Goal: Transaction & Acquisition: Purchase product/service

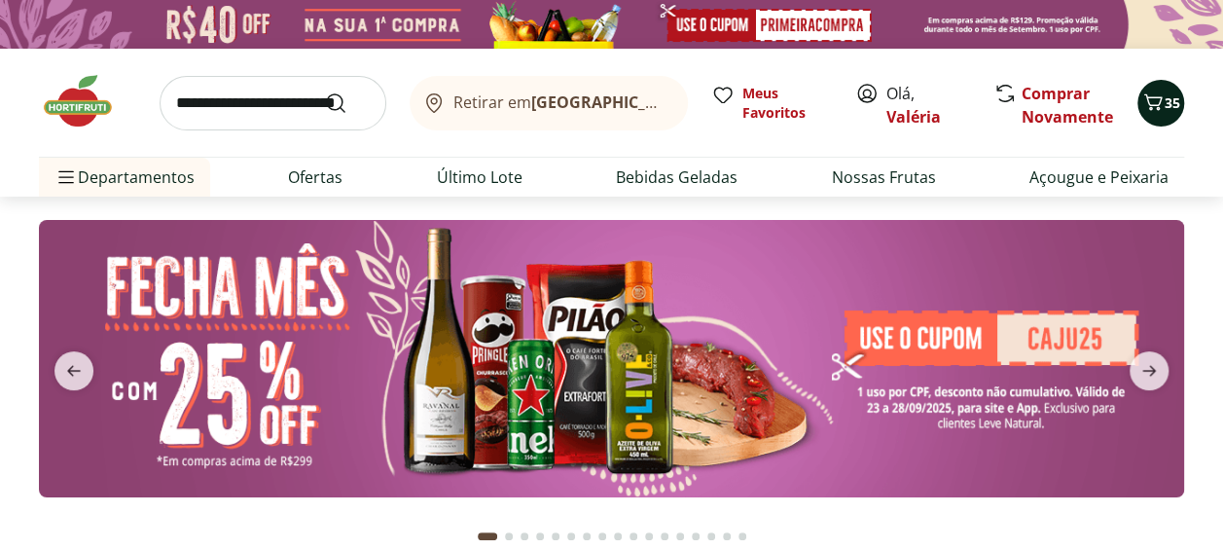
click at [1144, 110] on icon "Carrinho" at bounding box center [1152, 101] width 23 height 23
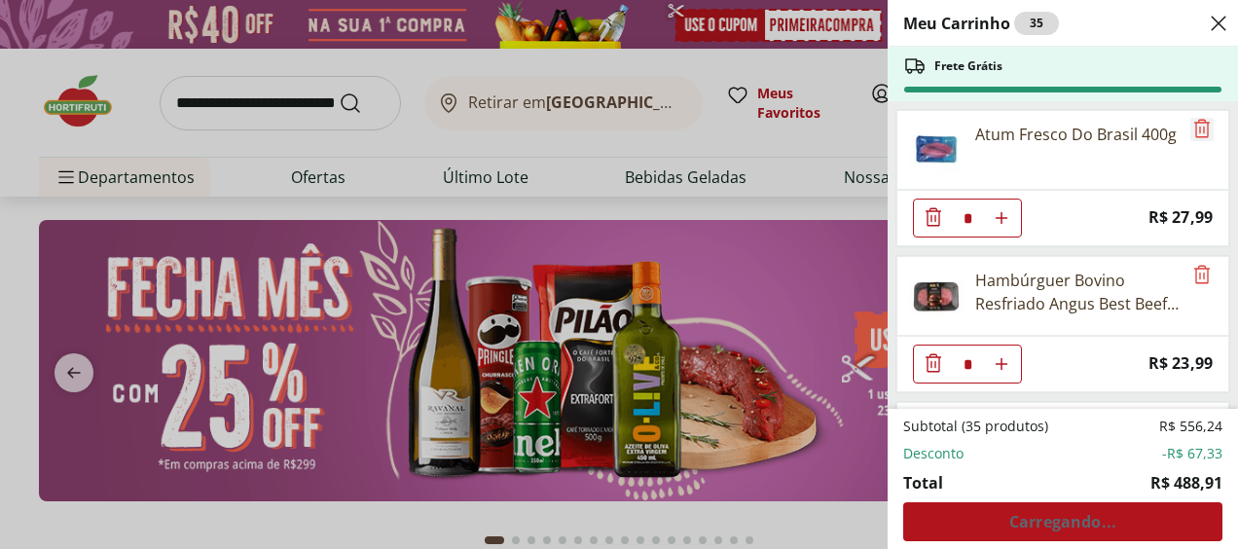
click at [1197, 133] on icon "Remove" at bounding box center [1201, 128] width 23 height 23
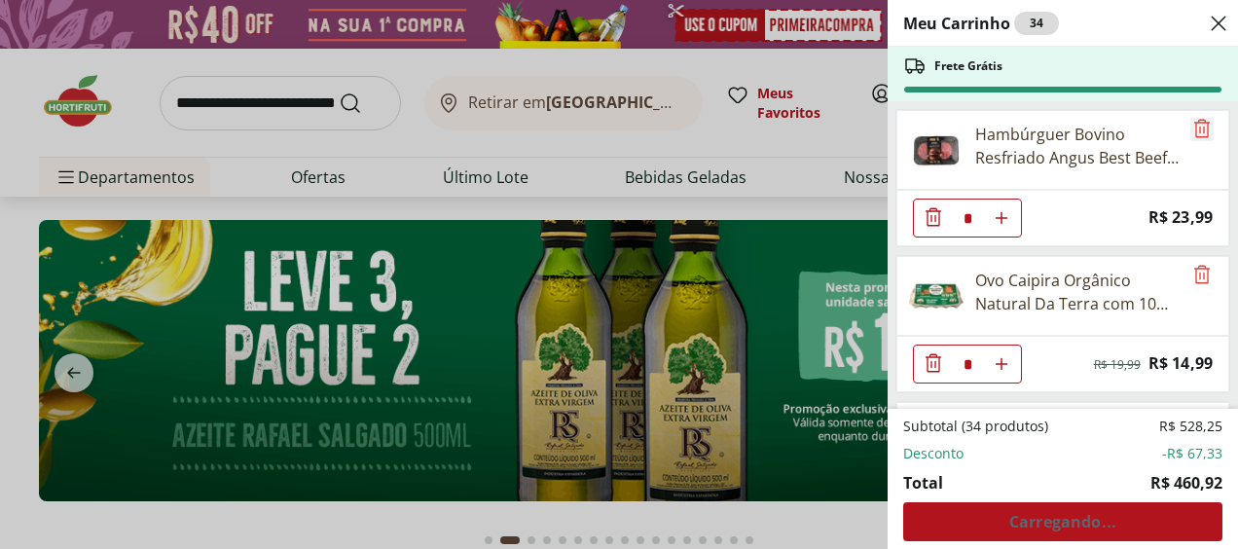
click at [1197, 133] on icon "Remove" at bounding box center [1201, 128] width 23 height 23
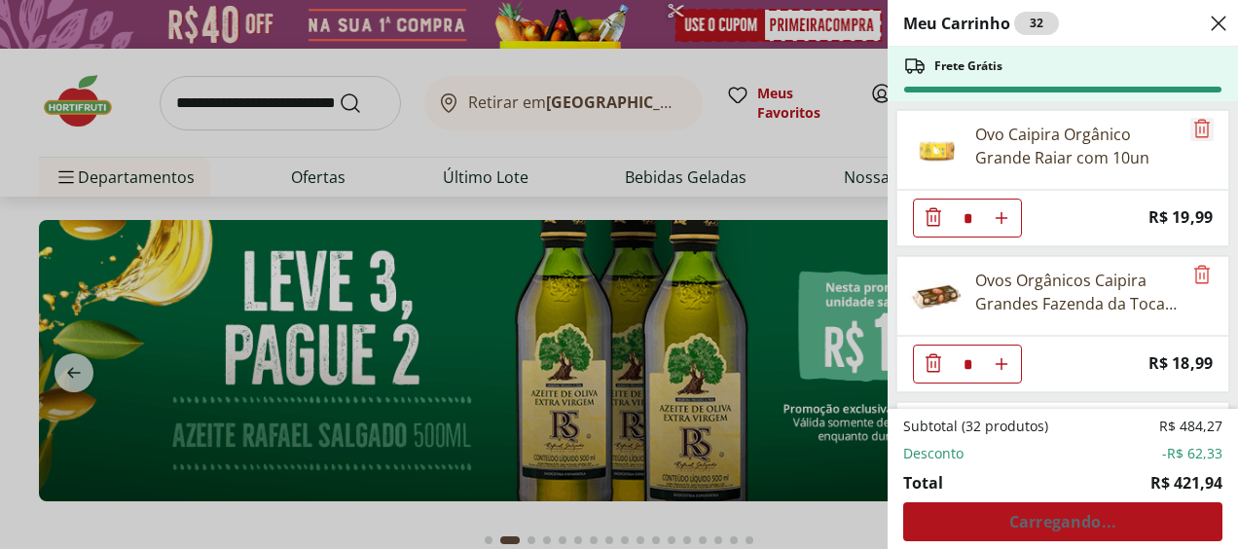
click at [1197, 133] on icon "Remove" at bounding box center [1201, 128] width 23 height 23
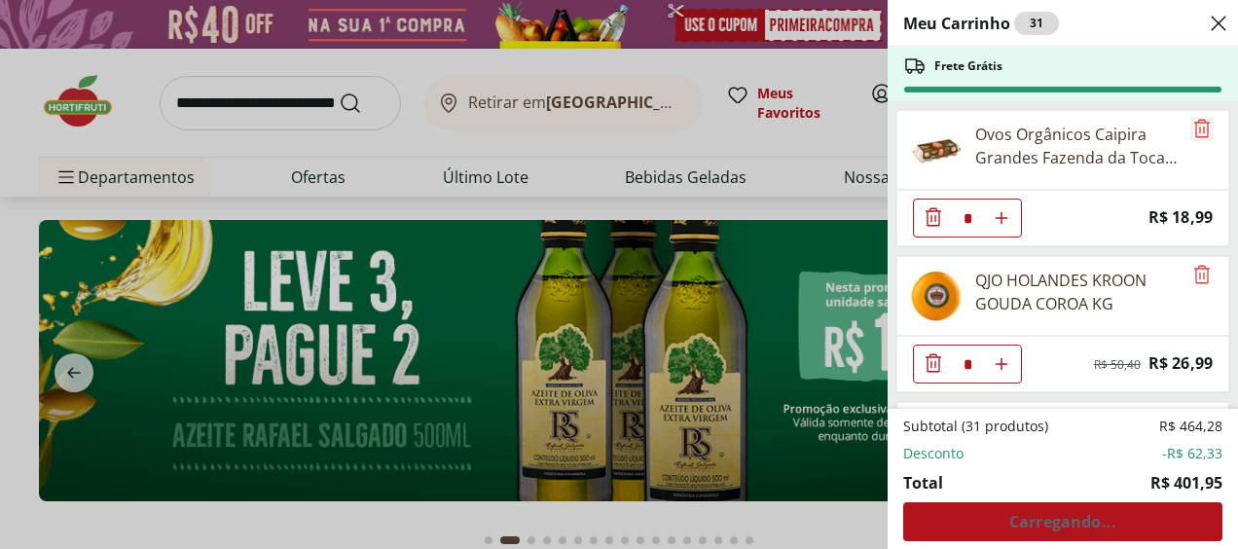
click at [1197, 133] on icon "Remove" at bounding box center [1201, 128] width 23 height 23
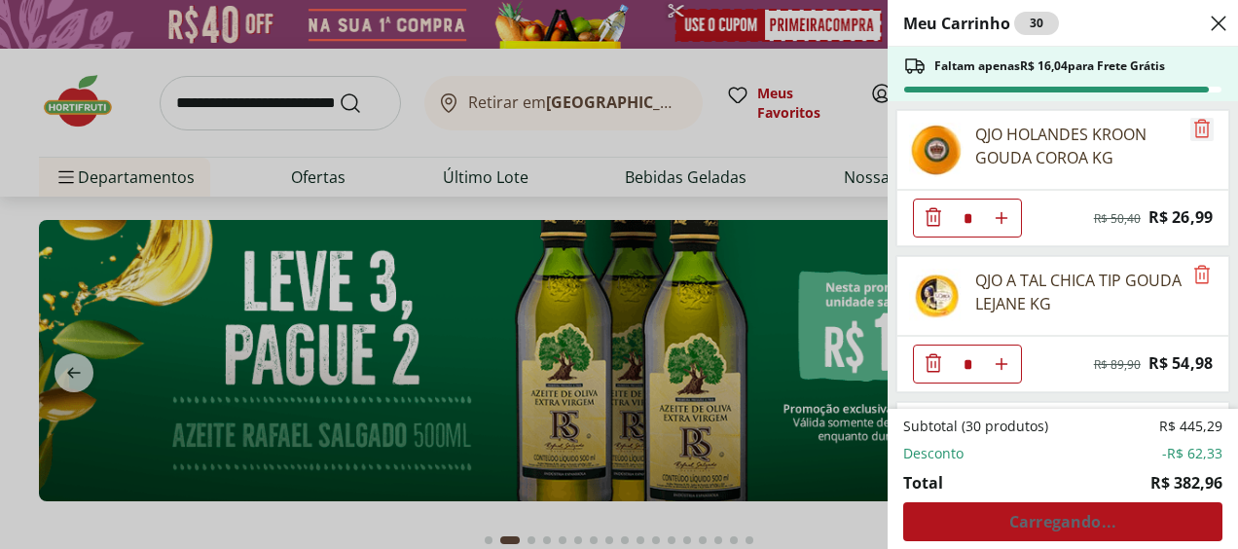
click at [1197, 133] on icon "Remove" at bounding box center [1201, 128] width 23 height 23
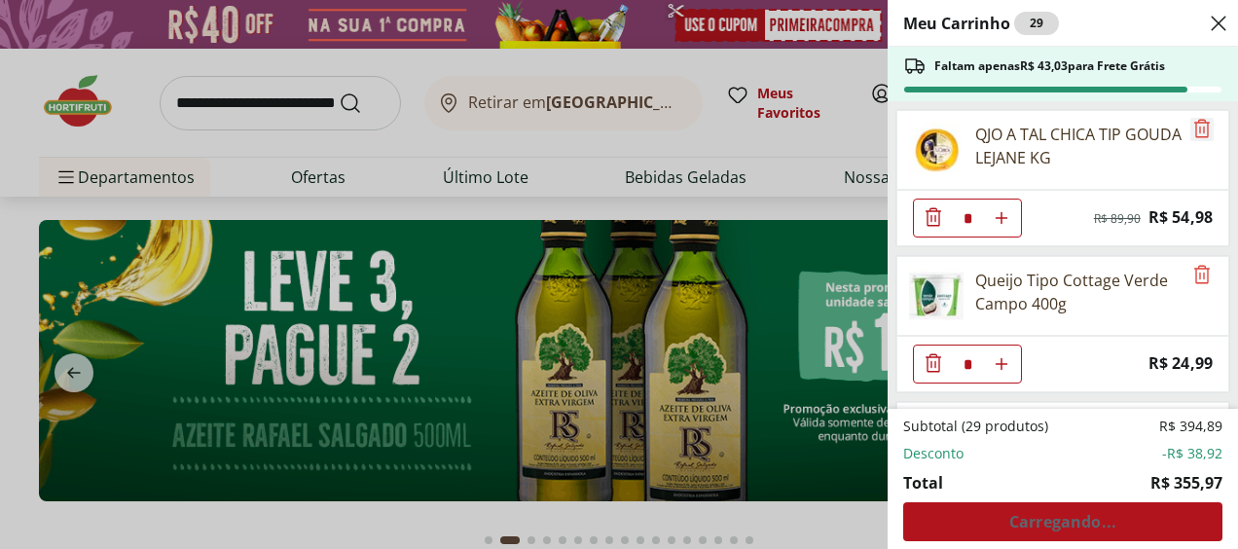
click at [1197, 133] on icon "Remove" at bounding box center [1201, 128] width 23 height 23
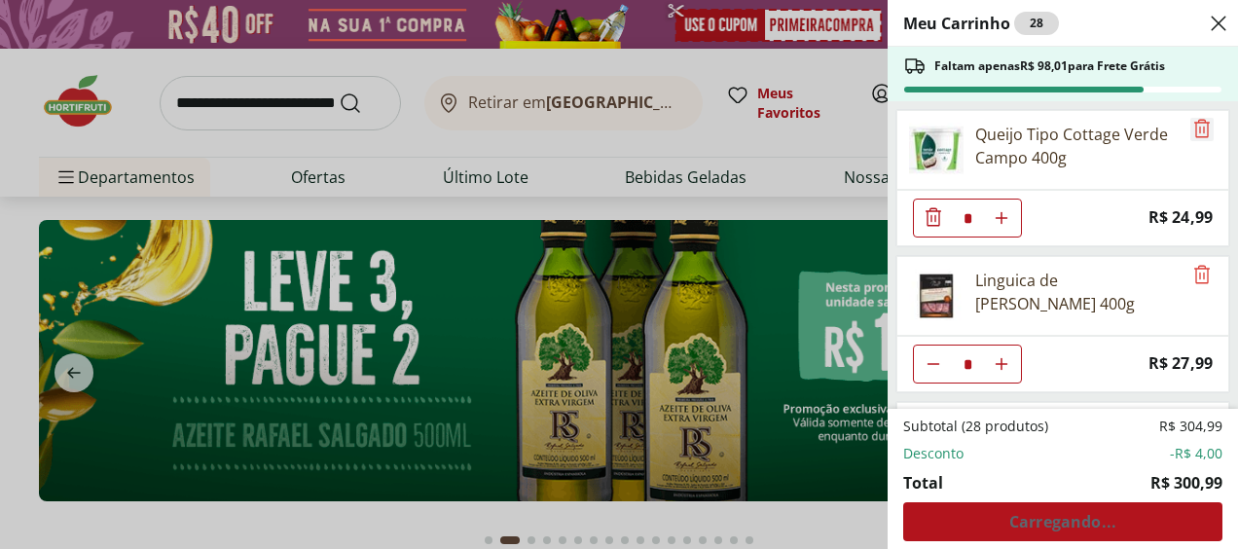
click at [1197, 133] on icon "Remove" at bounding box center [1201, 128] width 23 height 23
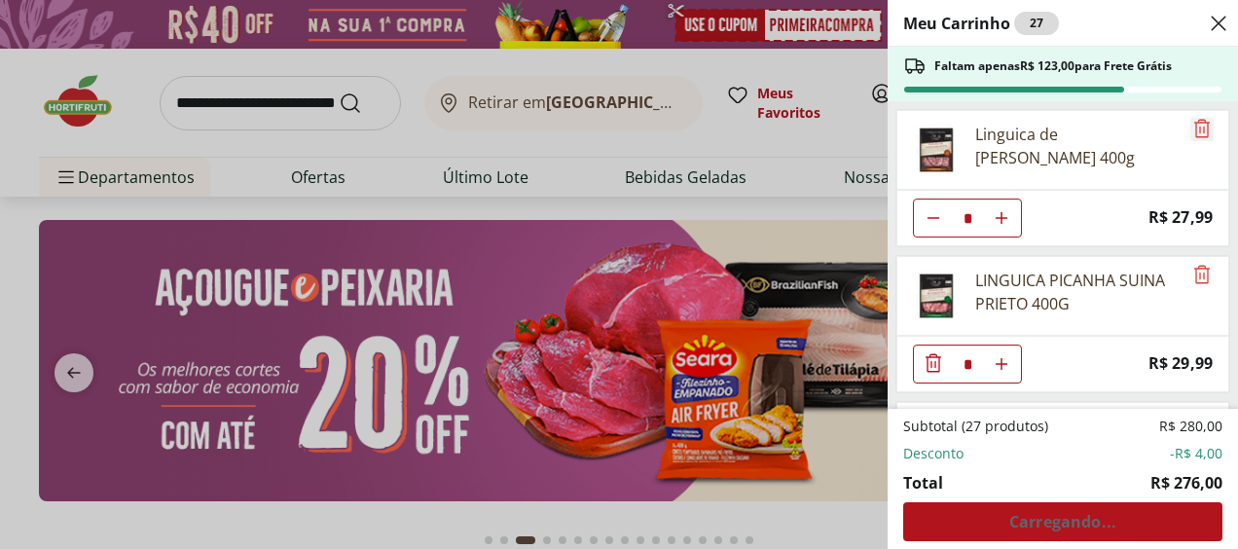
click at [1197, 133] on icon "Remove" at bounding box center [1201, 128] width 23 height 23
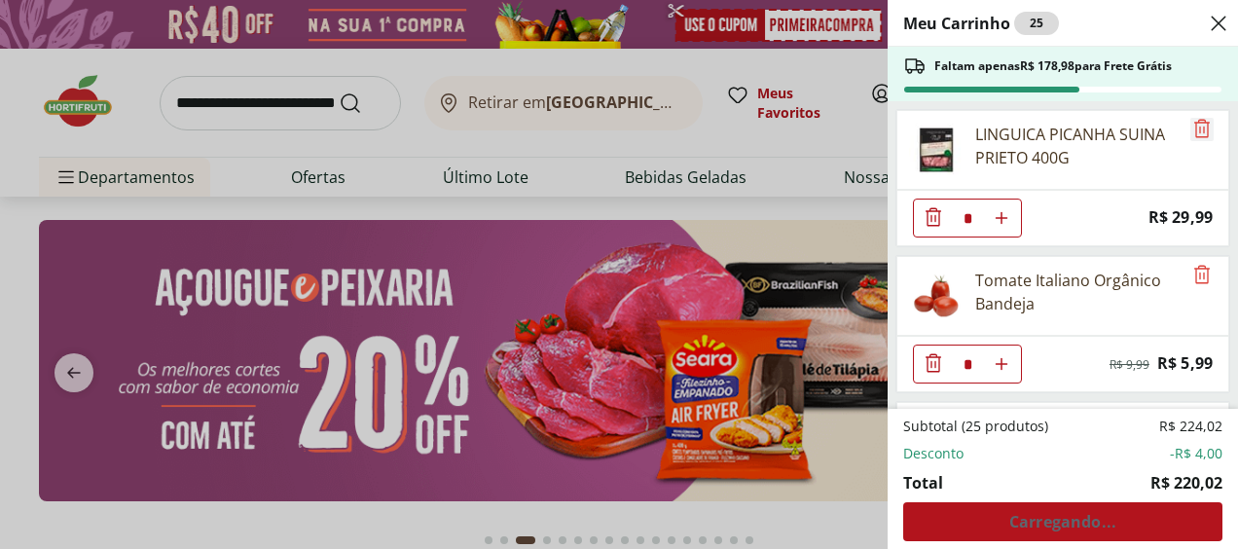
click at [1197, 133] on icon "Remove" at bounding box center [1201, 128] width 23 height 23
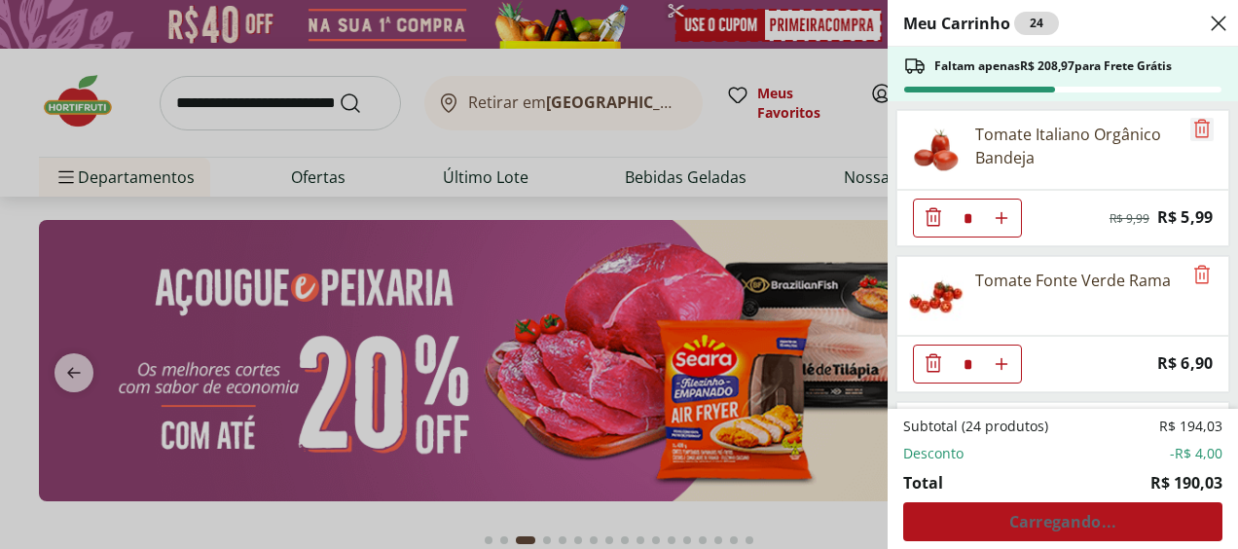
click at [1197, 133] on icon "Remove" at bounding box center [1201, 128] width 23 height 23
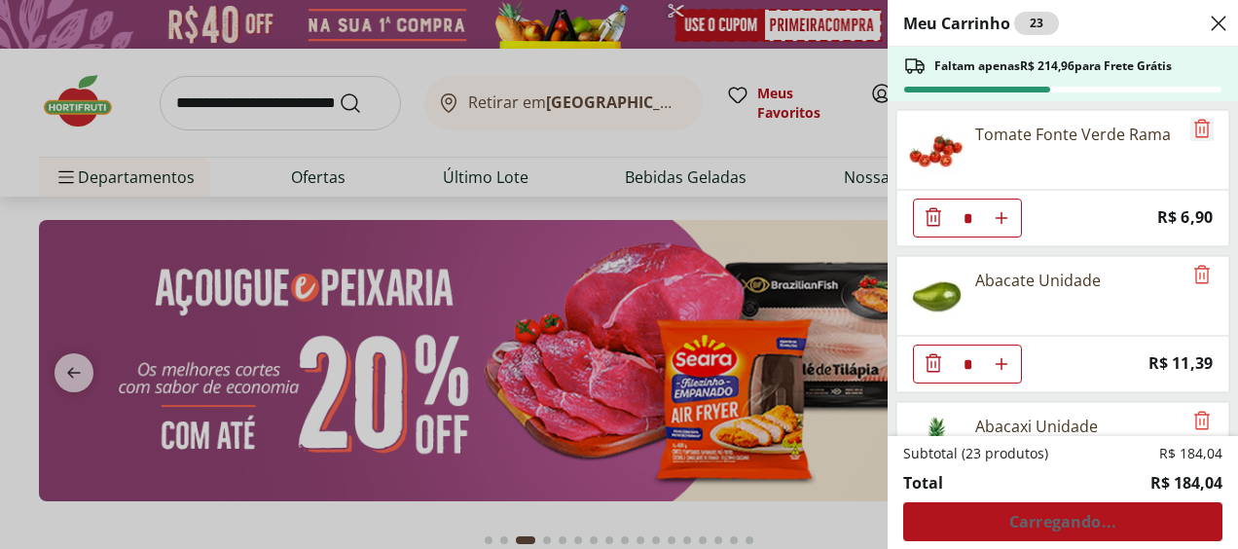
click at [1197, 133] on icon "Remove" at bounding box center [1201, 128] width 23 height 23
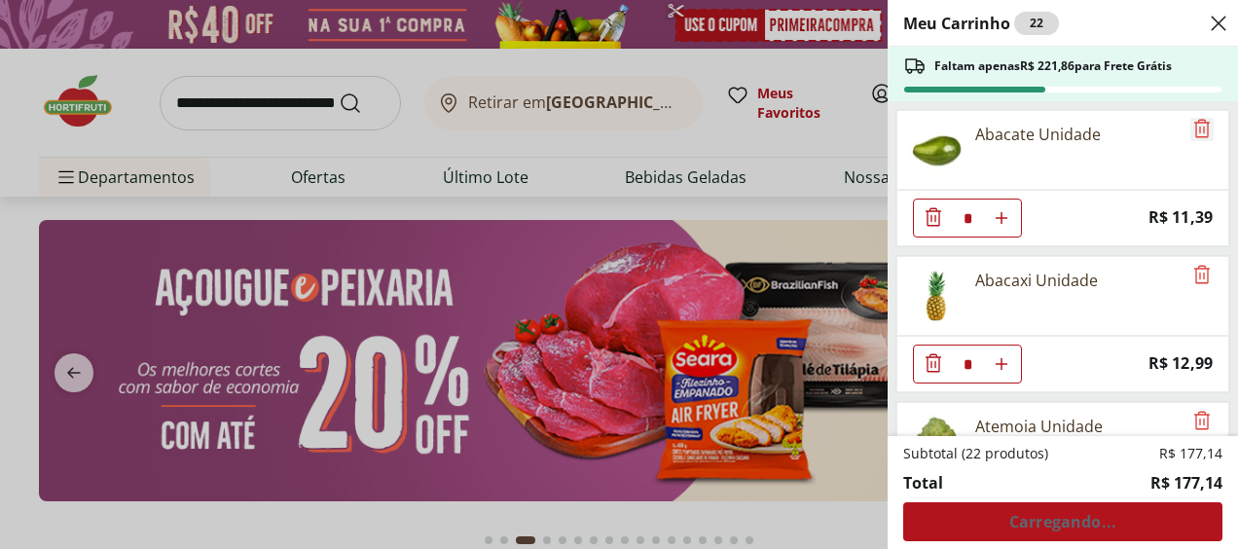
click at [1197, 133] on icon "Remove" at bounding box center [1201, 128] width 23 height 23
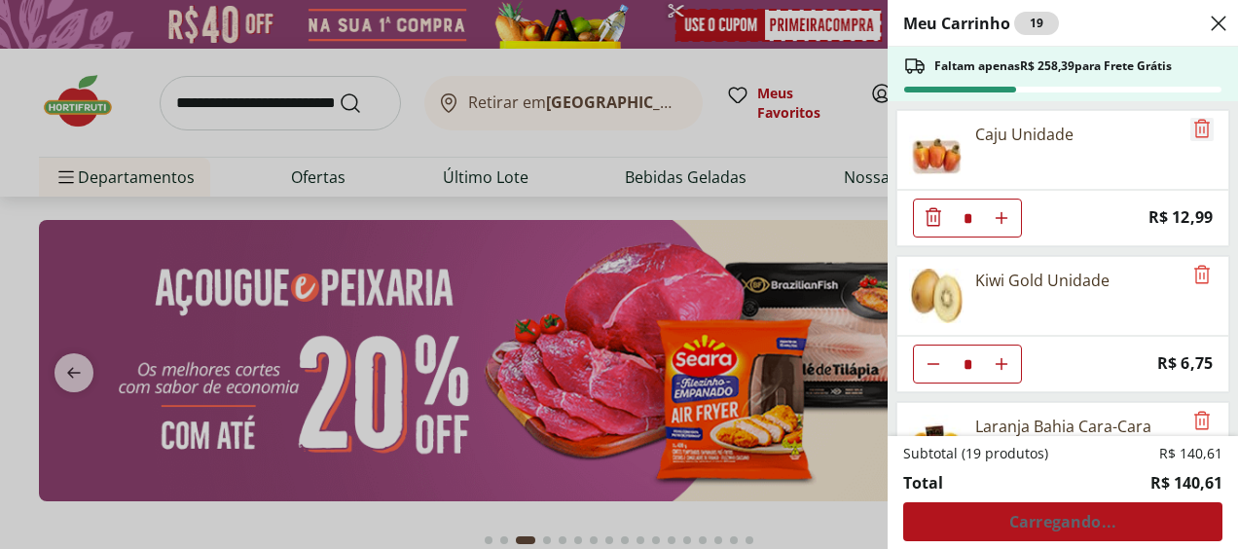
click at [1197, 133] on icon "Remove" at bounding box center [1201, 128] width 23 height 23
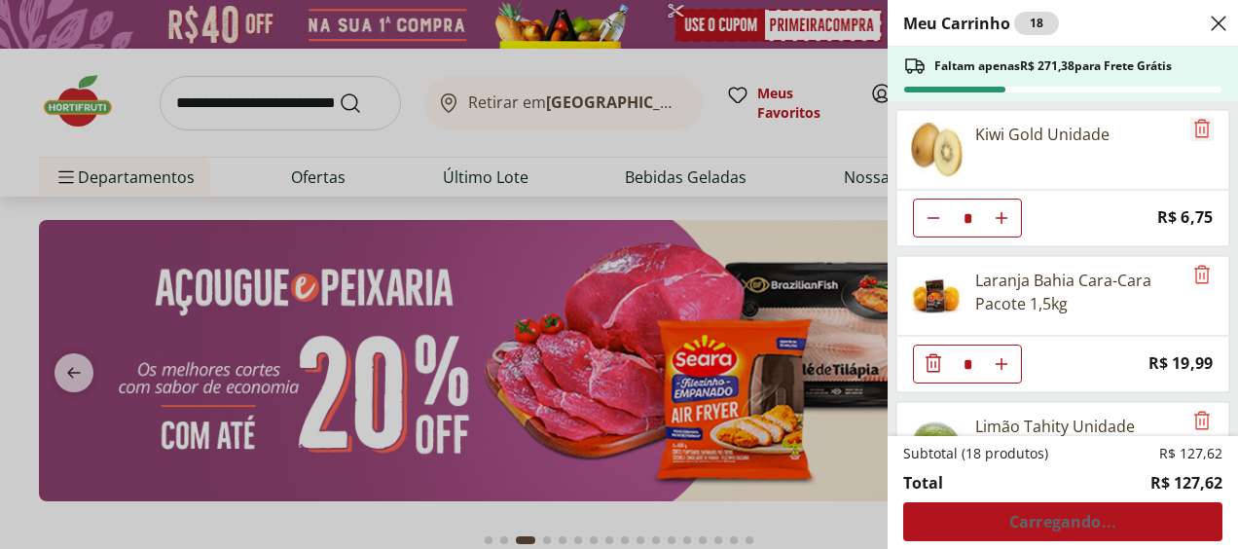
click at [1197, 133] on icon "Remove" at bounding box center [1201, 128] width 23 height 23
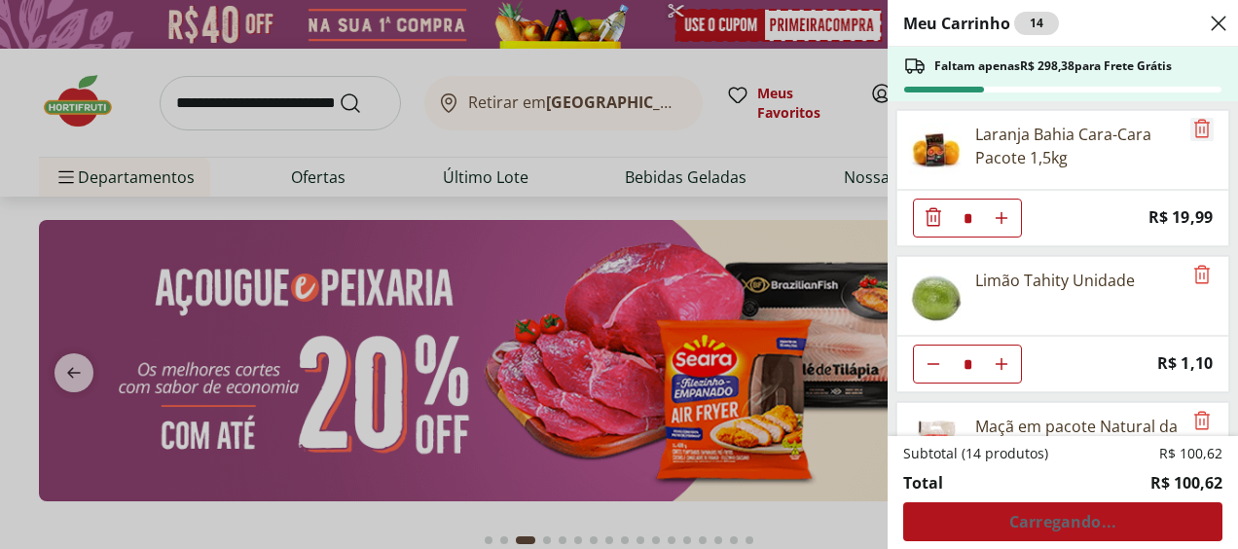
click at [1197, 133] on icon "Remove" at bounding box center [1201, 128] width 23 height 23
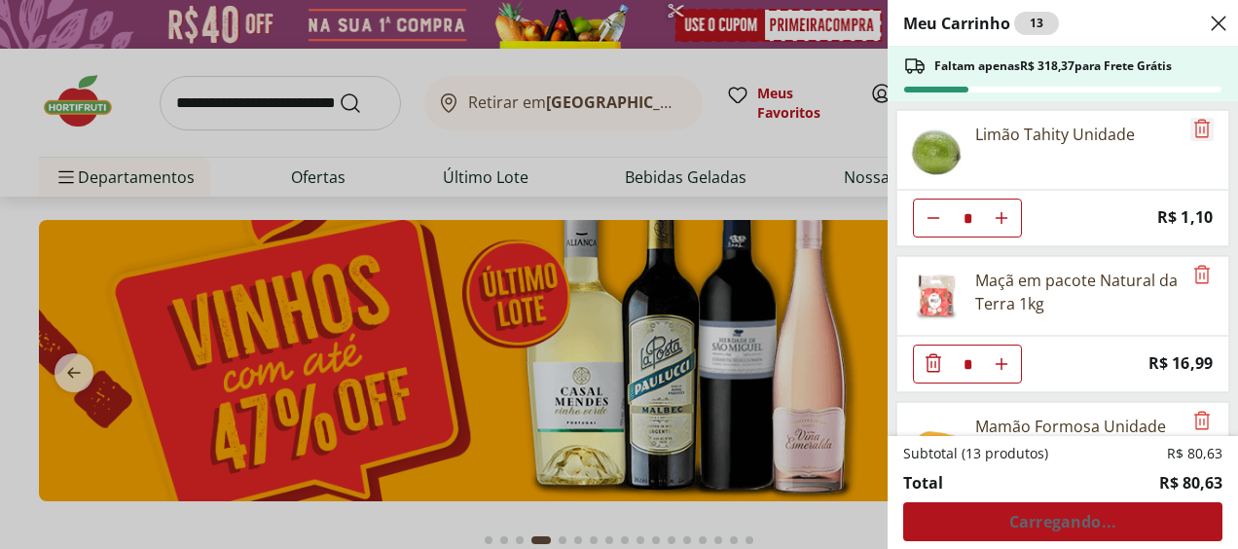
click at [1197, 133] on icon "Remove" at bounding box center [1201, 128] width 23 height 23
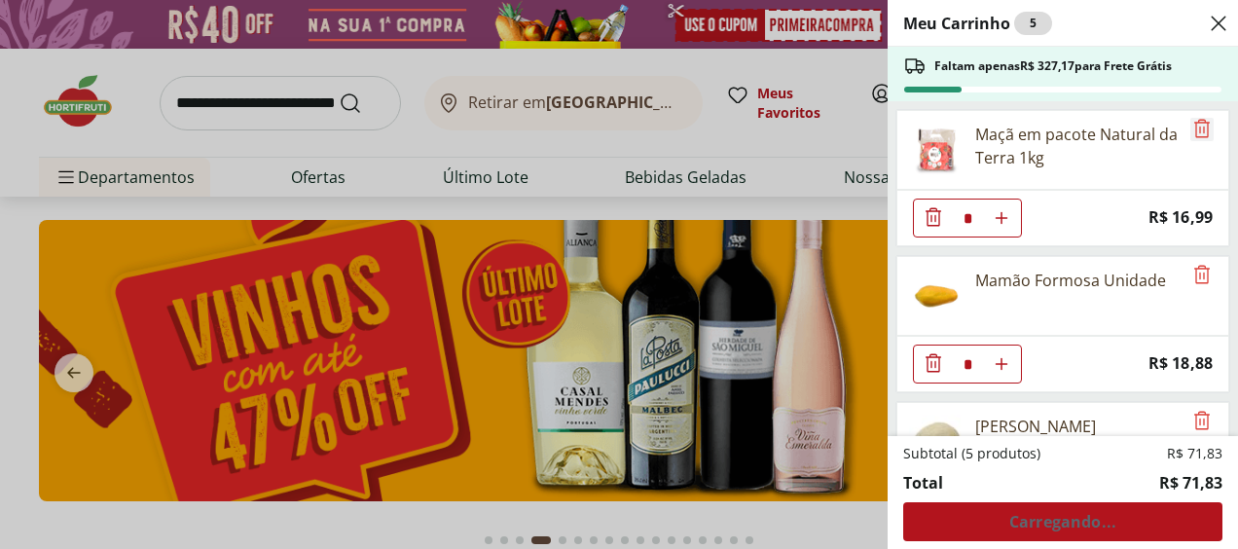
click at [1197, 133] on icon "Remove" at bounding box center [1201, 128] width 23 height 23
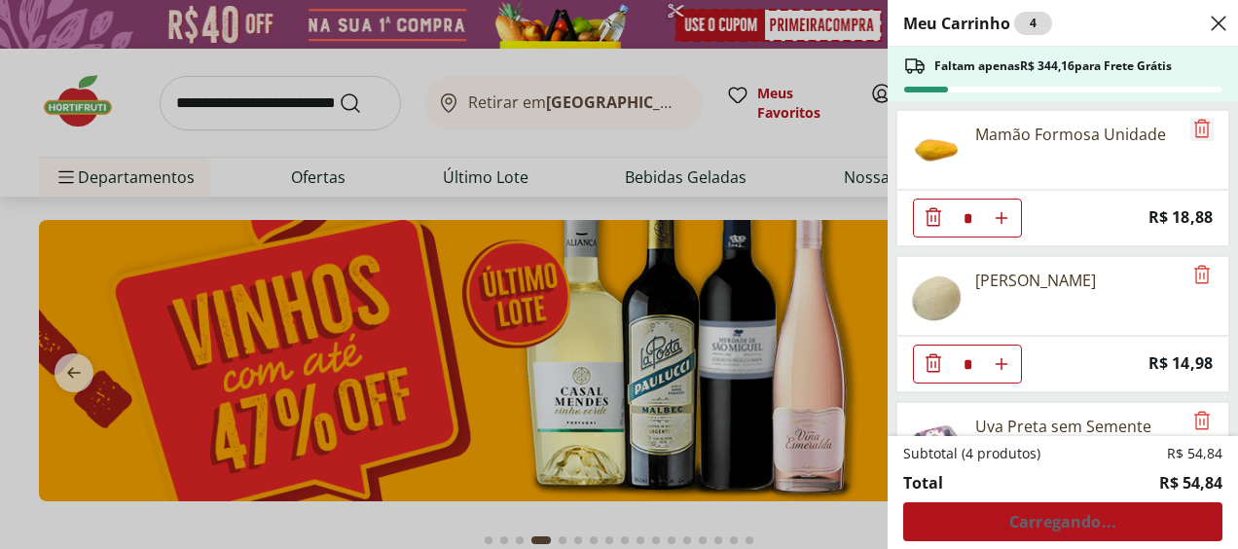
click at [1197, 133] on icon "Remove" at bounding box center [1201, 128] width 23 height 23
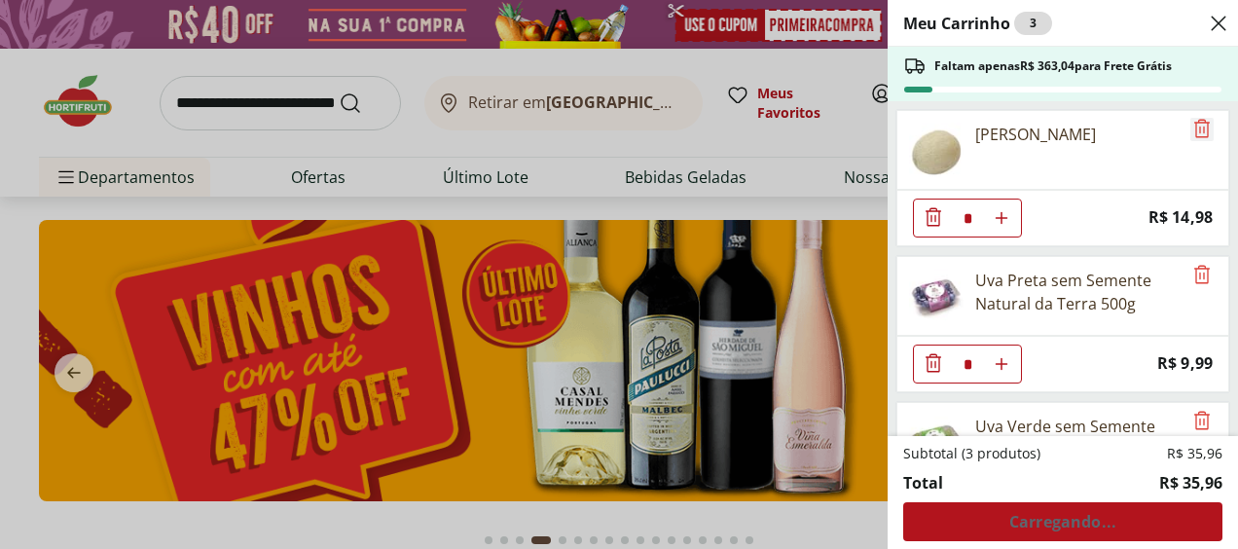
click at [1197, 133] on icon "Remove" at bounding box center [1201, 128] width 23 height 23
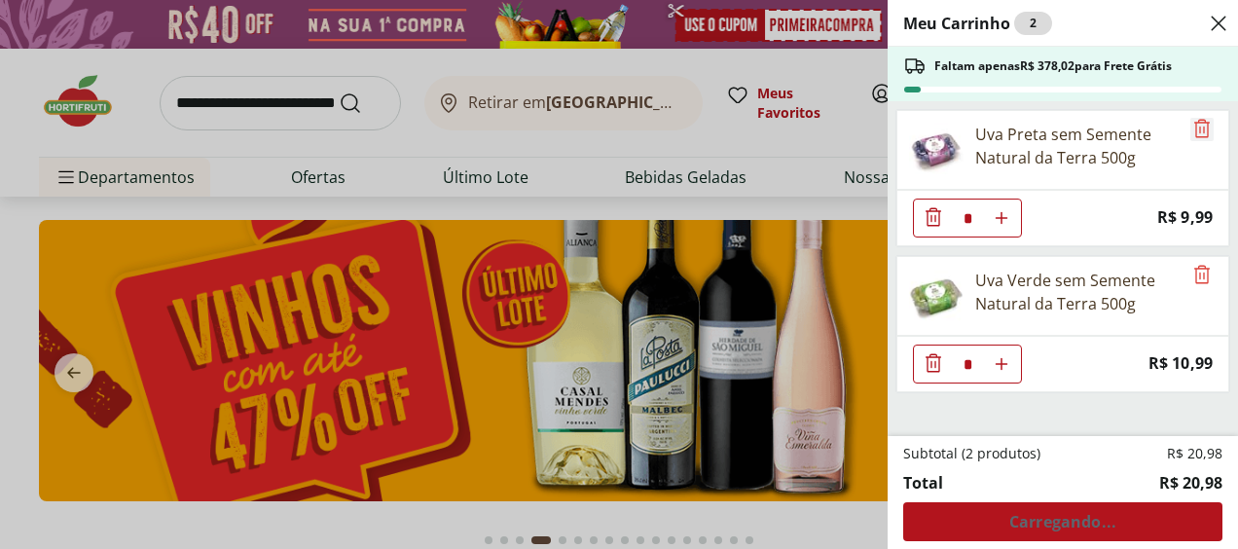
click at [1197, 133] on icon "Remove" at bounding box center [1201, 128] width 23 height 23
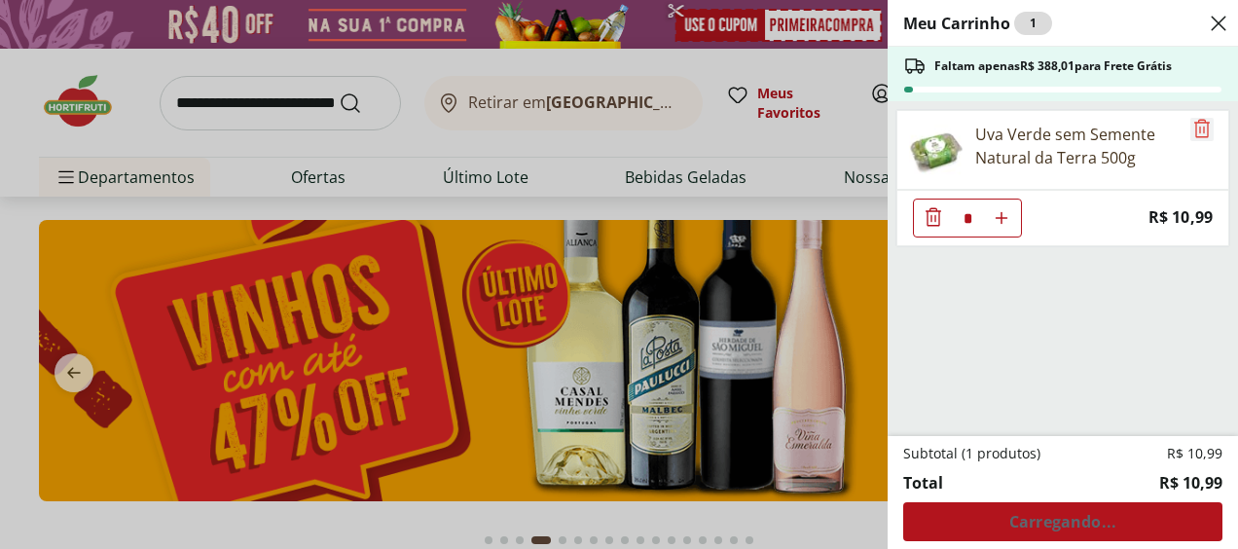
click at [1197, 133] on icon "Remove" at bounding box center [1201, 128] width 23 height 23
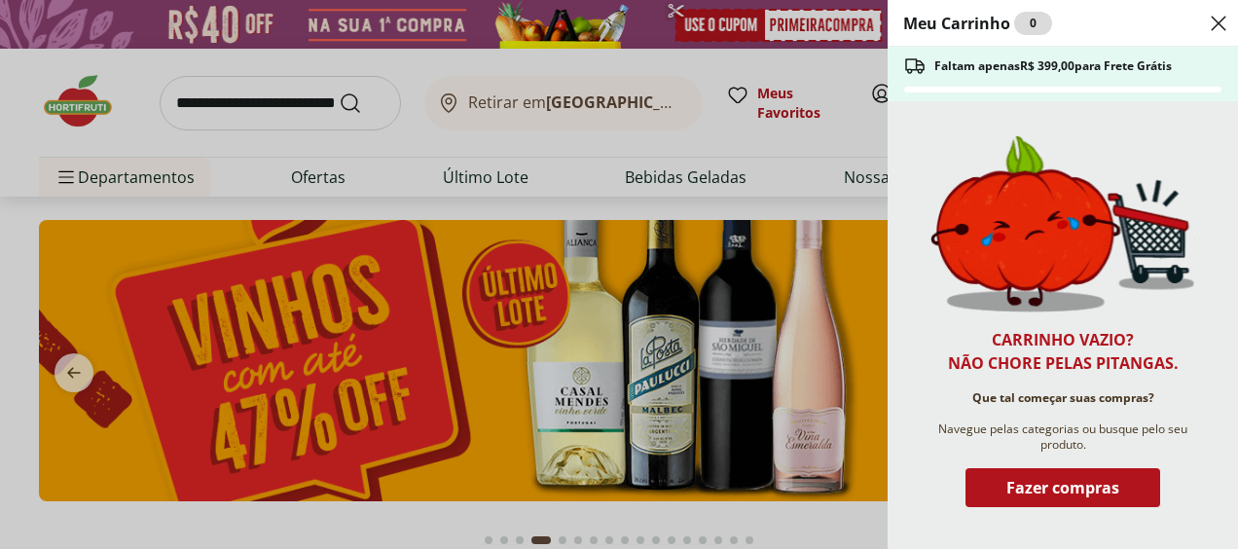
click at [1206, 27] on icon "Close" at bounding box center [1217, 23] width 23 height 23
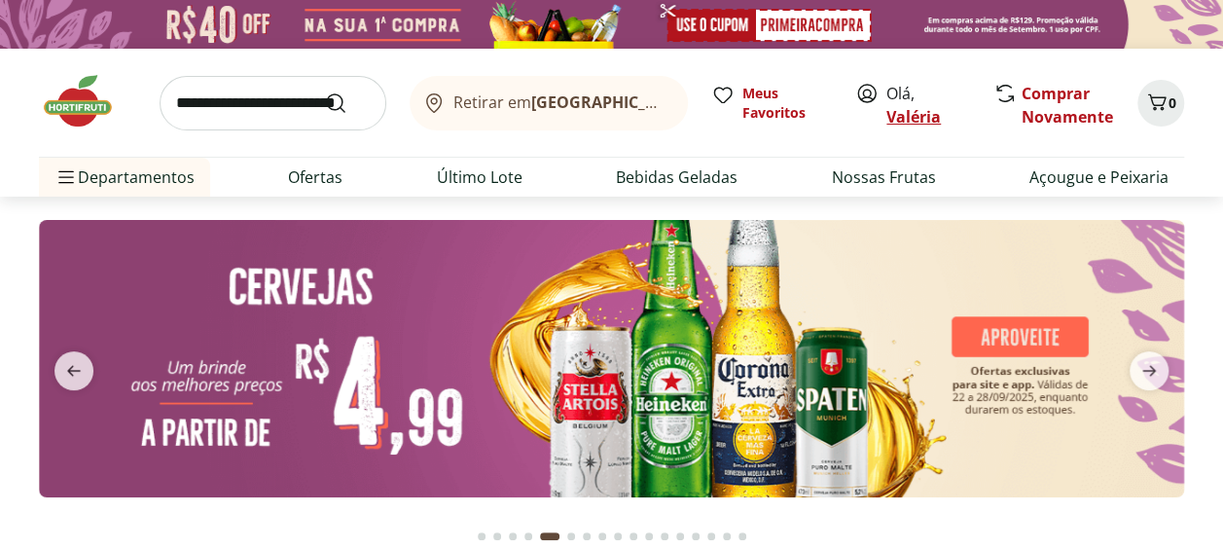
click at [900, 109] on link "Valéria" at bounding box center [913, 116] width 54 height 21
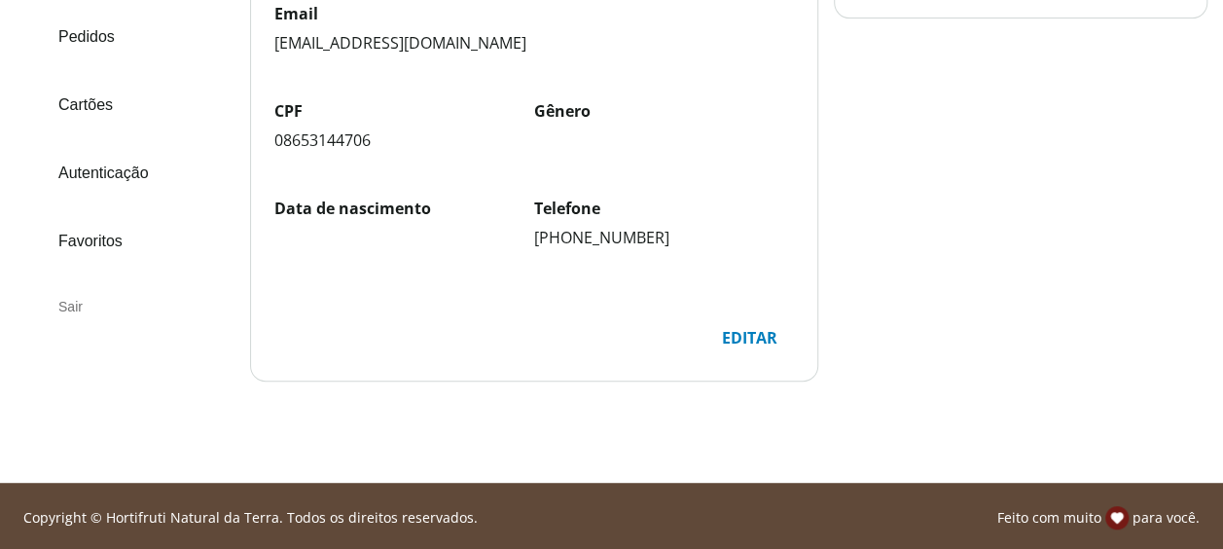
scroll to position [358, 0]
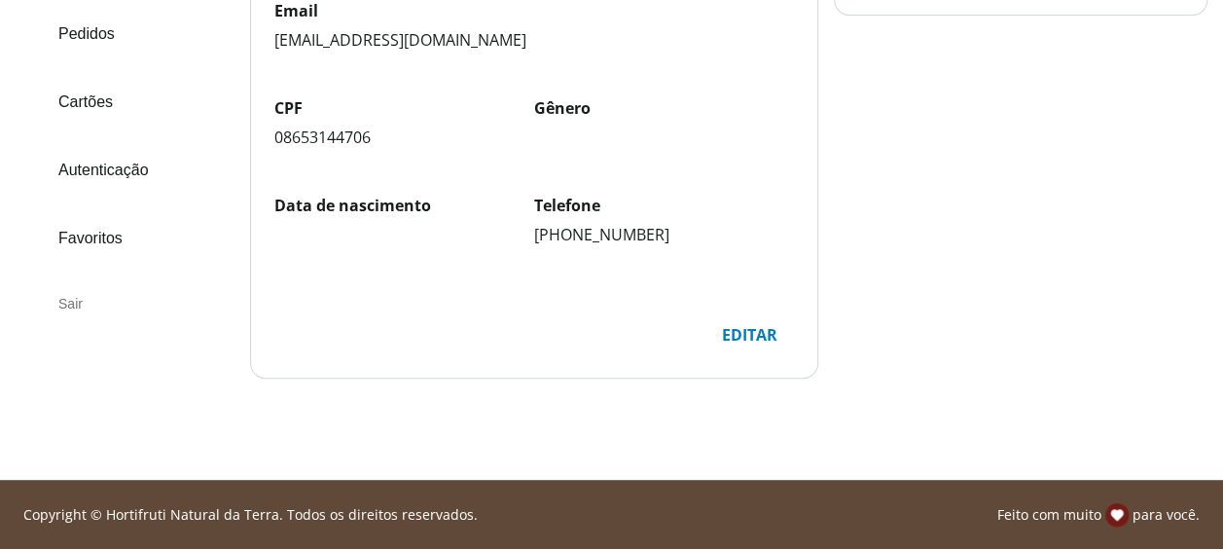
click at [78, 305] on div "Sair" at bounding box center [137, 303] width 196 height 47
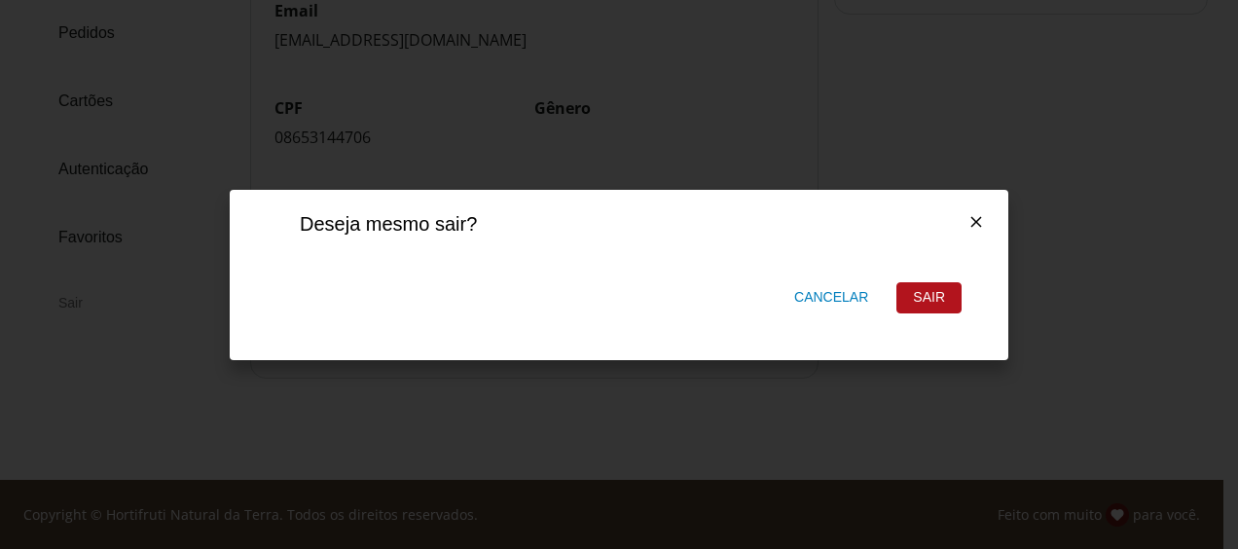
click at [946, 296] on div "Sair" at bounding box center [928, 297] width 63 height 29
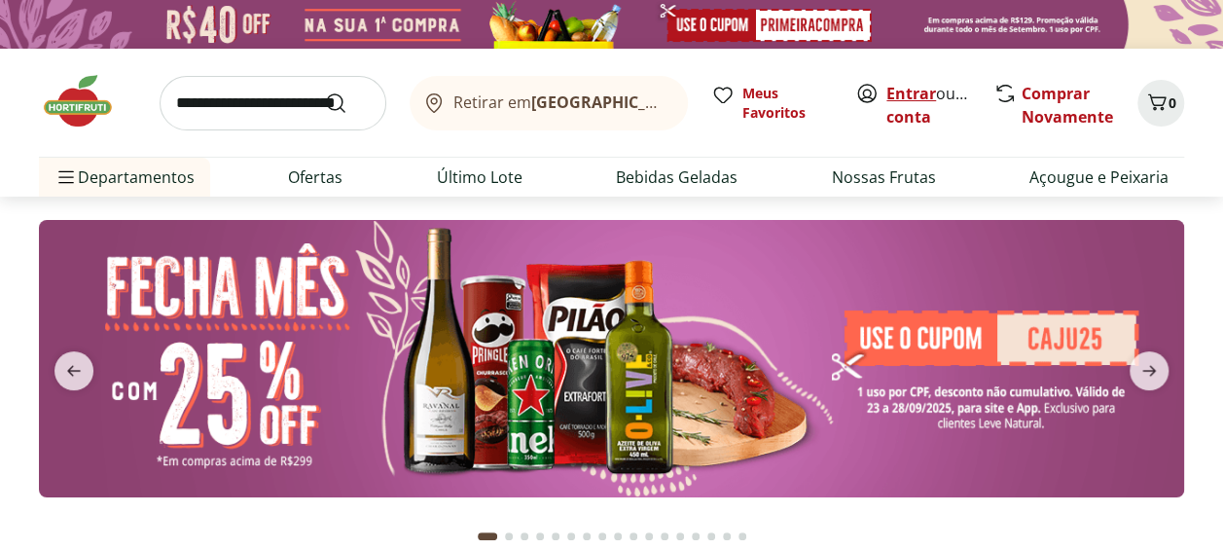
click at [917, 97] on link "Entrar" at bounding box center [911, 93] width 50 height 21
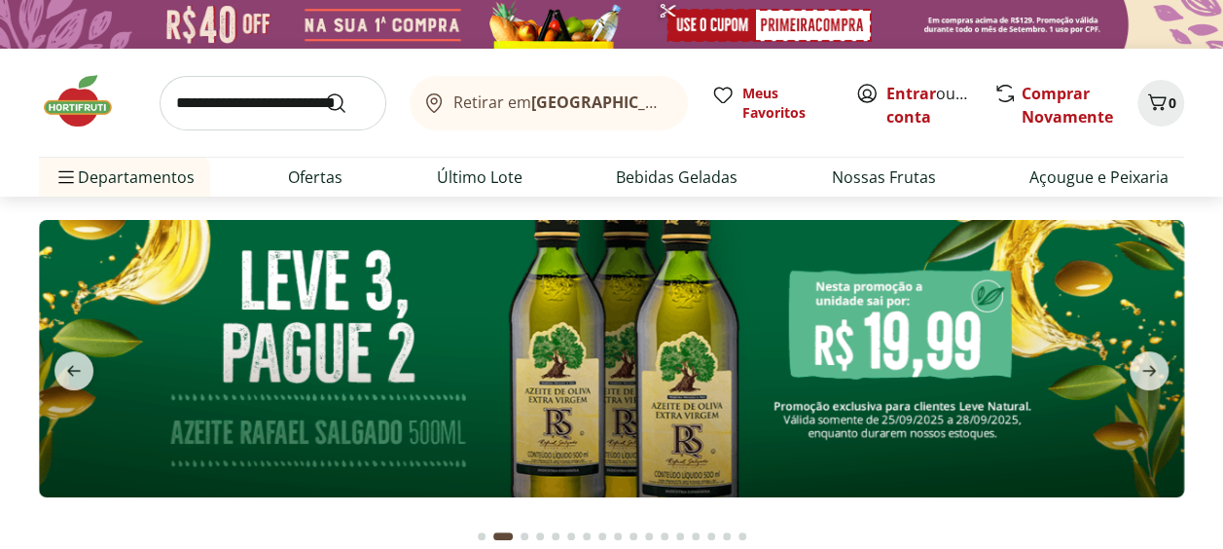
click at [548, 109] on b "[GEOGRAPHIC_DATA]/[GEOGRAPHIC_DATA]" at bounding box center [695, 101] width 328 height 21
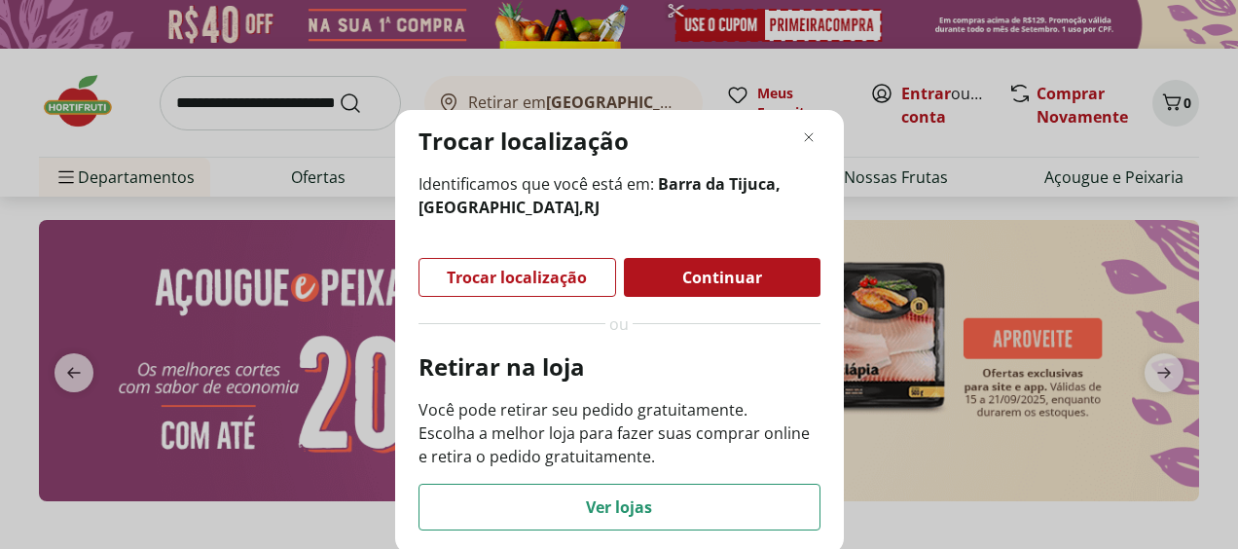
click at [572, 279] on span "Trocar localização" at bounding box center [517, 277] width 140 height 16
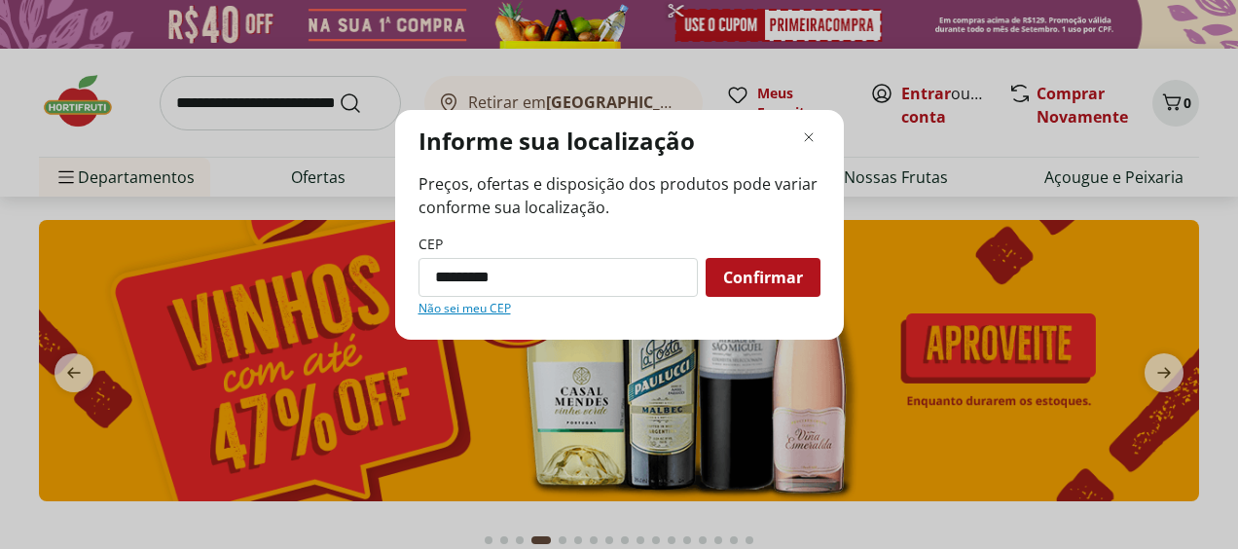
click at [481, 305] on link "Não sei meu CEP" at bounding box center [464, 309] width 92 height 16
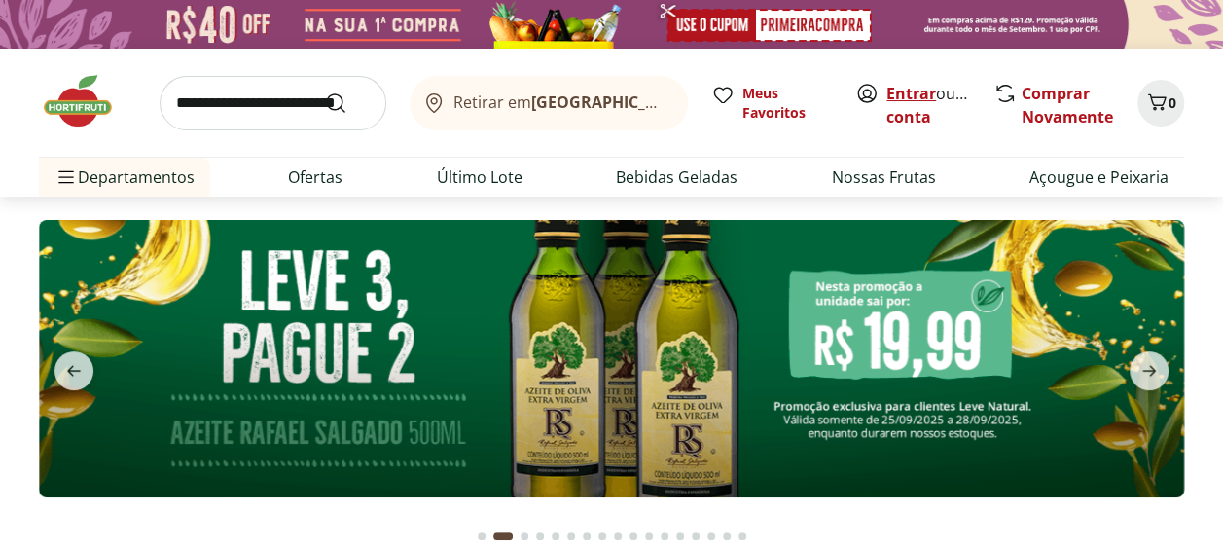
click at [900, 88] on link "Entrar" at bounding box center [911, 93] width 50 height 21
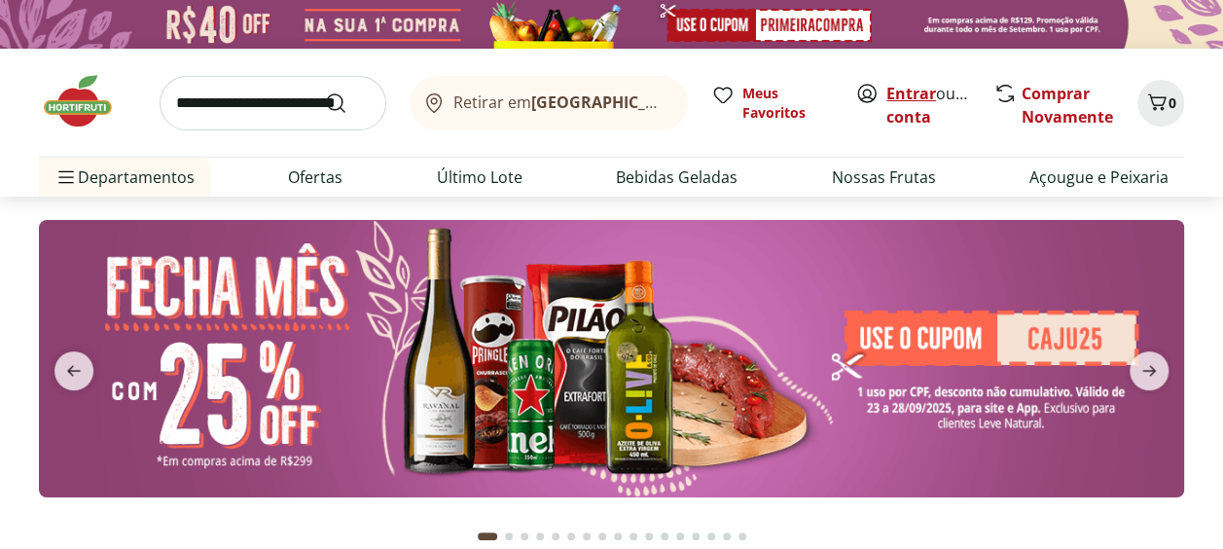
click at [904, 88] on link "Entrar" at bounding box center [911, 93] width 50 height 21
drag, startPoint x: 0, startPoint y: 0, endPoint x: 901, endPoint y: 86, distance: 905.0
click at [901, 86] on link "Entrar" at bounding box center [911, 93] width 50 height 21
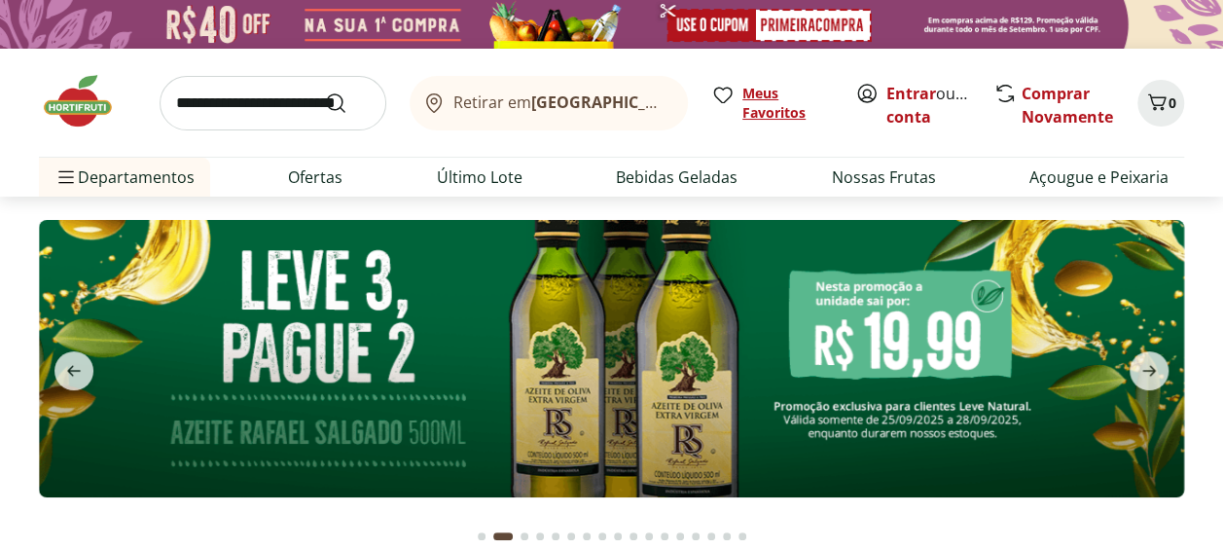
click at [800, 109] on span "Meus Favoritos" at bounding box center [787, 103] width 90 height 39
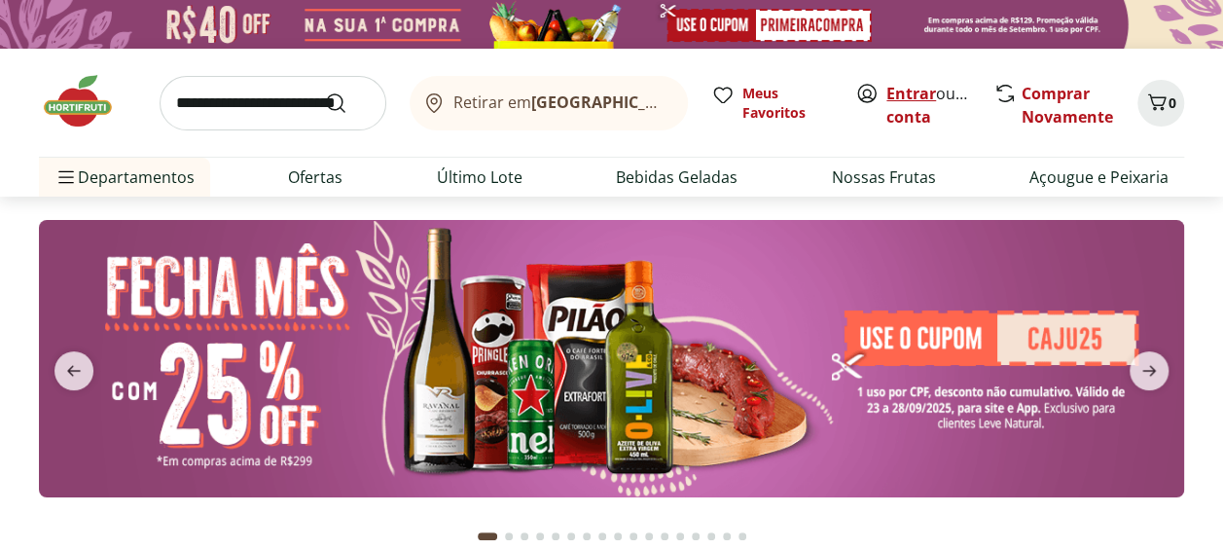
click at [909, 84] on link "Entrar" at bounding box center [911, 93] width 50 height 21
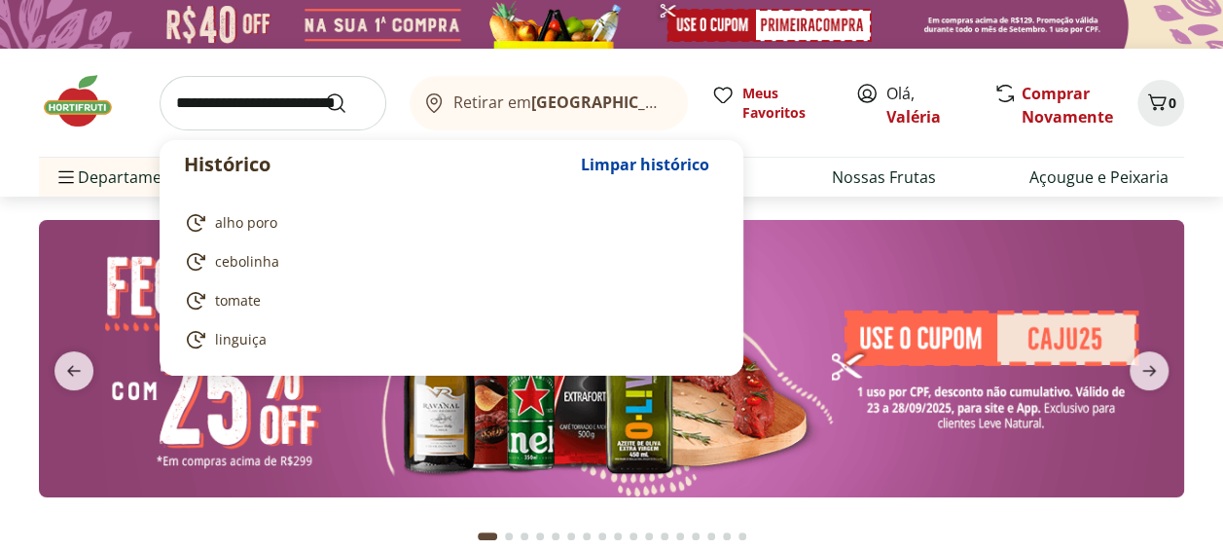
click at [305, 103] on input "search" at bounding box center [273, 103] width 227 height 54
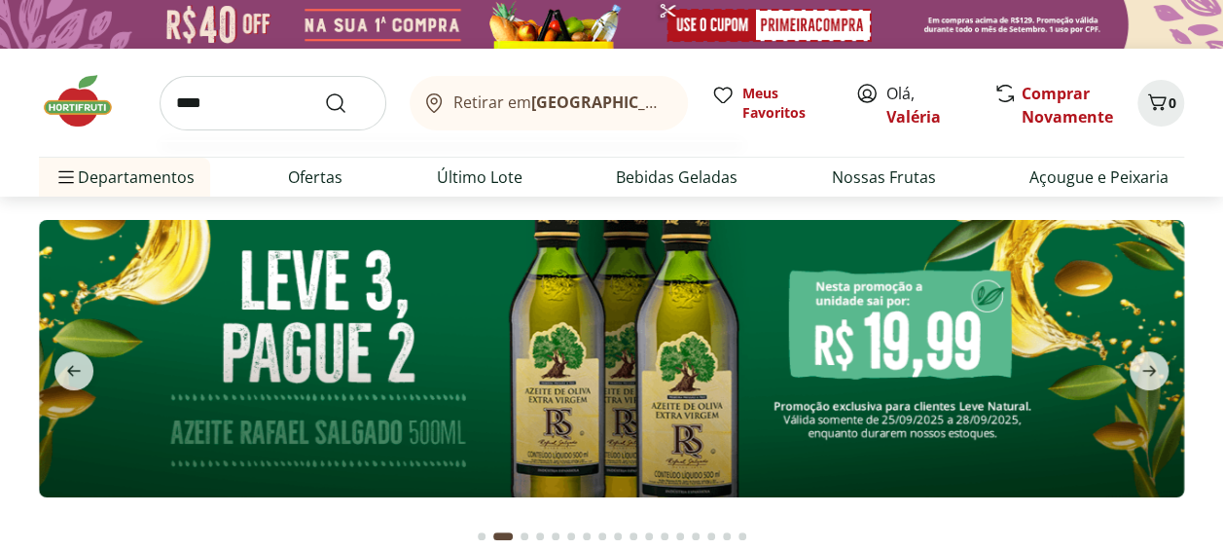
type input "****"
click at [324, 91] on button "Submit Search" at bounding box center [347, 102] width 47 height 23
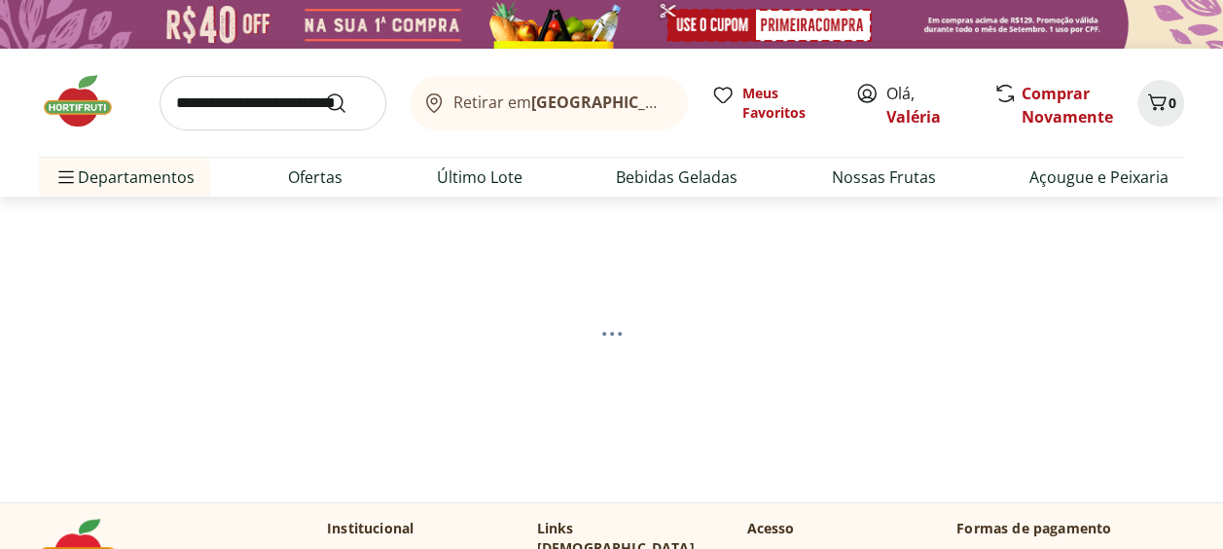
select select "**********"
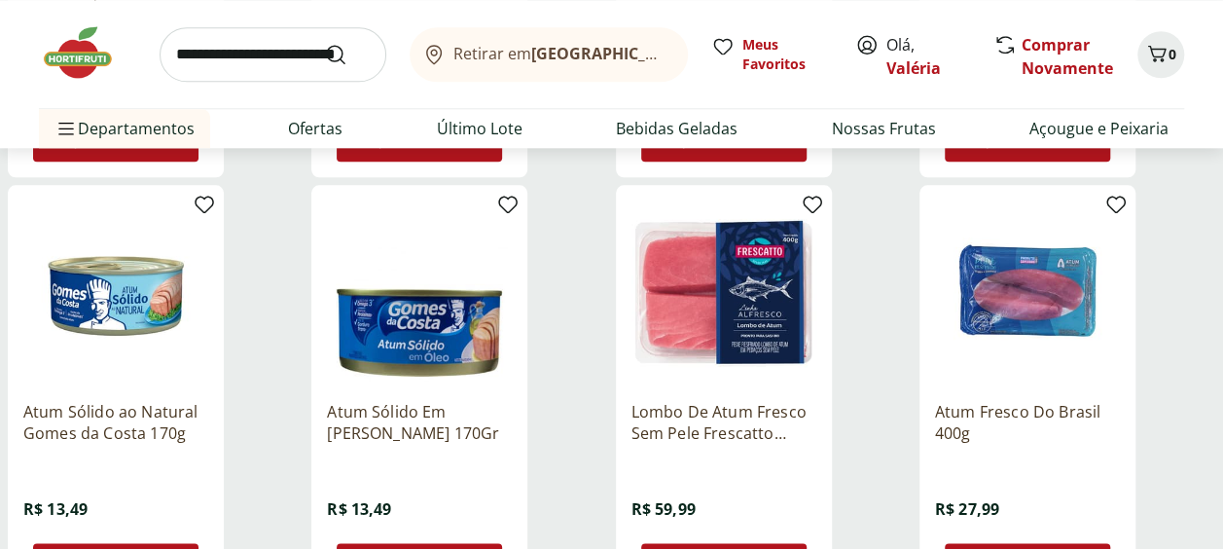
scroll to position [1070, 0]
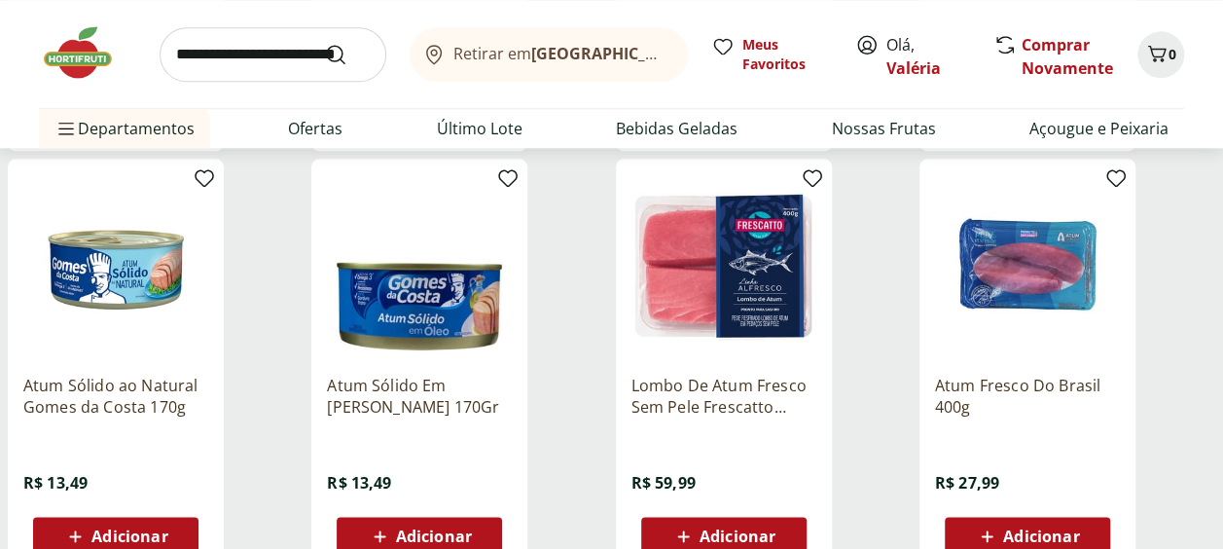
click at [1008, 539] on span "Adicionar" at bounding box center [1041, 536] width 76 height 16
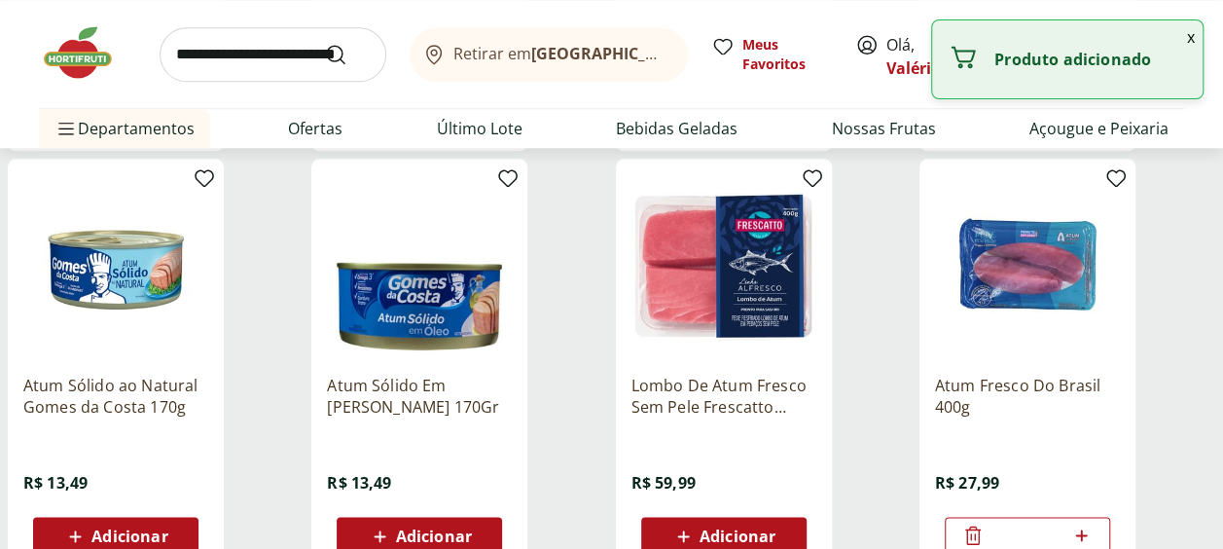
click at [187, 43] on input "search" at bounding box center [273, 54] width 227 height 54
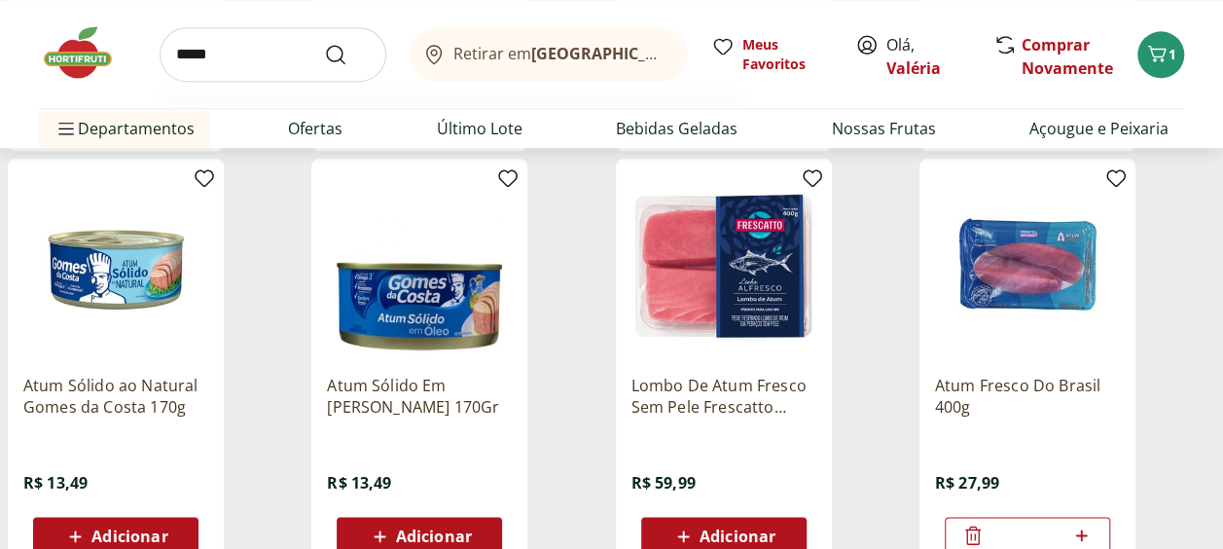
type input "*****"
click at [324, 43] on button "Submit Search" at bounding box center [347, 54] width 47 height 23
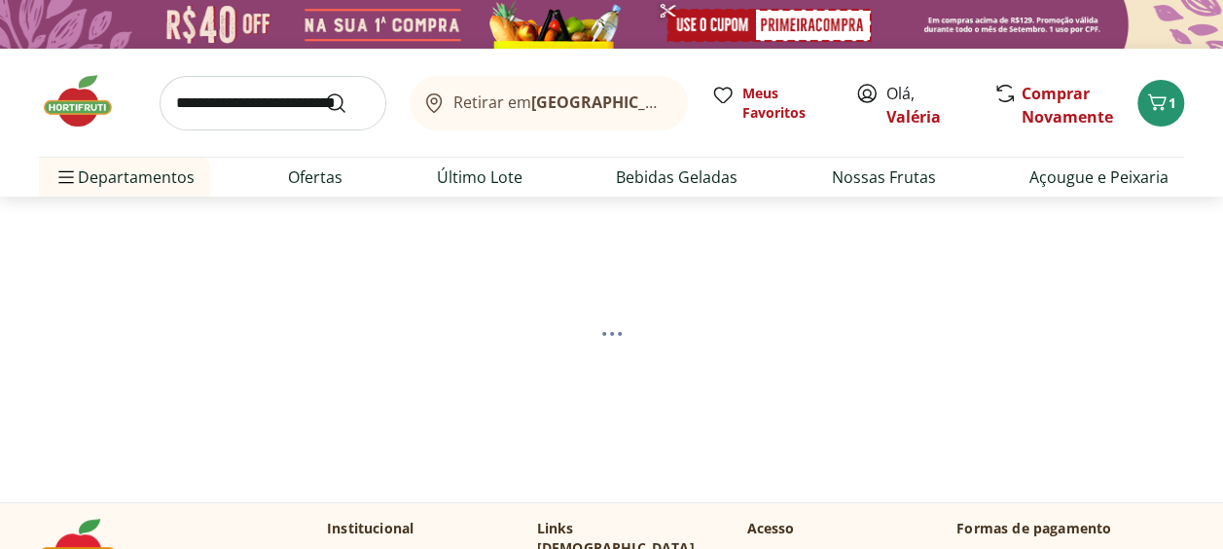
select select "**********"
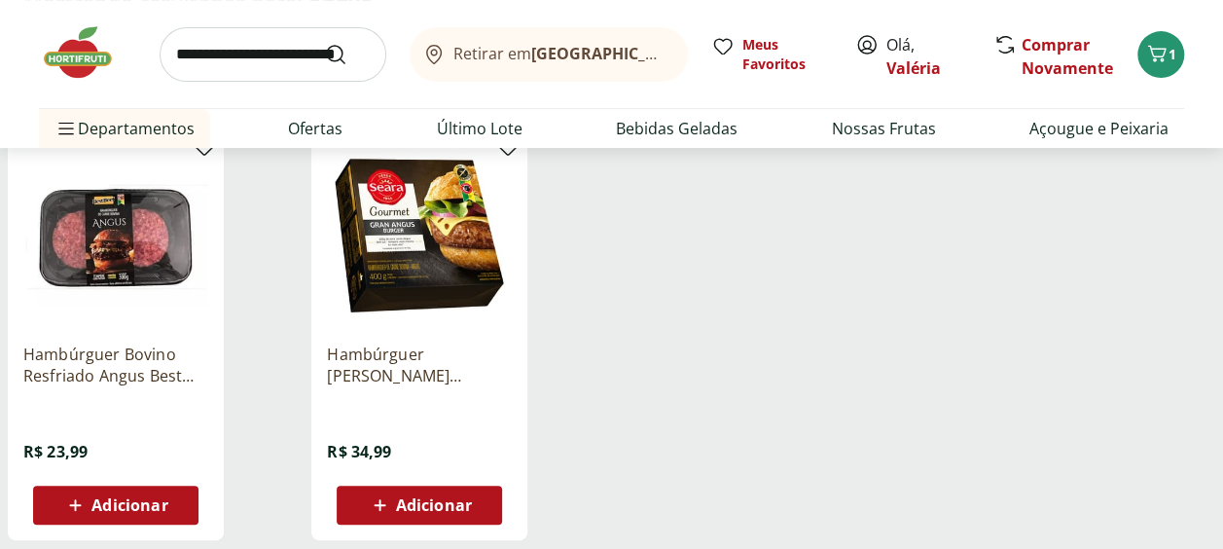
scroll to position [292, 0]
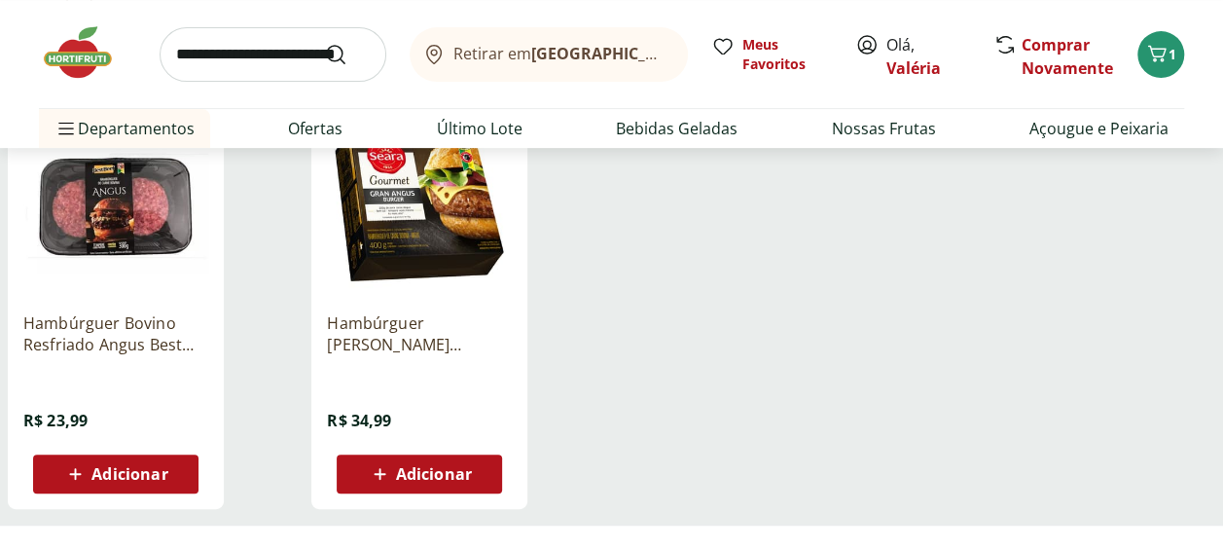
click at [125, 469] on span "Adicionar" at bounding box center [129, 474] width 76 height 16
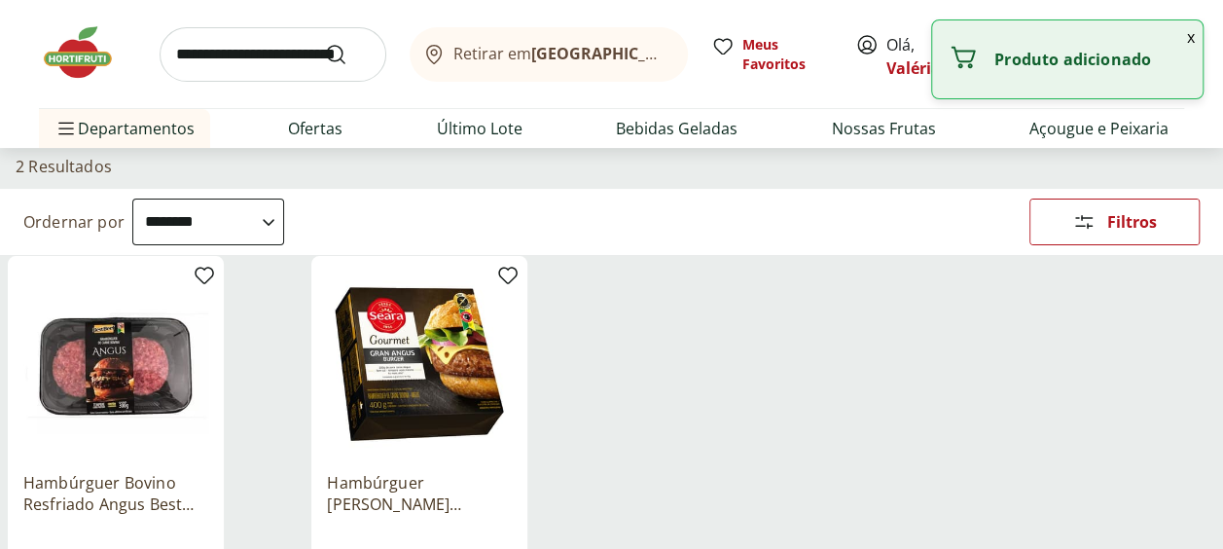
scroll to position [0, 0]
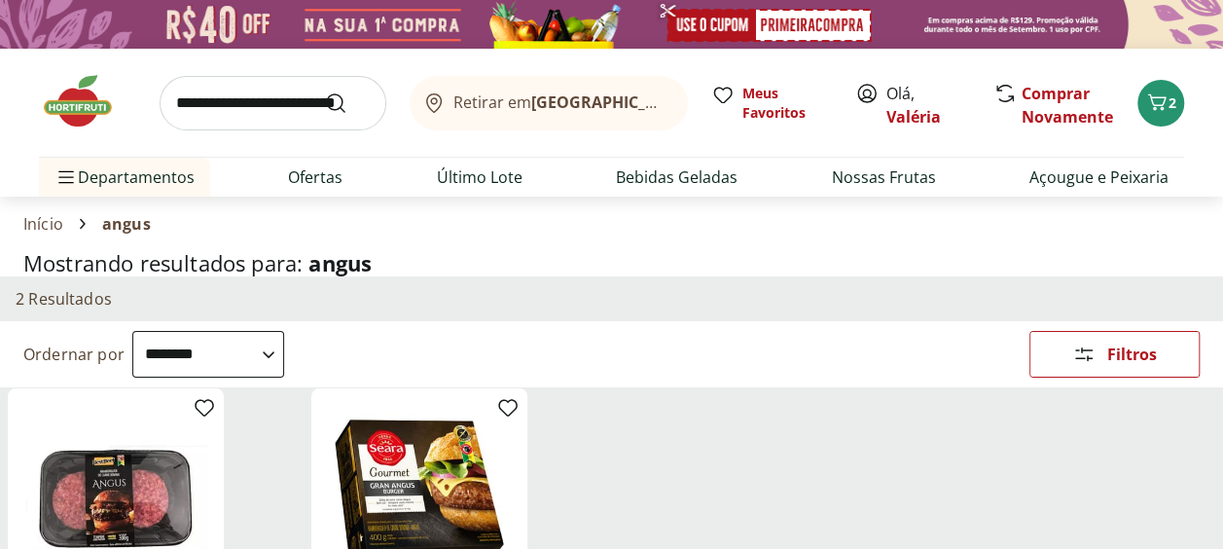
click at [211, 104] on input "search" at bounding box center [273, 103] width 227 height 54
type input "********"
click at [324, 91] on button "Submit Search" at bounding box center [347, 102] width 47 height 23
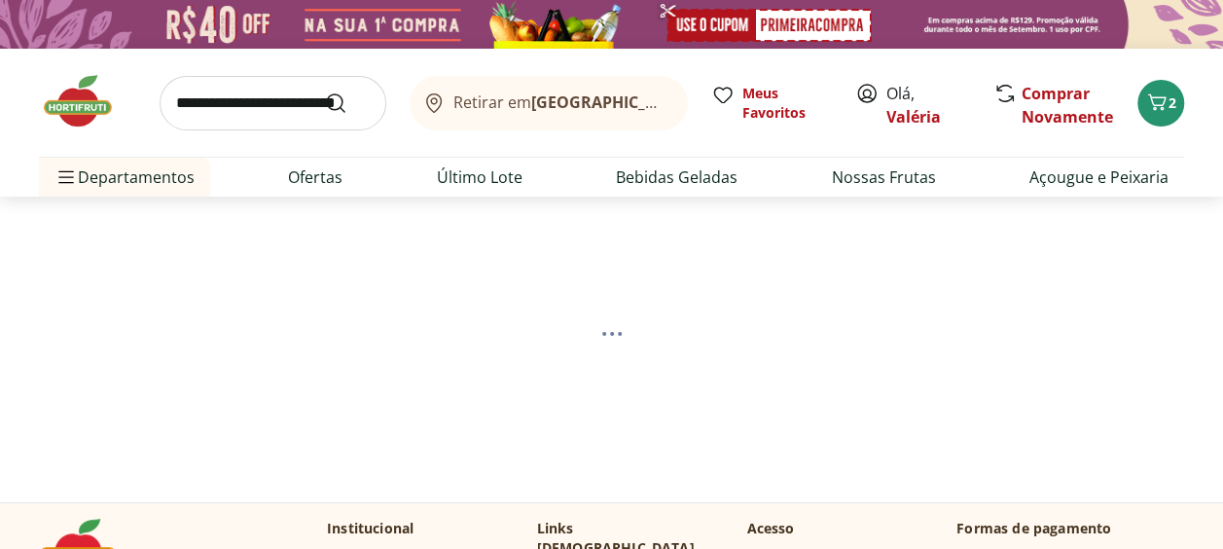
select select "**********"
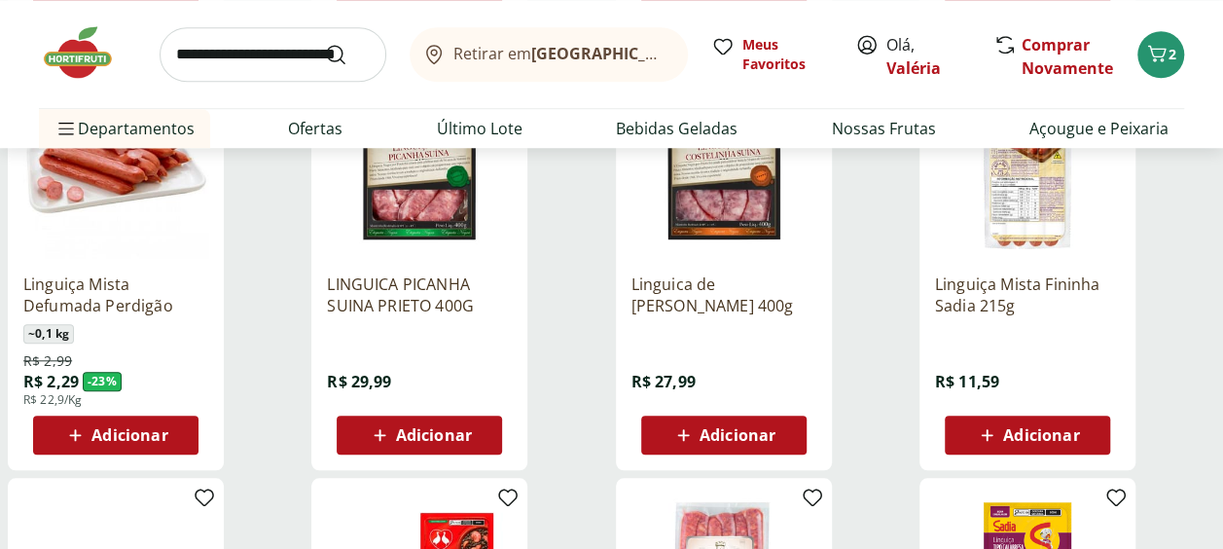
scroll to position [778, 0]
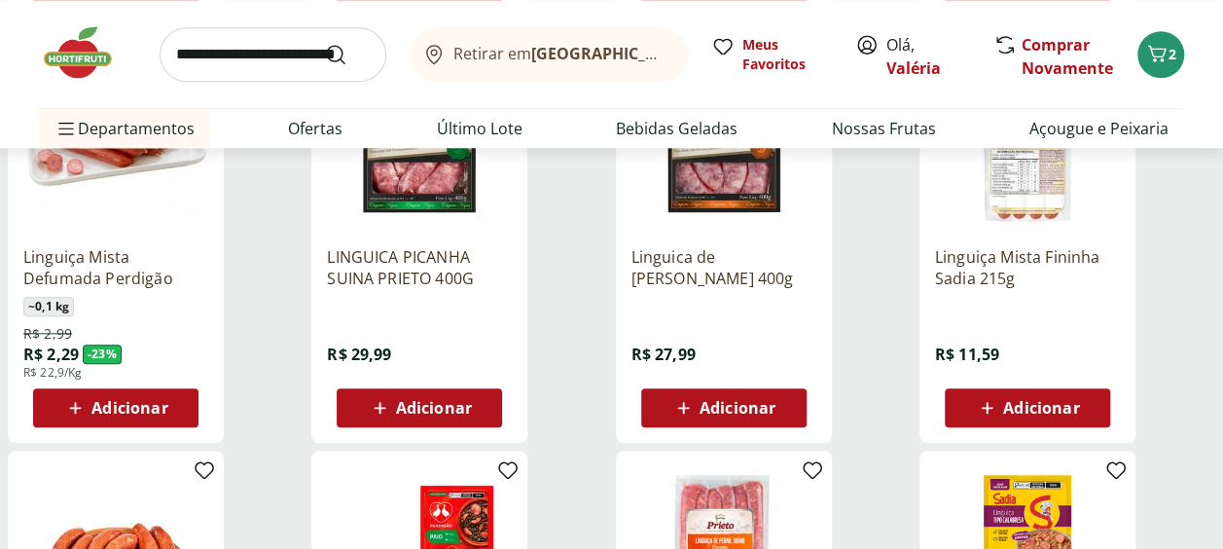
click at [699, 400] on span "Adicionar" at bounding box center [723, 407] width 104 height 23
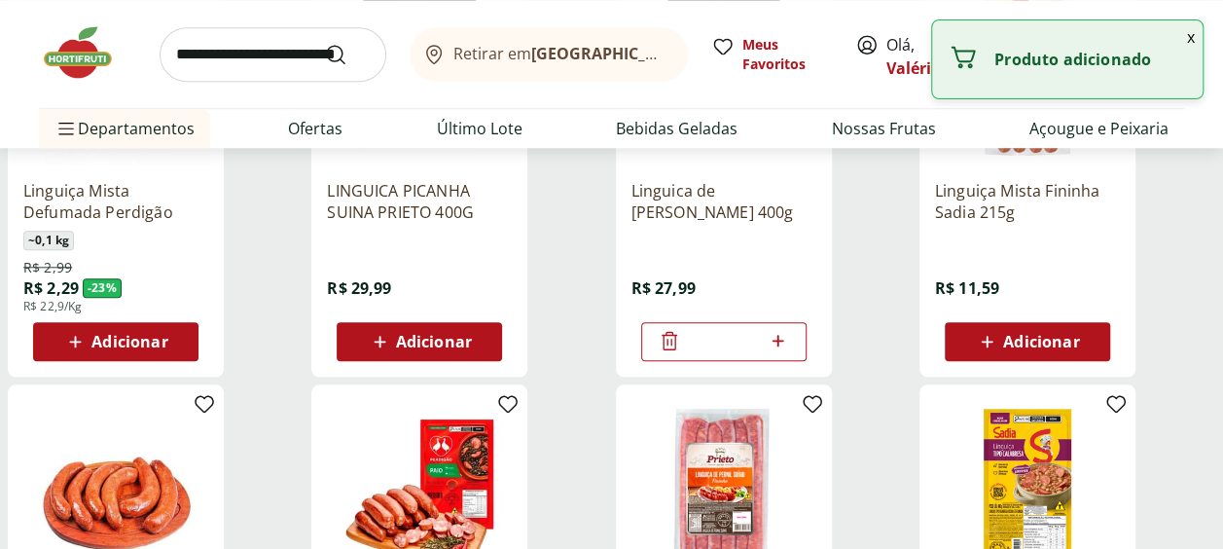
scroll to position [876, 0]
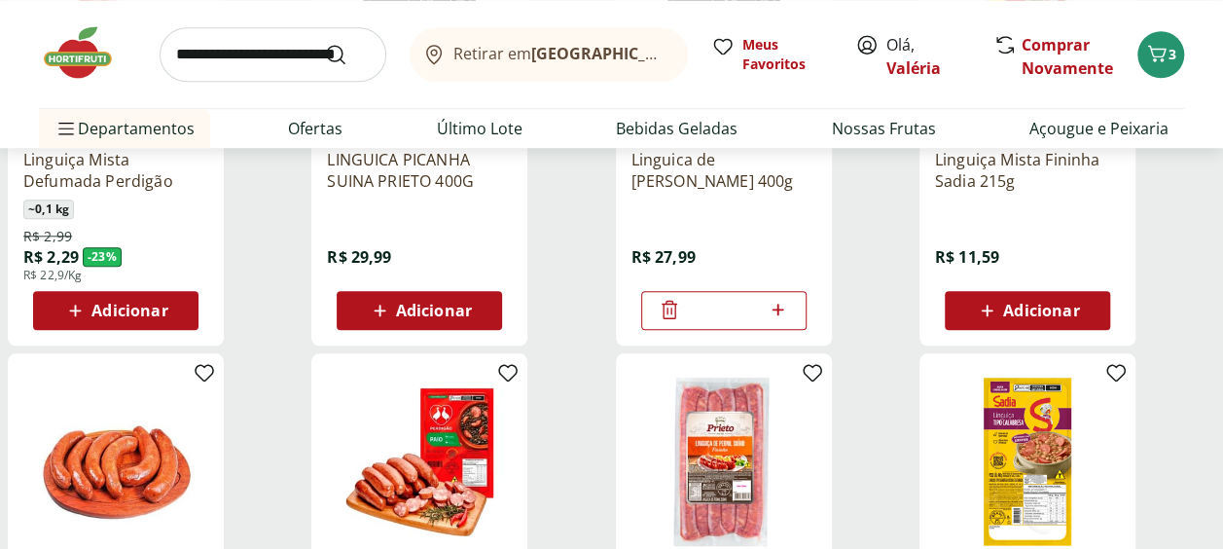
click at [460, 307] on span "Adicionar" at bounding box center [434, 311] width 76 height 16
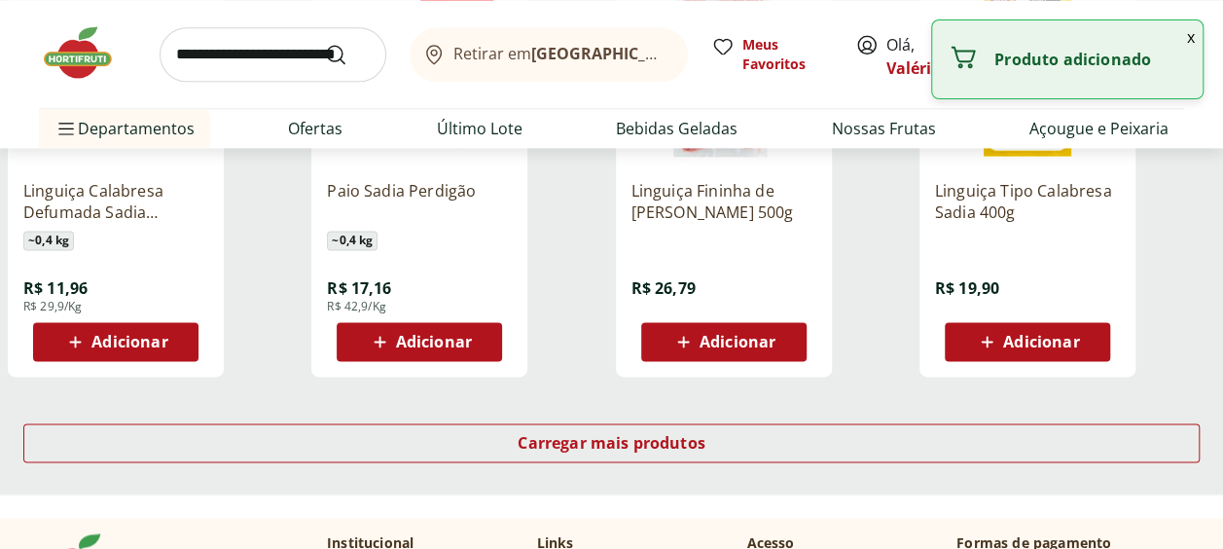
scroll to position [1362, 0]
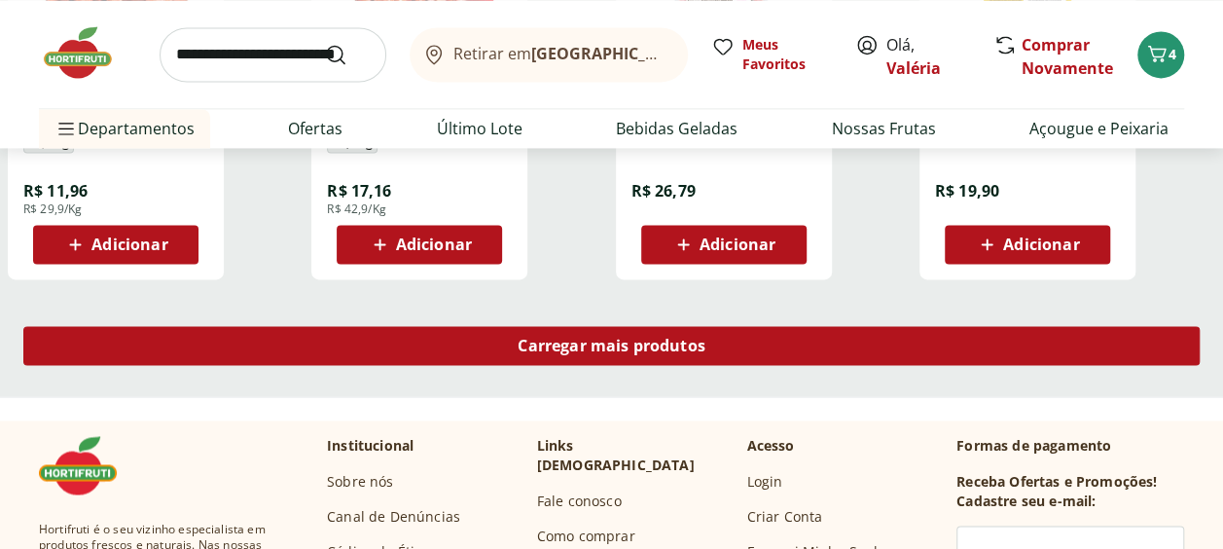
click at [474, 329] on div "Carregar mais produtos" at bounding box center [611, 345] width 1176 height 39
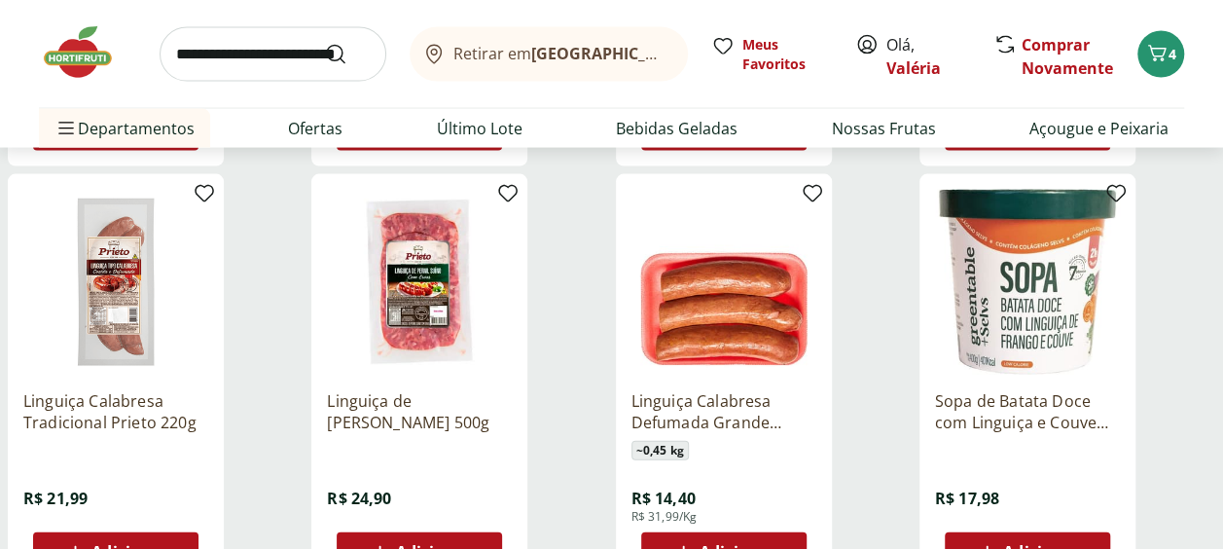
scroll to position [1946, 0]
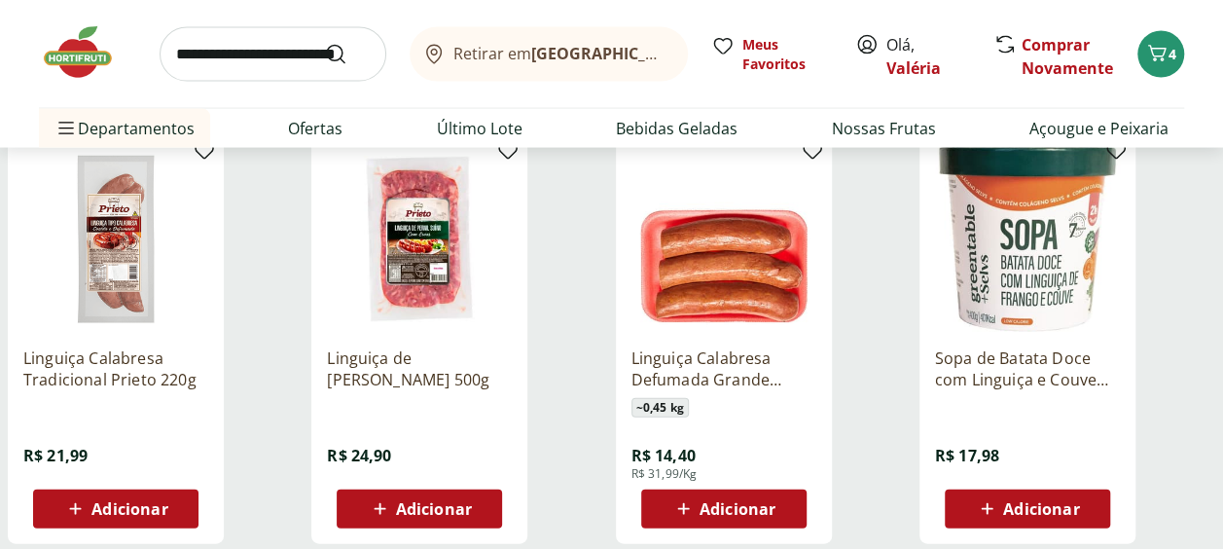
click at [453, 320] on img at bounding box center [419, 239] width 185 height 185
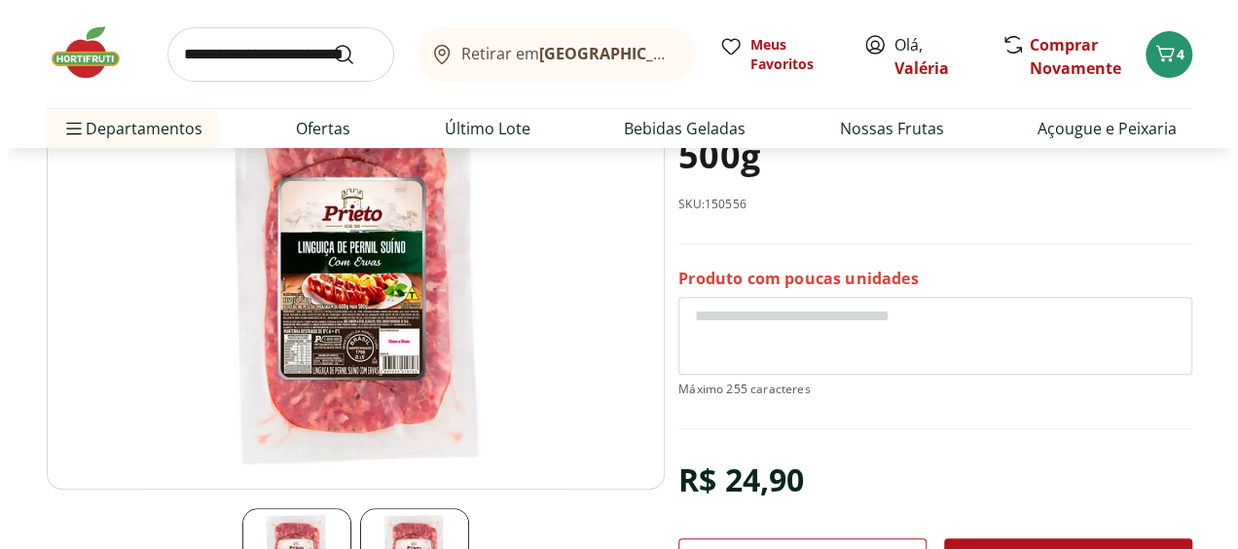
scroll to position [292, 0]
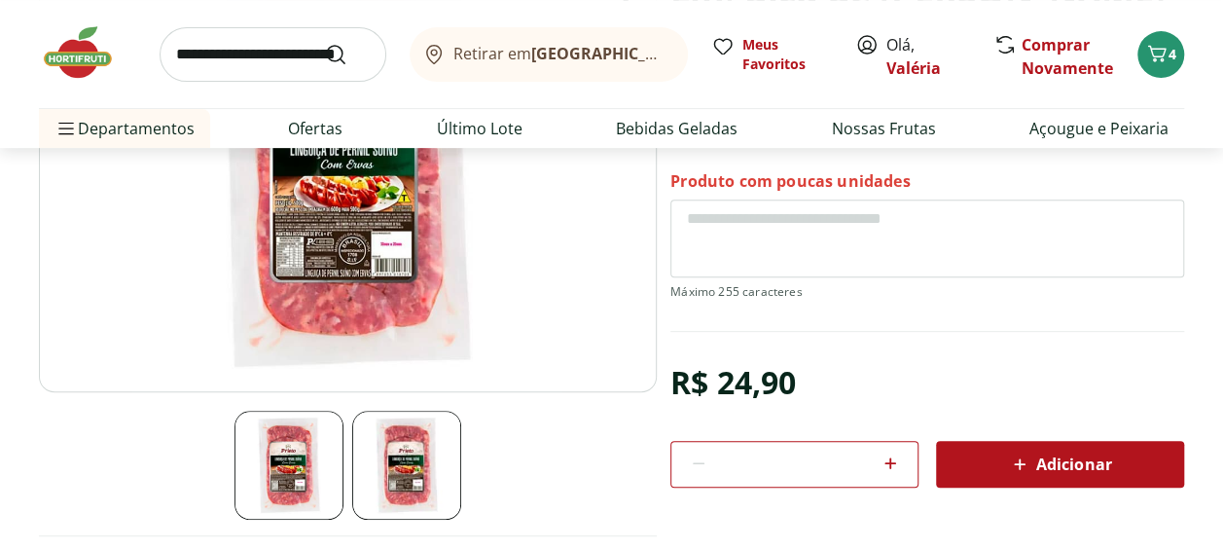
click at [988, 457] on div "Adicionar" at bounding box center [1060, 464] width 217 height 35
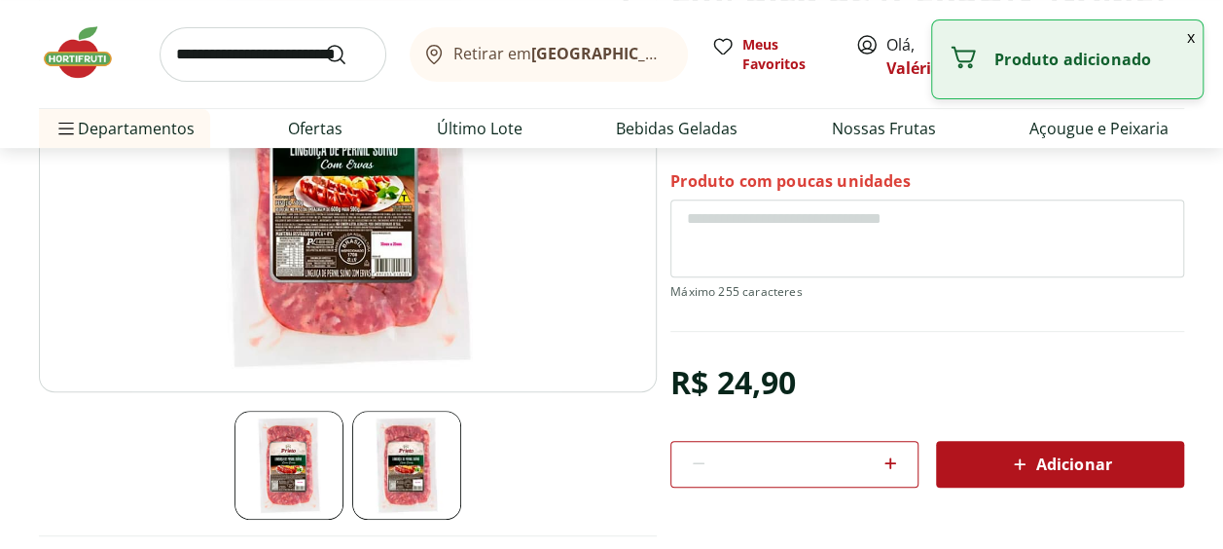
click at [996, 341] on section "Linguiça de Pernil Prieto 500g SKU: 150556 Produto com poucas unidades R$ 24,90…" at bounding box center [927, 222] width 514 height 527
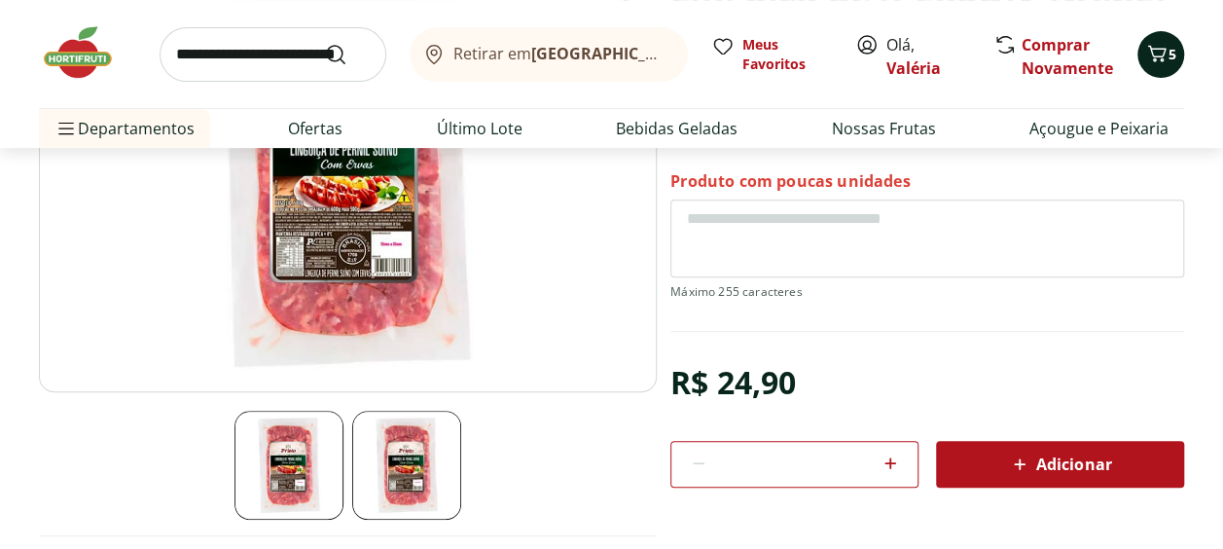
click at [1156, 51] on icon "Carrinho" at bounding box center [1156, 53] width 23 height 23
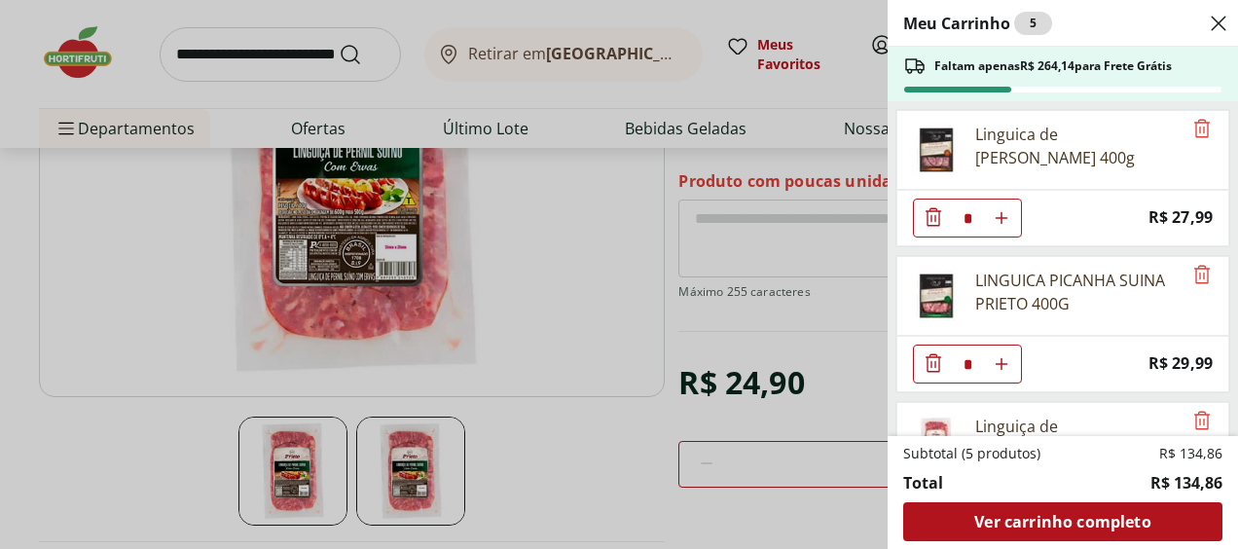
click at [932, 353] on icon "Diminuir Quantidade" at bounding box center [932, 362] width 23 height 23
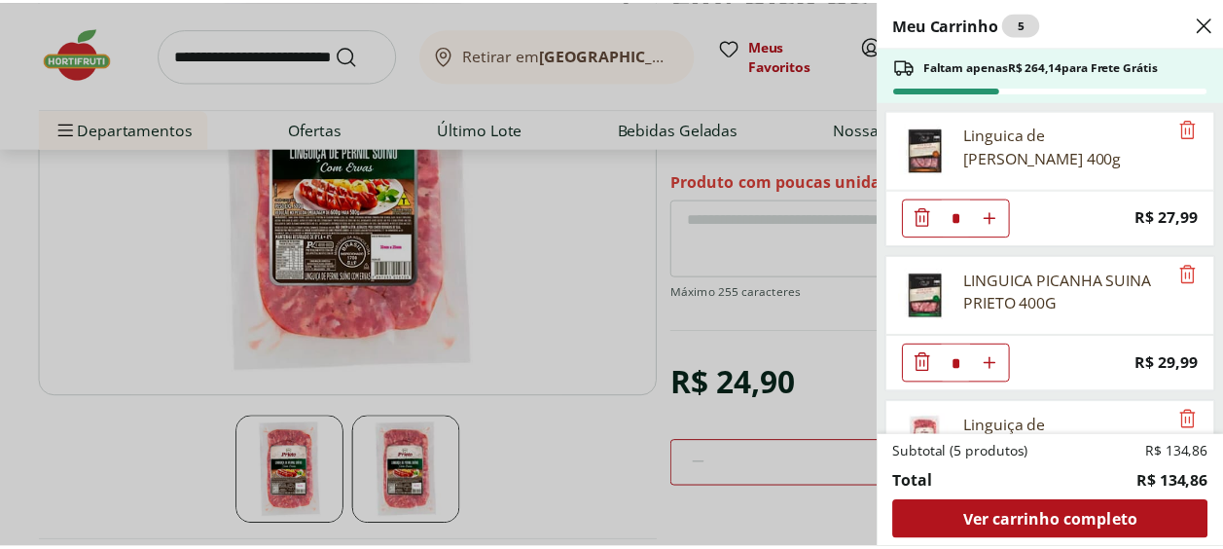
scroll to position [249, 0]
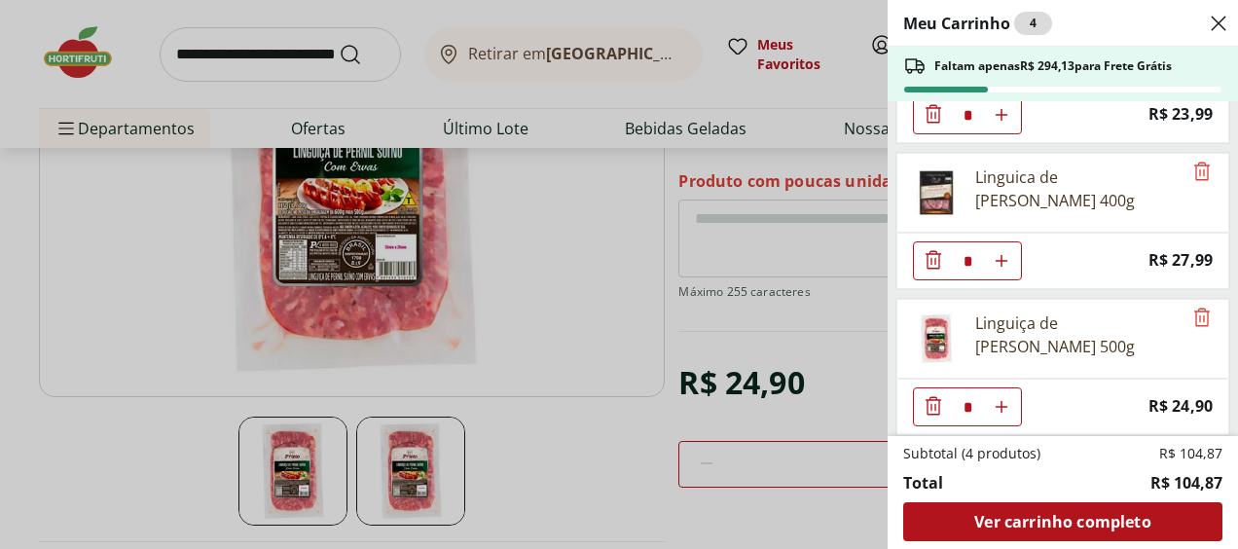
click at [335, 60] on div "Meu Carrinho 4 Faltam apenas R$ 294,13 para Frete Grátis Atum Fresco Do Brasil …" at bounding box center [619, 274] width 1238 height 549
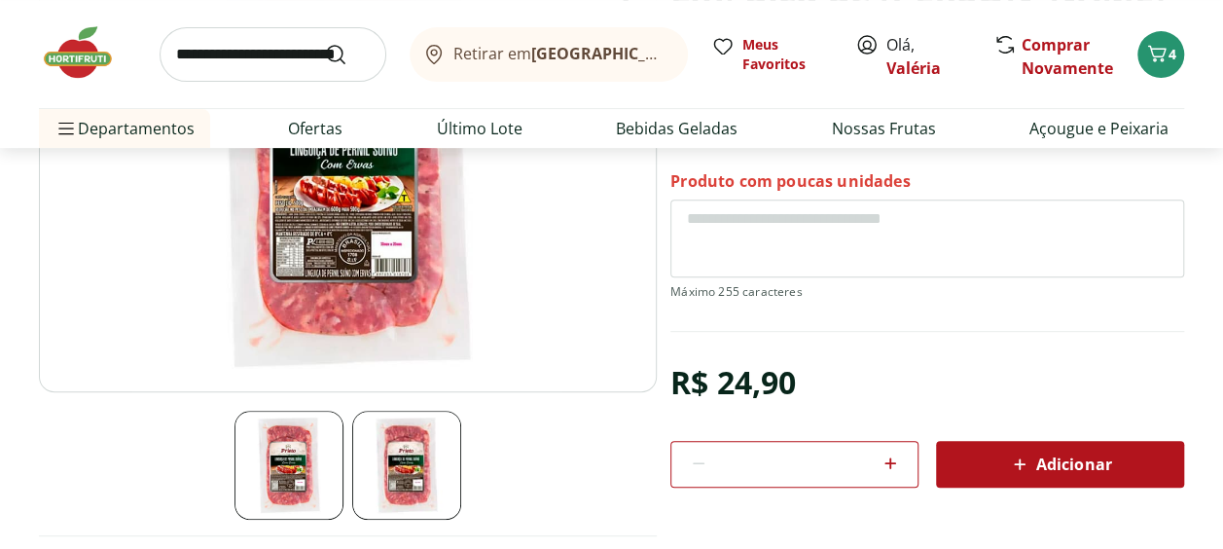
click at [301, 54] on input "search" at bounding box center [273, 54] width 227 height 54
type input "*******"
click at [324, 43] on button "Submit Search" at bounding box center [347, 54] width 47 height 23
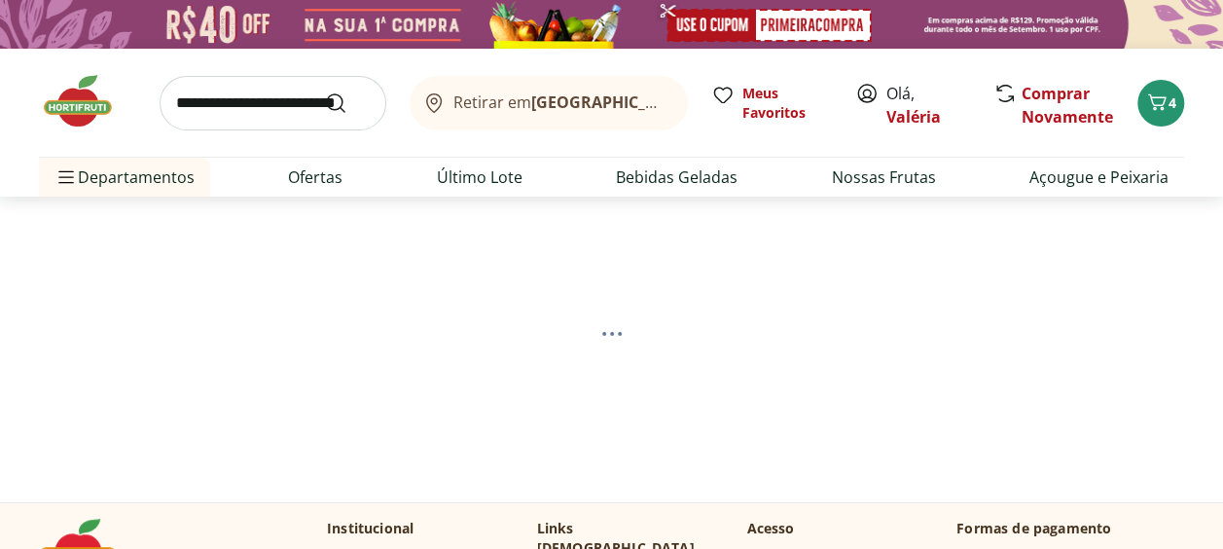
select select "**********"
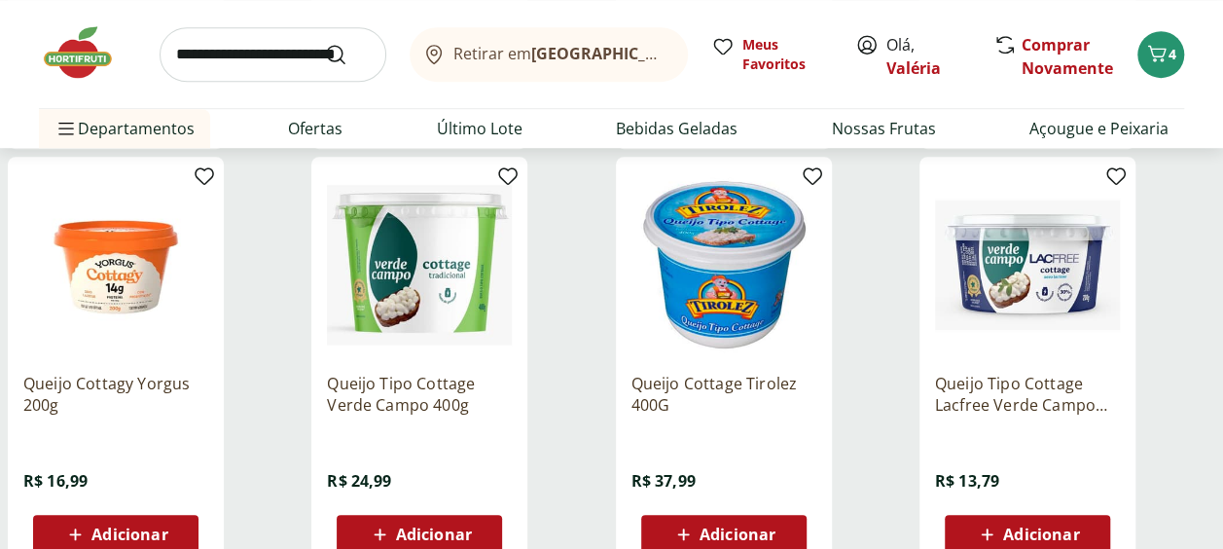
scroll to position [681, 0]
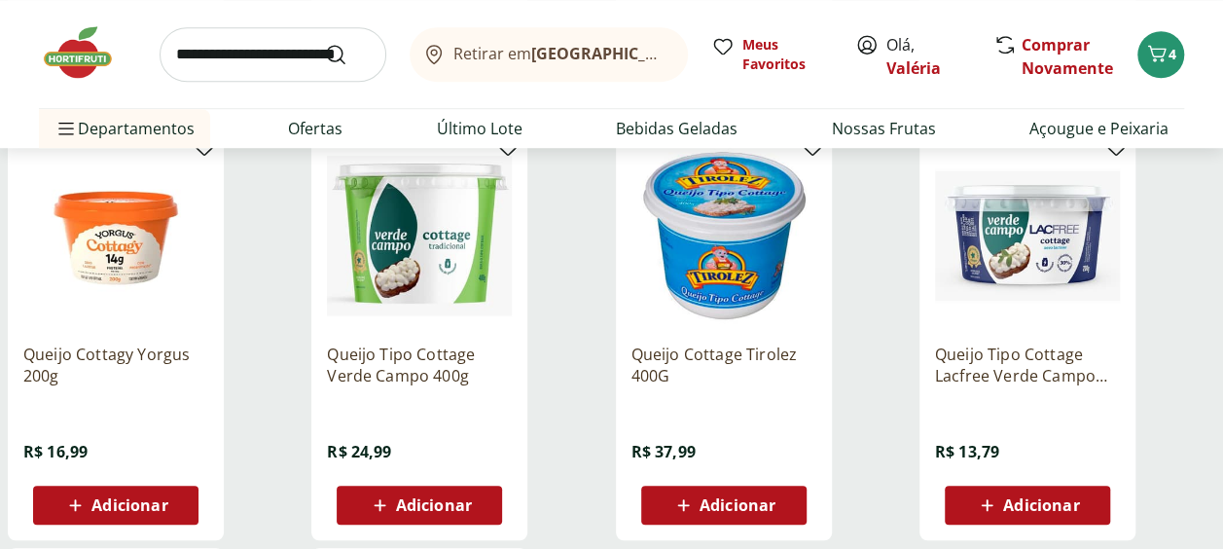
click at [426, 497] on span "Adicionar" at bounding box center [434, 505] width 76 height 16
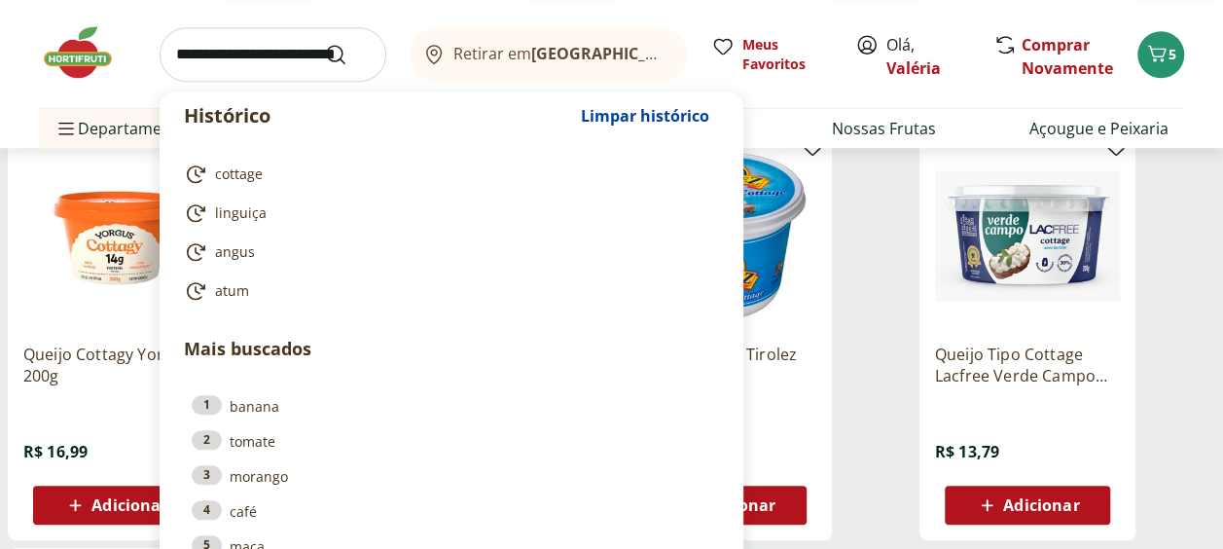
click at [266, 64] on input "search" at bounding box center [273, 54] width 227 height 54
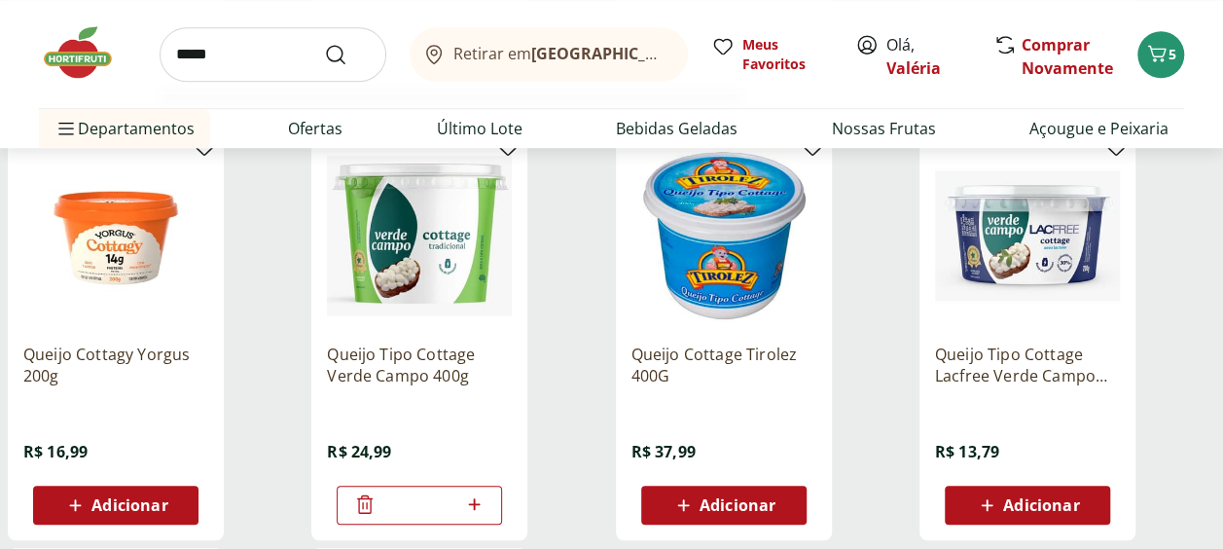
type input "*****"
click at [324, 43] on button "Submit Search" at bounding box center [347, 54] width 47 height 23
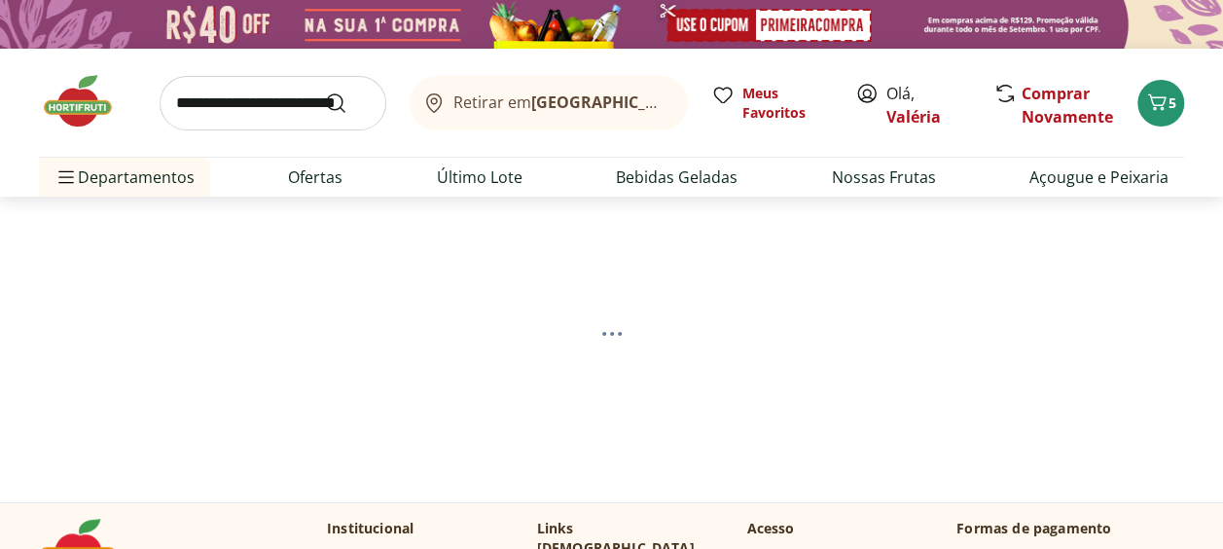
select select "**********"
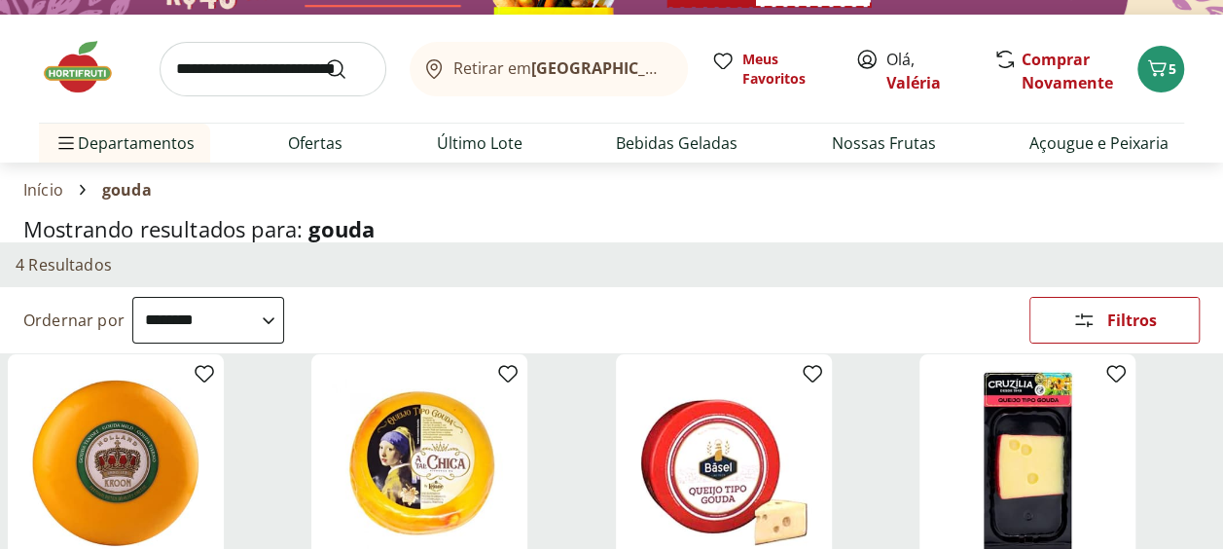
scroll to position [292, 0]
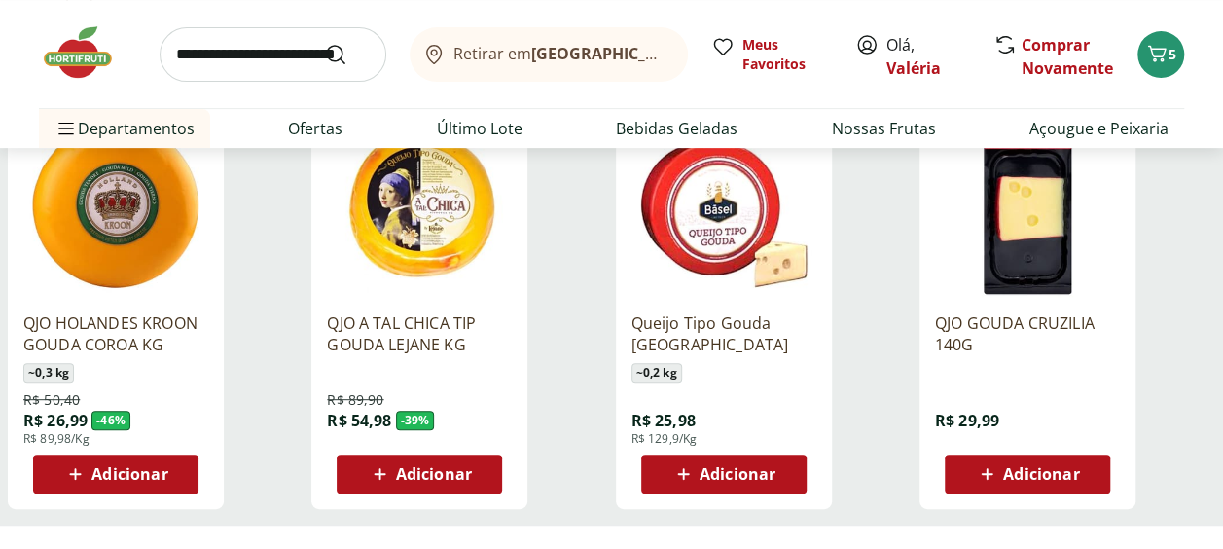
click at [169, 461] on div "Adicionar" at bounding box center [116, 473] width 134 height 35
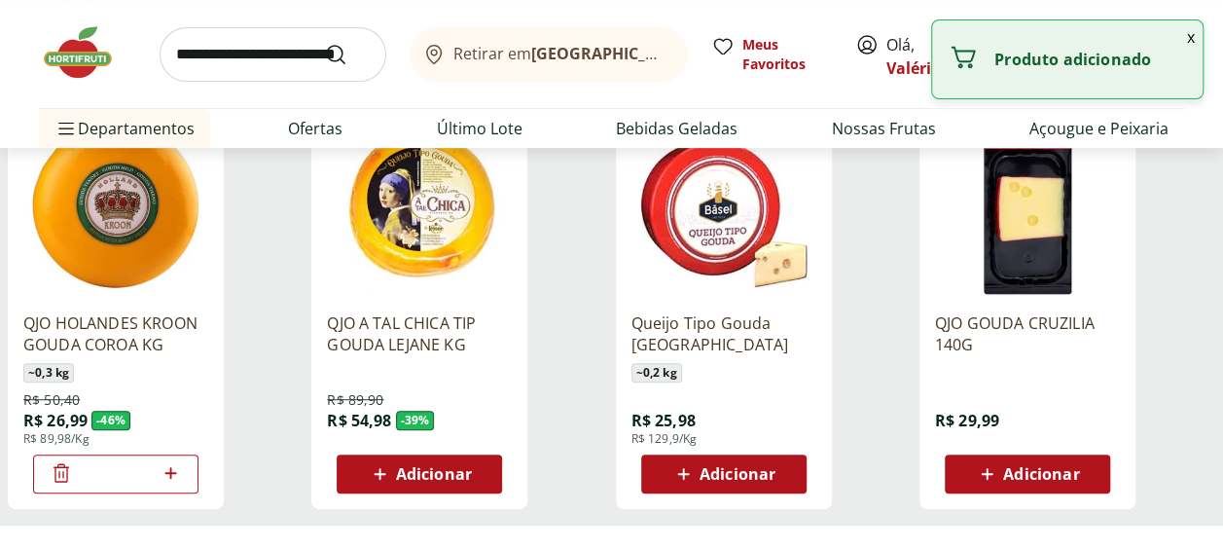
click at [373, 469] on icon at bounding box center [380, 473] width 24 height 23
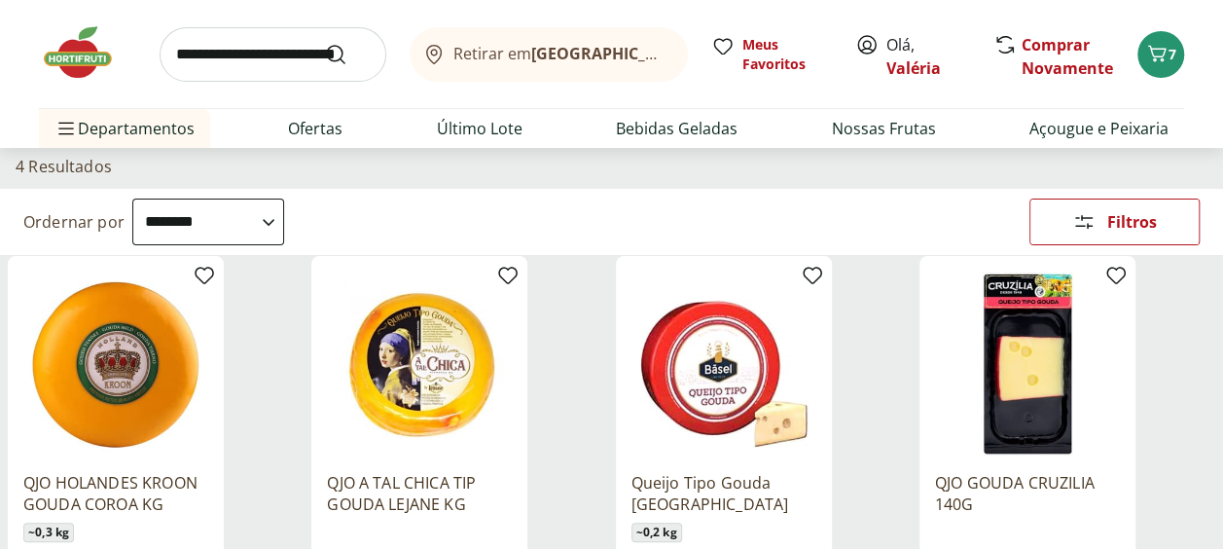
scroll to position [0, 0]
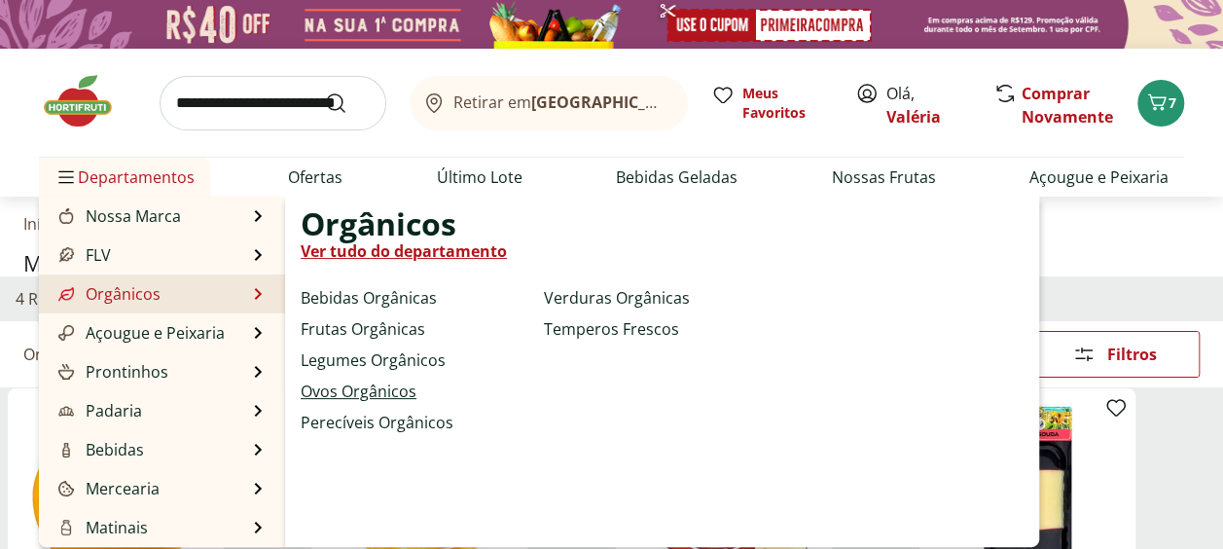
click at [411, 391] on link "Ovos Orgânicos" at bounding box center [359, 390] width 116 height 23
select select "**********"
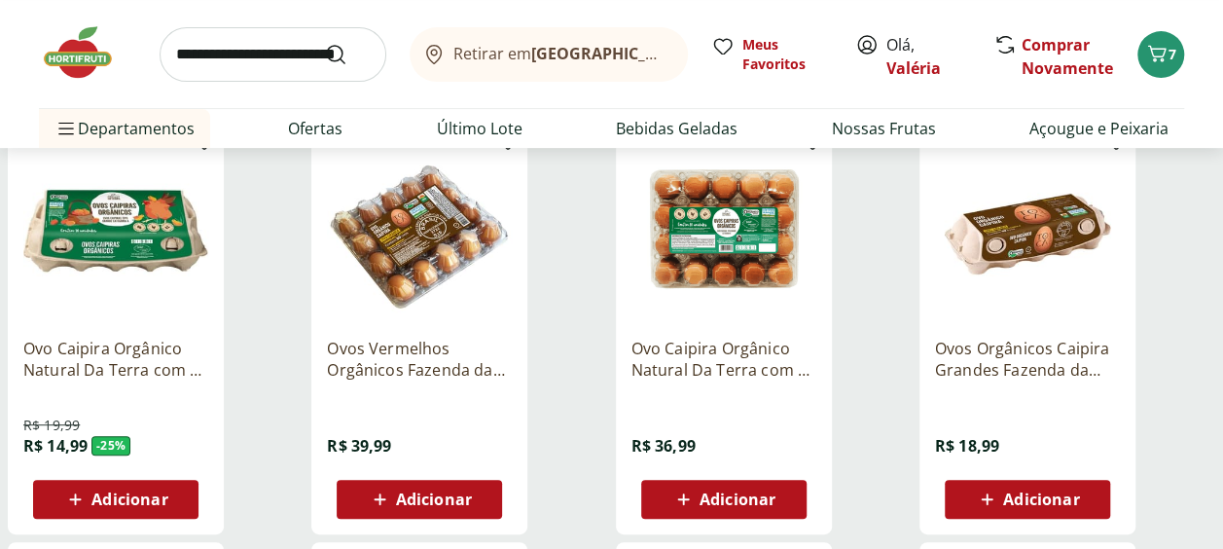
scroll to position [292, 0]
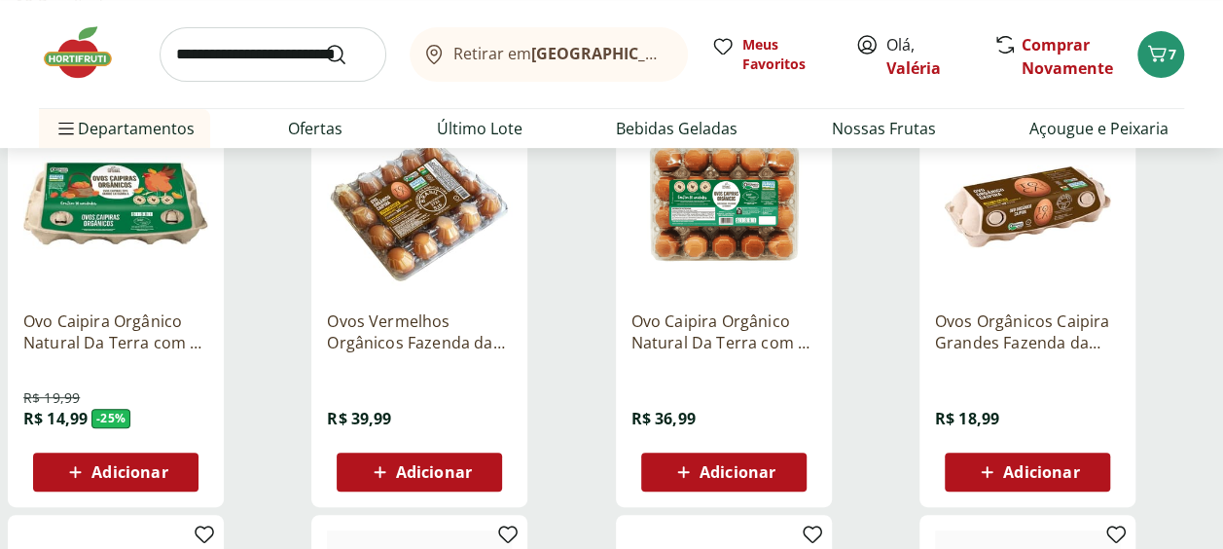
click at [158, 464] on span "Adicionar" at bounding box center [129, 472] width 76 height 16
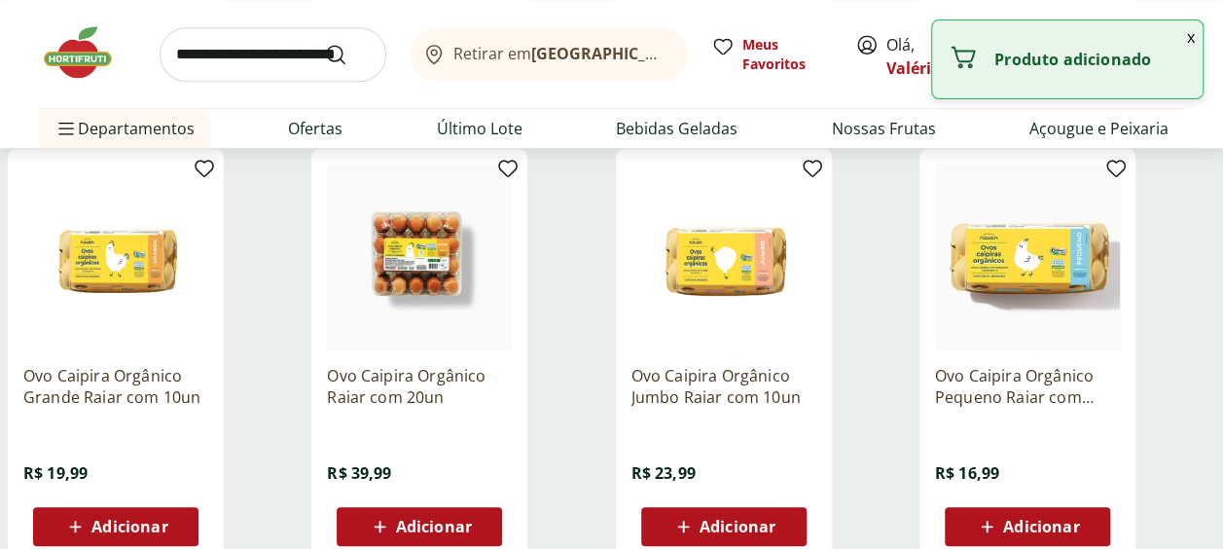
scroll to position [681, 0]
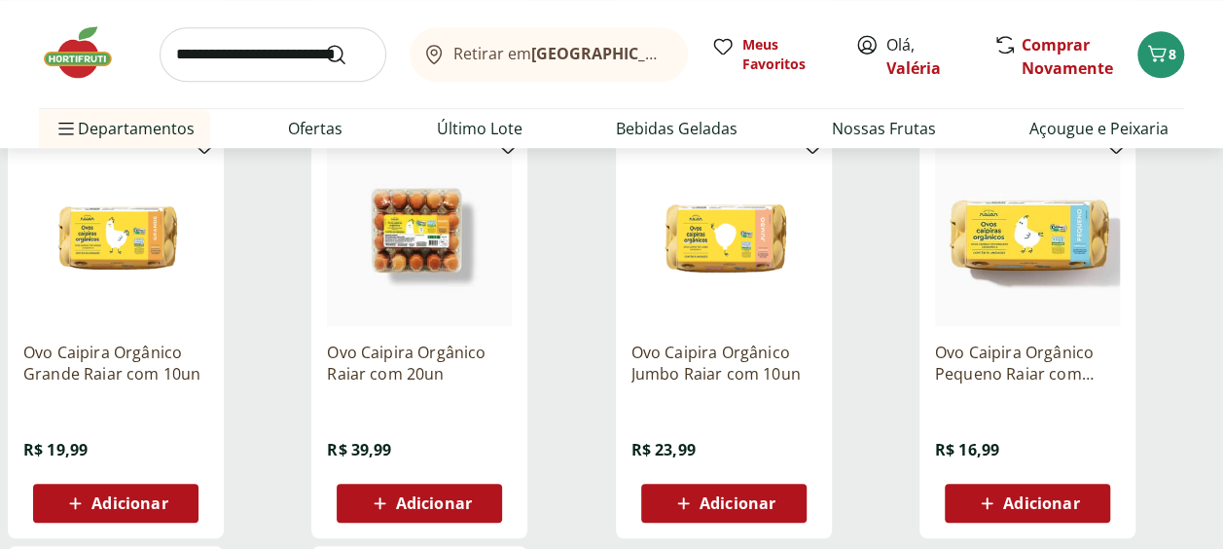
click at [158, 506] on span "Adicionar" at bounding box center [129, 503] width 76 height 16
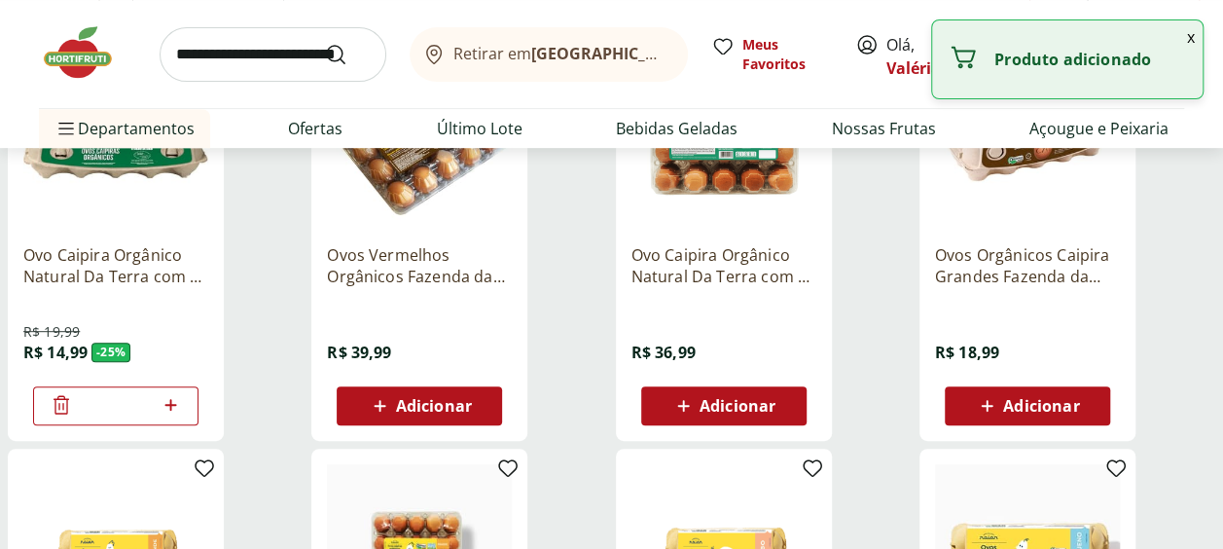
scroll to position [389, 0]
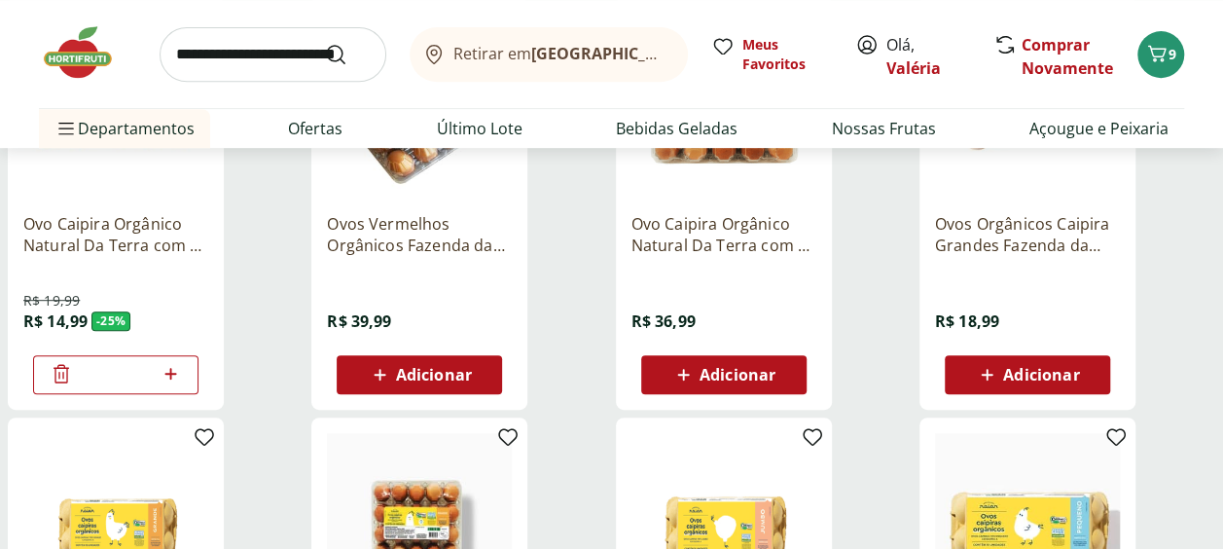
click at [990, 381] on icon at bounding box center [987, 374] width 24 height 23
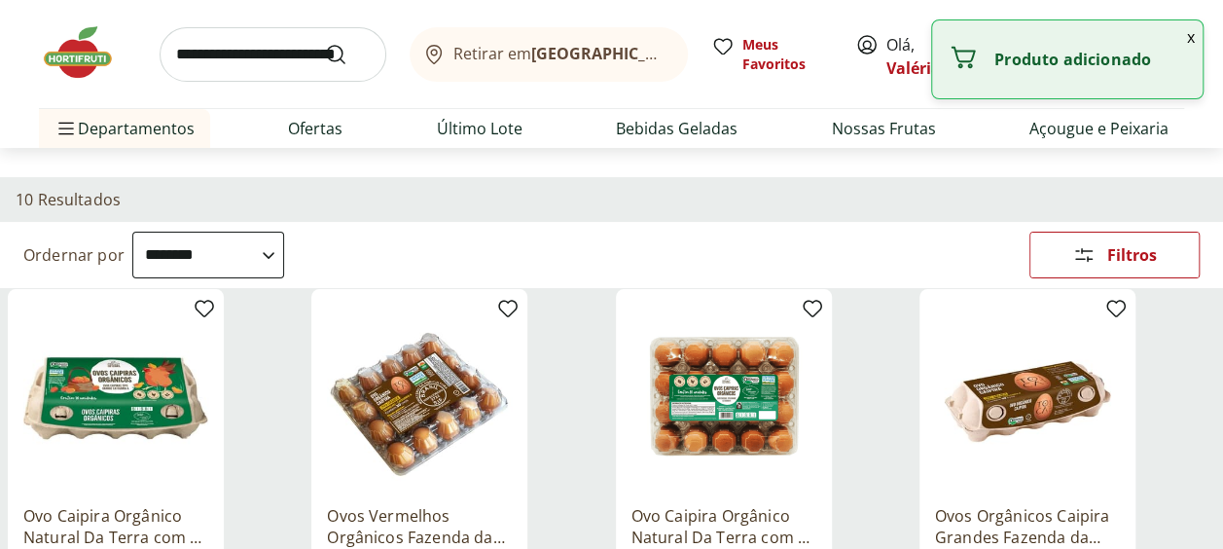
scroll to position [0, 0]
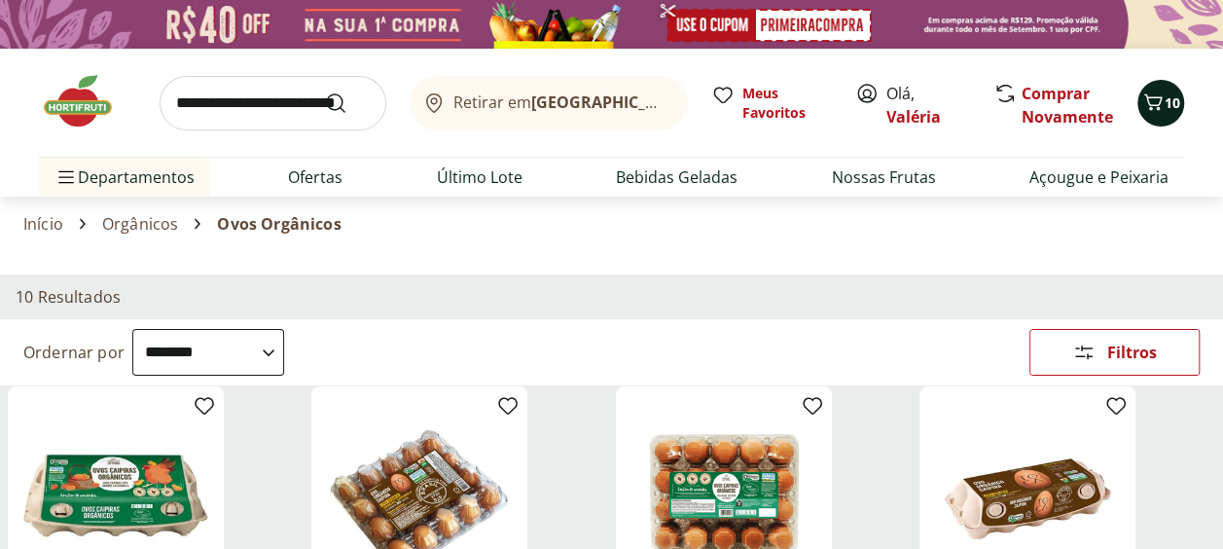
click at [1156, 106] on icon "Carrinho" at bounding box center [1152, 101] width 23 height 23
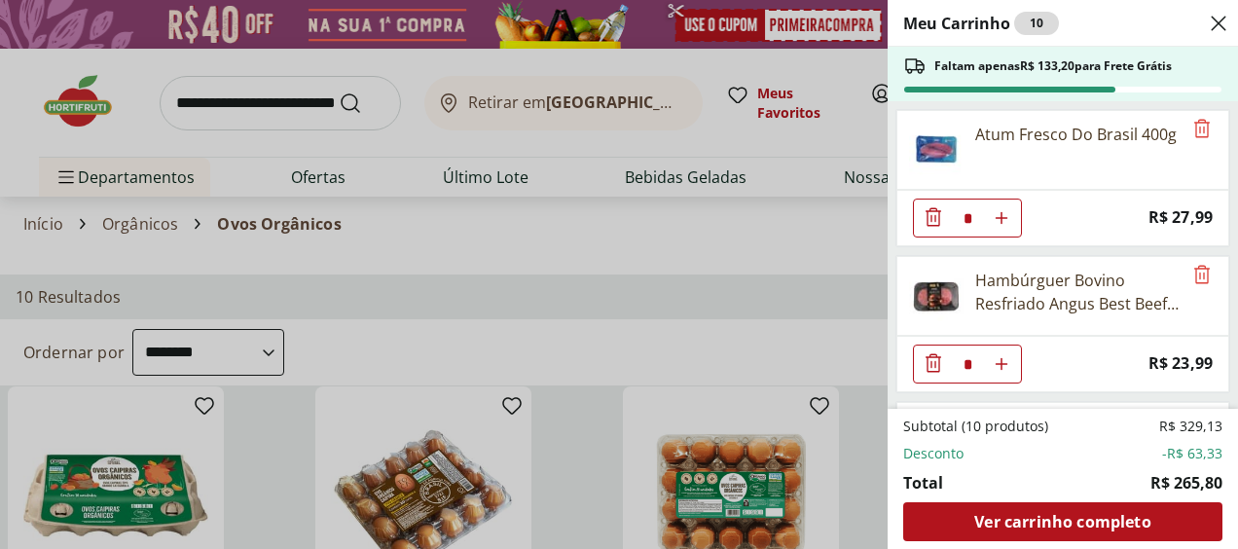
click at [743, 227] on div "Meu Carrinho 10 Faltam apenas R$ 133,20 para Frete Grátis Atum Fresco Do Brasil…" at bounding box center [619, 274] width 1238 height 549
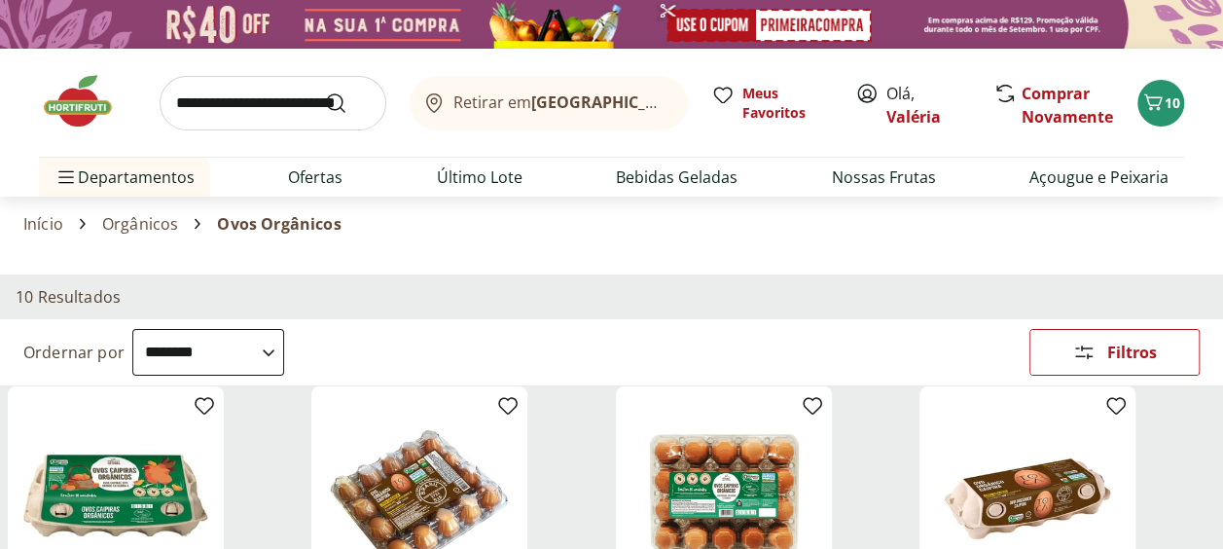
click at [202, 115] on input "search" at bounding box center [273, 103] width 227 height 54
type input "******"
click at [324, 91] on button "Submit Search" at bounding box center [347, 102] width 47 height 23
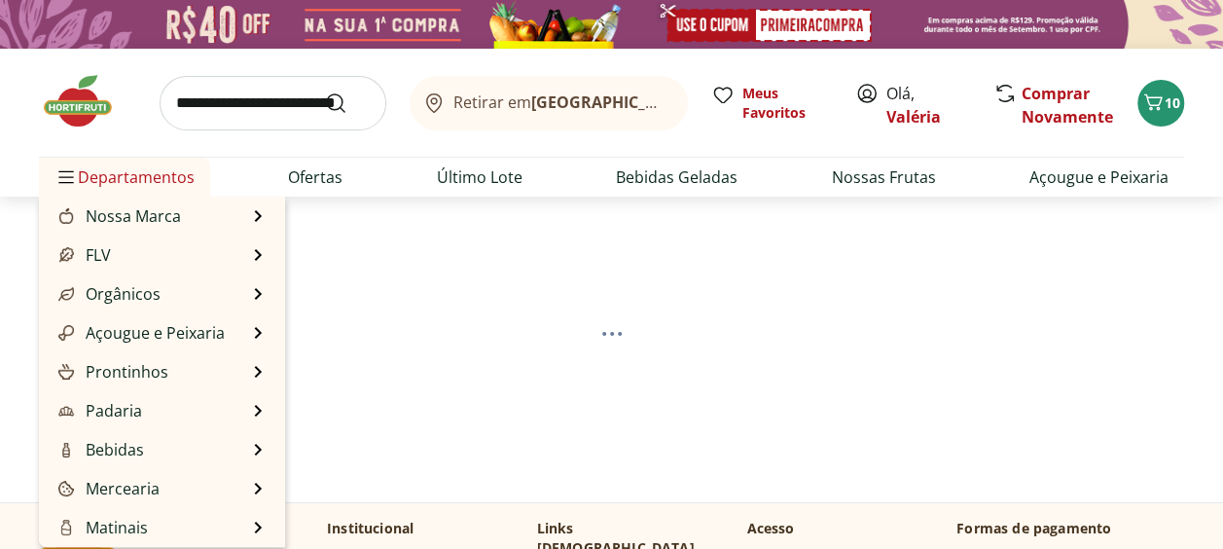
select select "**********"
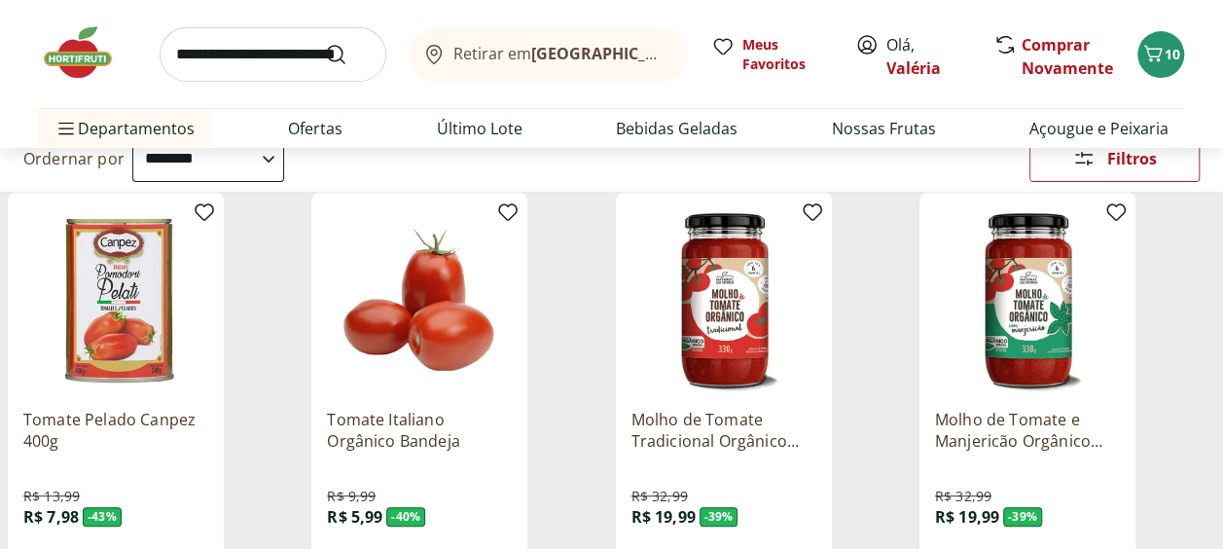
scroll to position [486, 0]
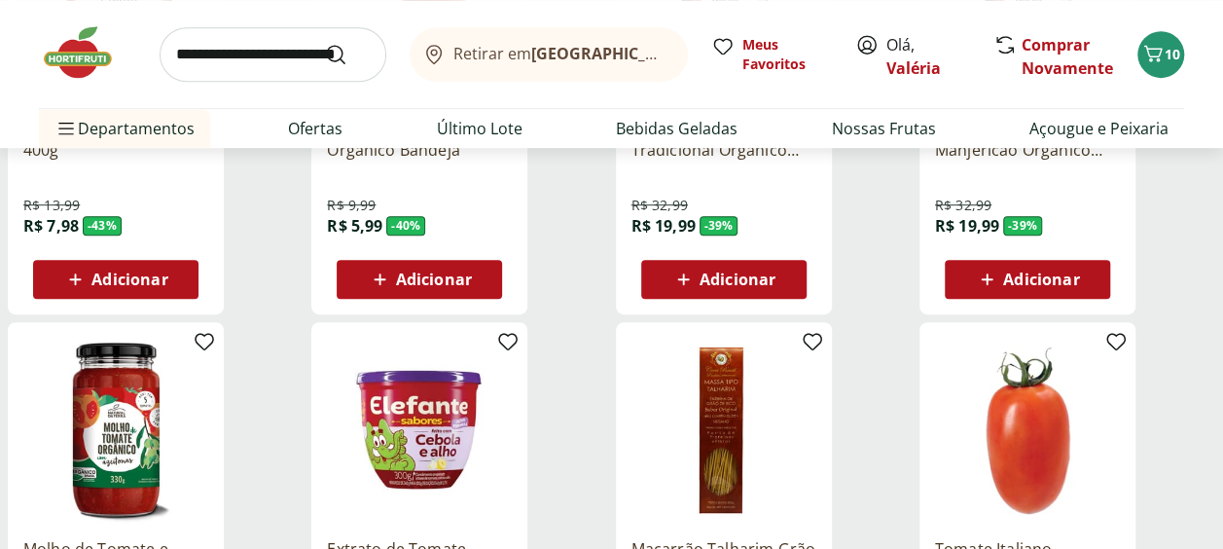
click at [386, 263] on div "Adicionar" at bounding box center [419, 279] width 134 height 35
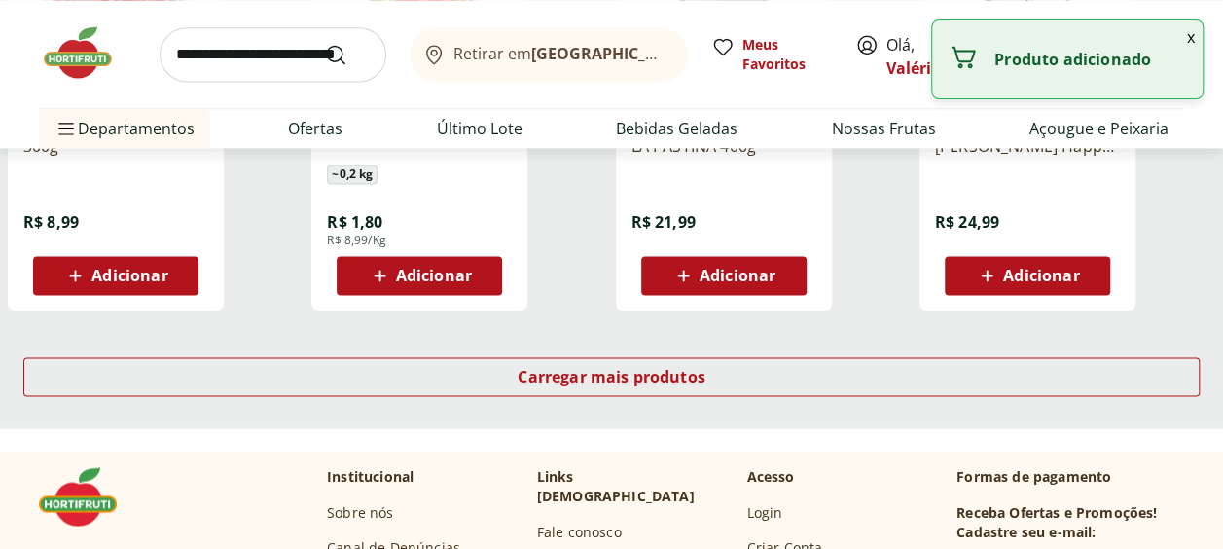
scroll to position [1362, 0]
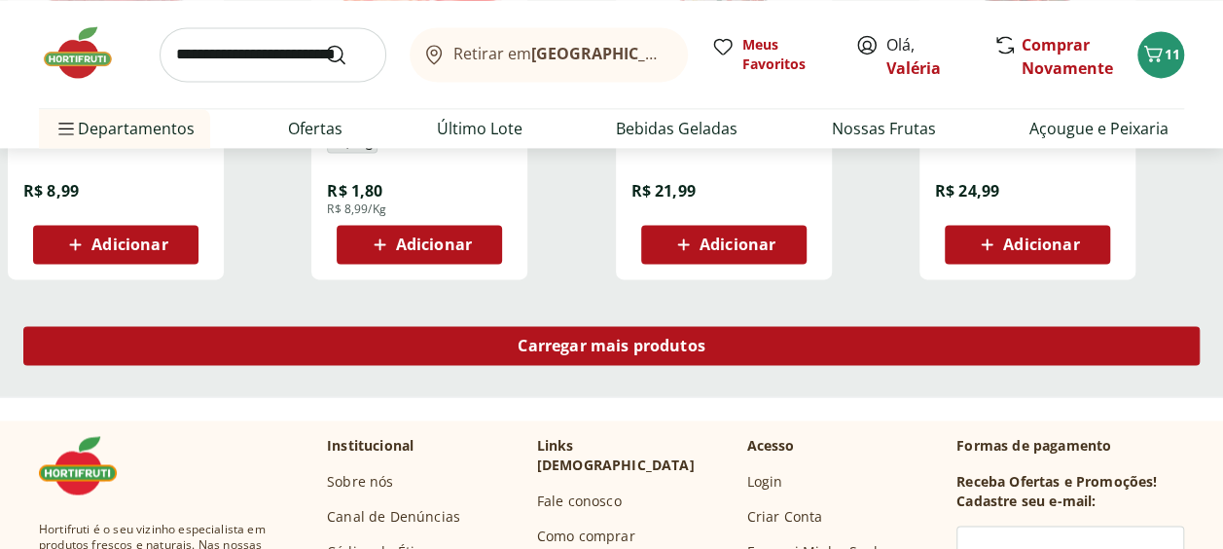
click at [615, 344] on span "Carregar mais produtos" at bounding box center [612, 346] width 188 height 16
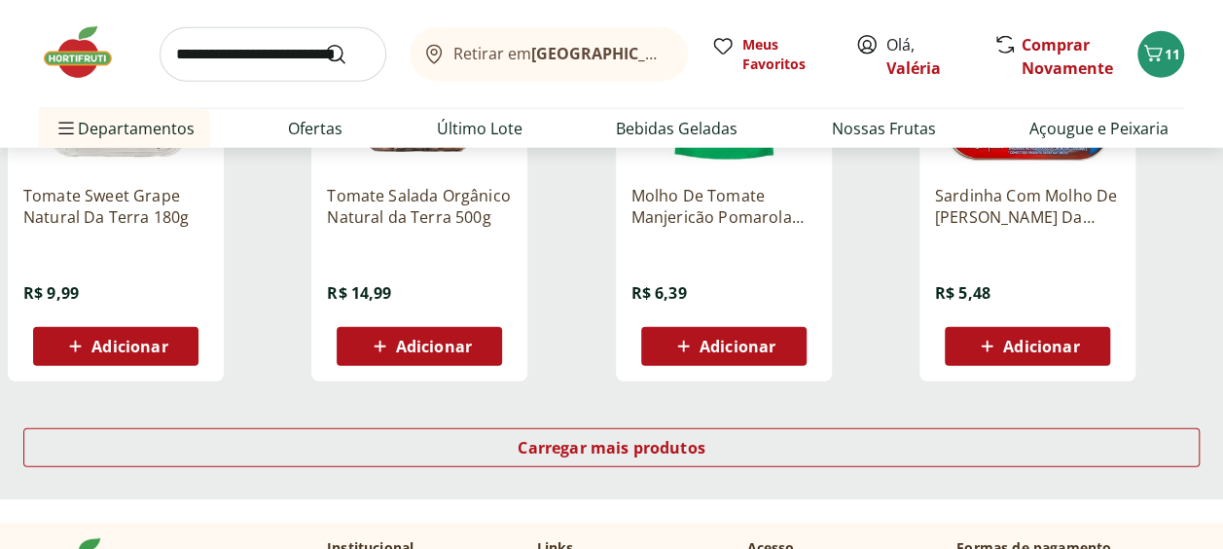
scroll to position [2530, 0]
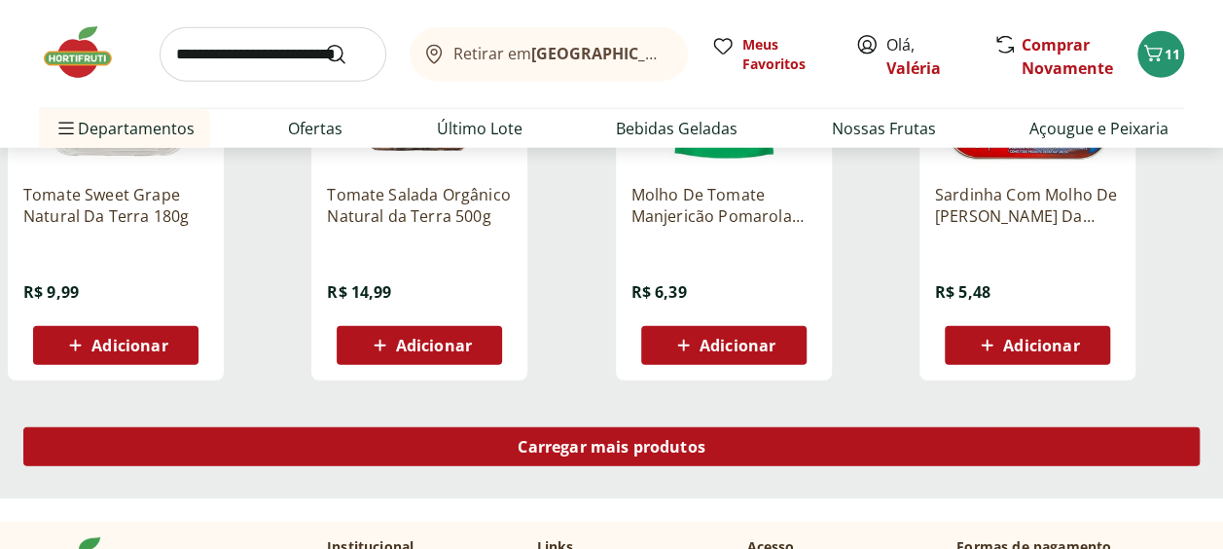
click at [685, 452] on span "Carregar mais produtos" at bounding box center [612, 447] width 188 height 16
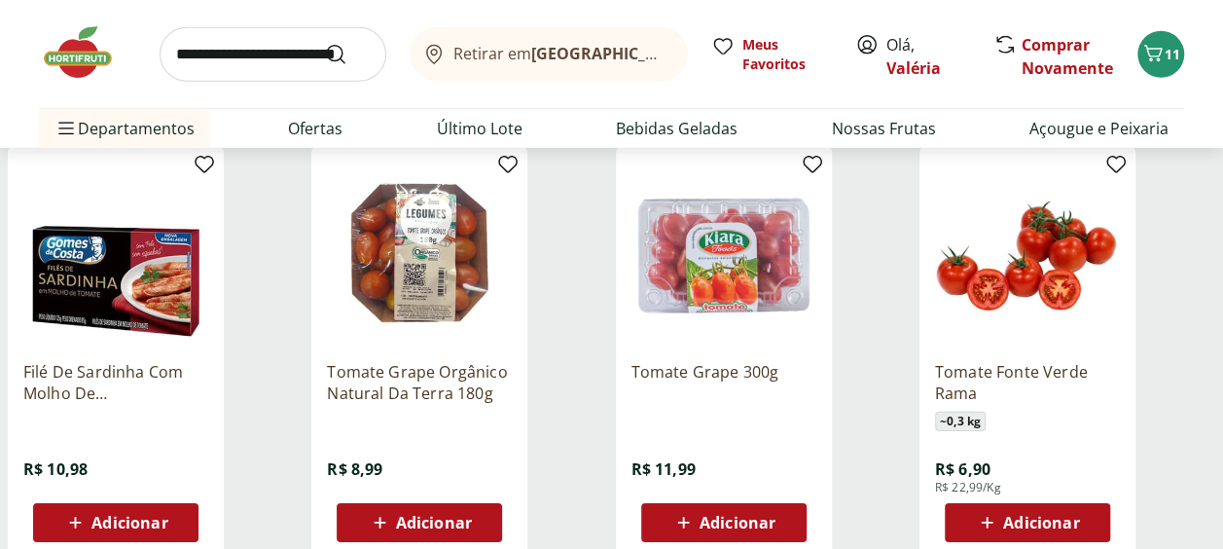
scroll to position [2821, 0]
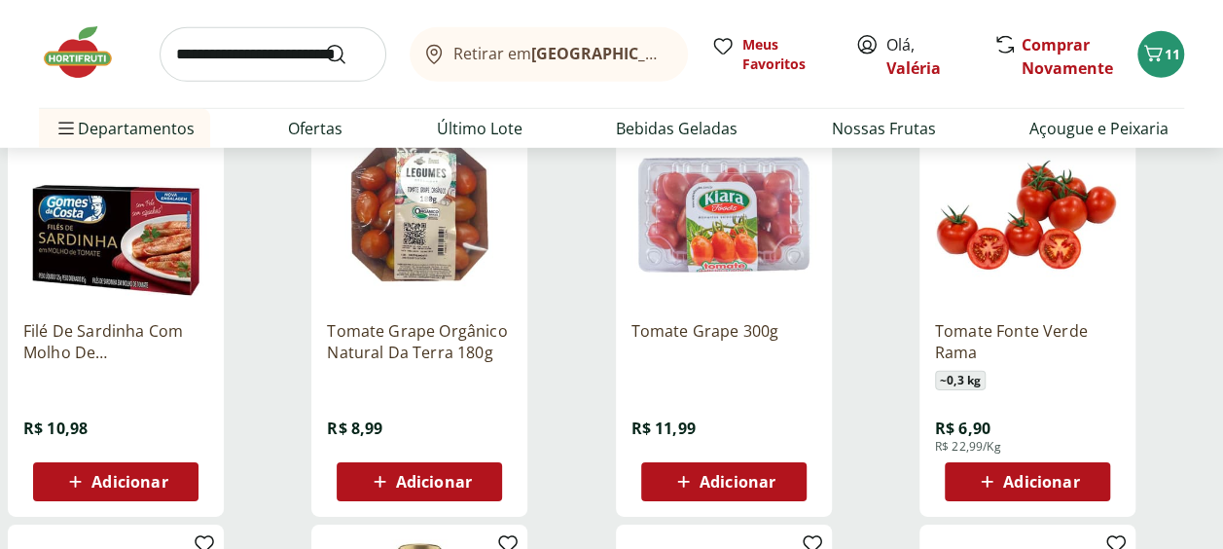
click at [998, 470] on icon at bounding box center [987, 481] width 24 height 23
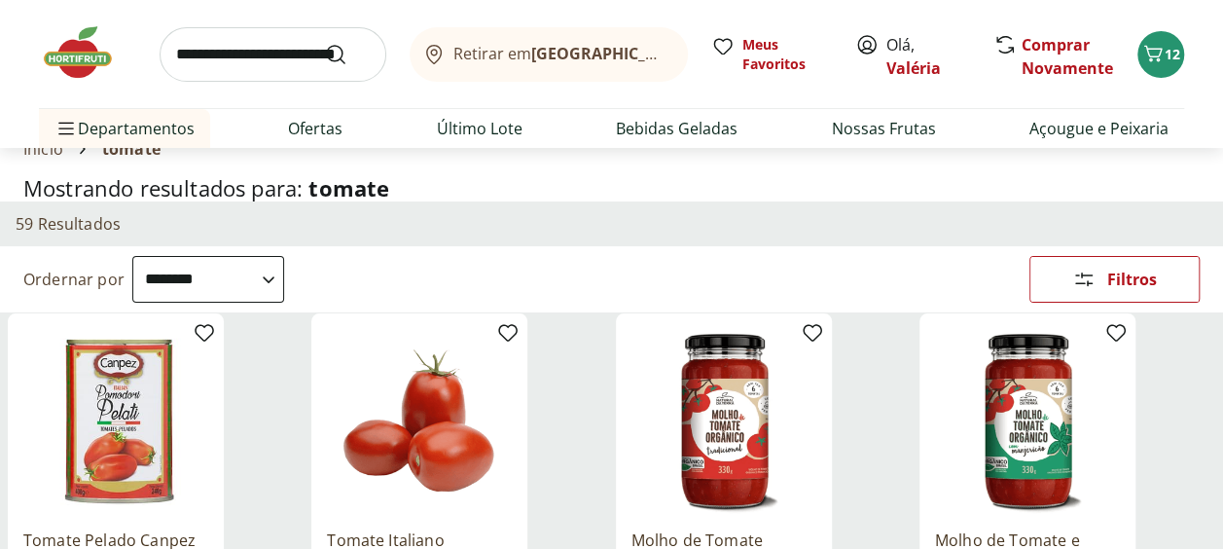
scroll to position [0, 0]
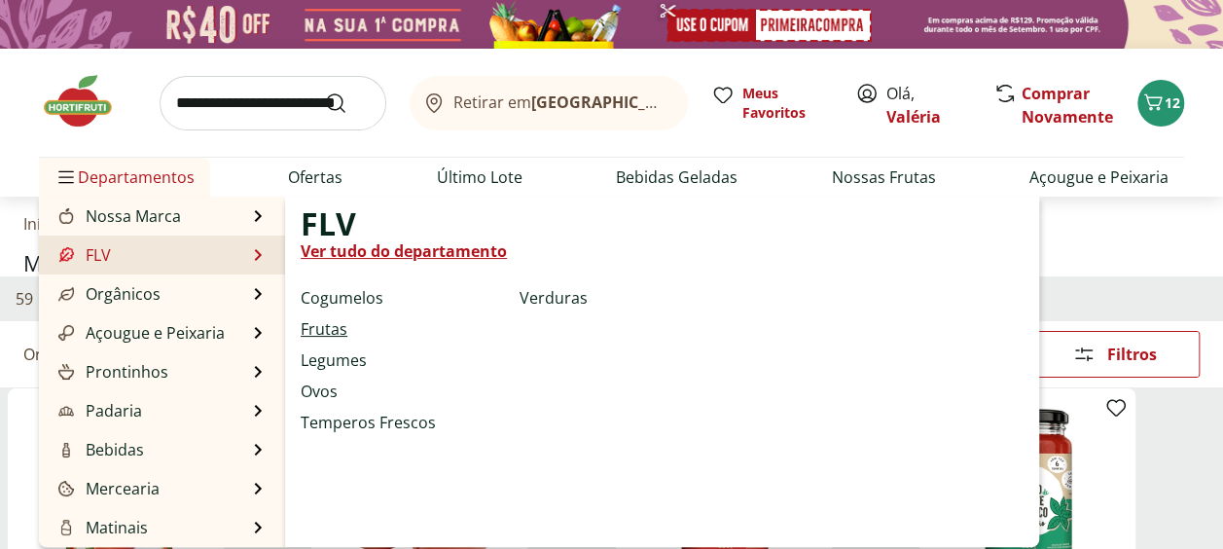
click at [317, 334] on link "Frutas" at bounding box center [324, 328] width 47 height 23
select select "**********"
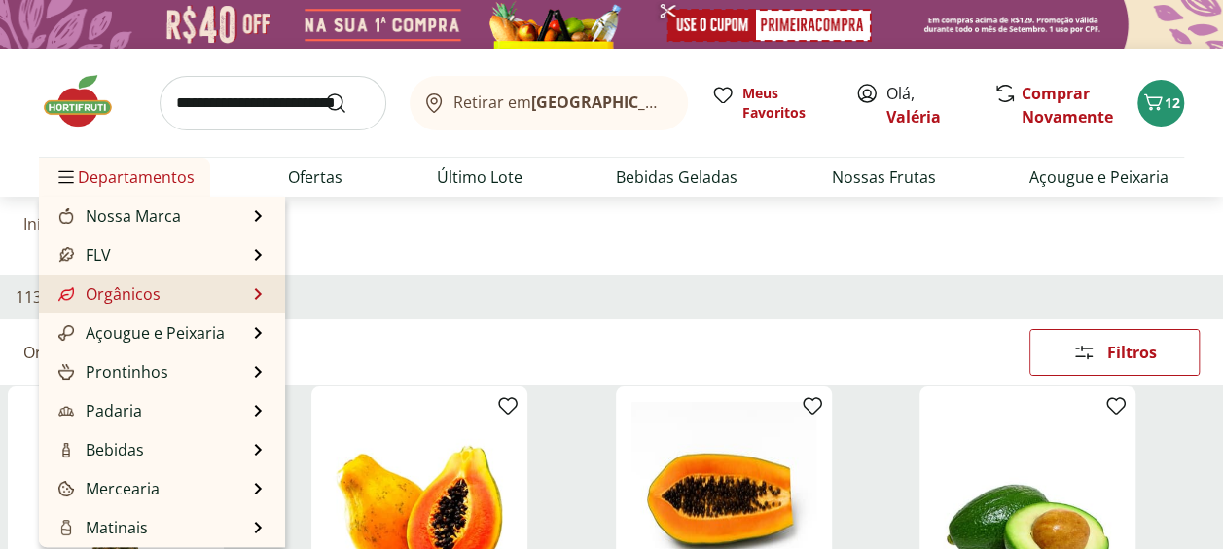
click at [255, 293] on li "Orgânicos Orgânicos Ver tudo do departamento Bebidas Orgânicas Frutas Orgânicas…" at bounding box center [162, 293] width 246 height 39
click at [247, 294] on li "Orgânicos Orgânicos Ver tudo do departamento Bebidas Orgânicas Frutas Orgânicas…" at bounding box center [162, 293] width 246 height 39
click at [175, 294] on li "Orgânicos Orgânicos Ver tudo do departamento Bebidas Orgânicas Frutas Orgânicas…" at bounding box center [162, 293] width 246 height 39
click at [91, 297] on link "Orgânicos" at bounding box center [107, 293] width 106 height 23
select select "**********"
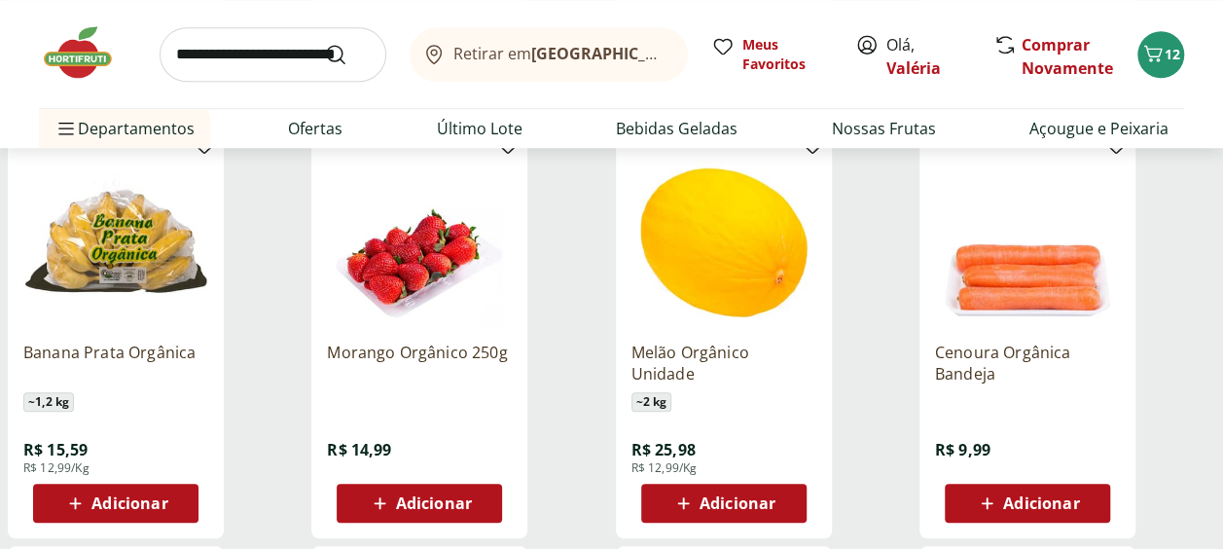
scroll to position [778, 0]
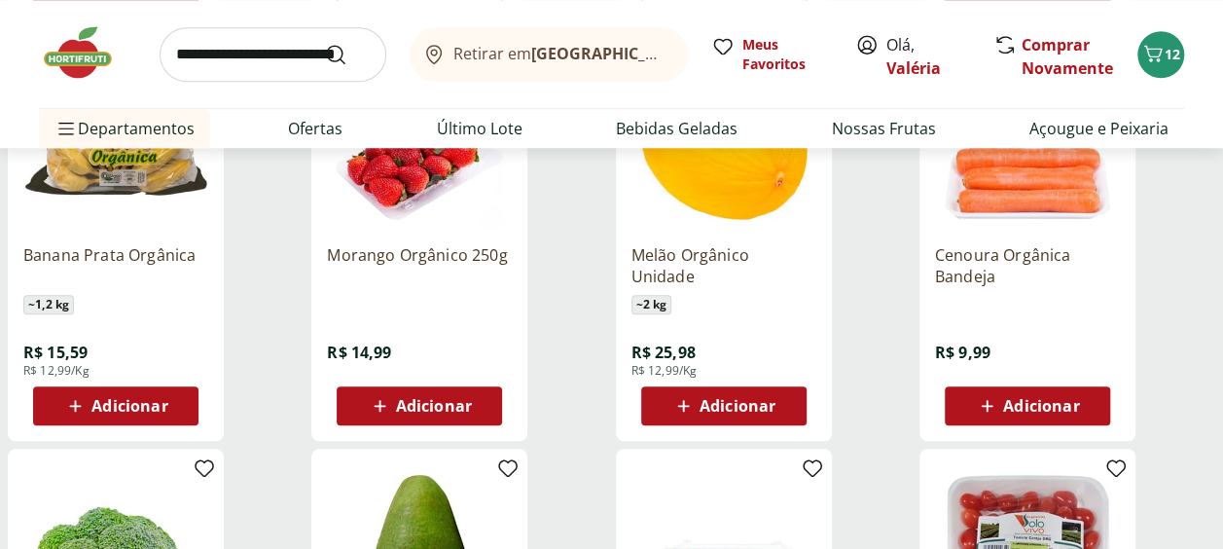
click at [393, 386] on button "Adicionar" at bounding box center [419, 405] width 165 height 39
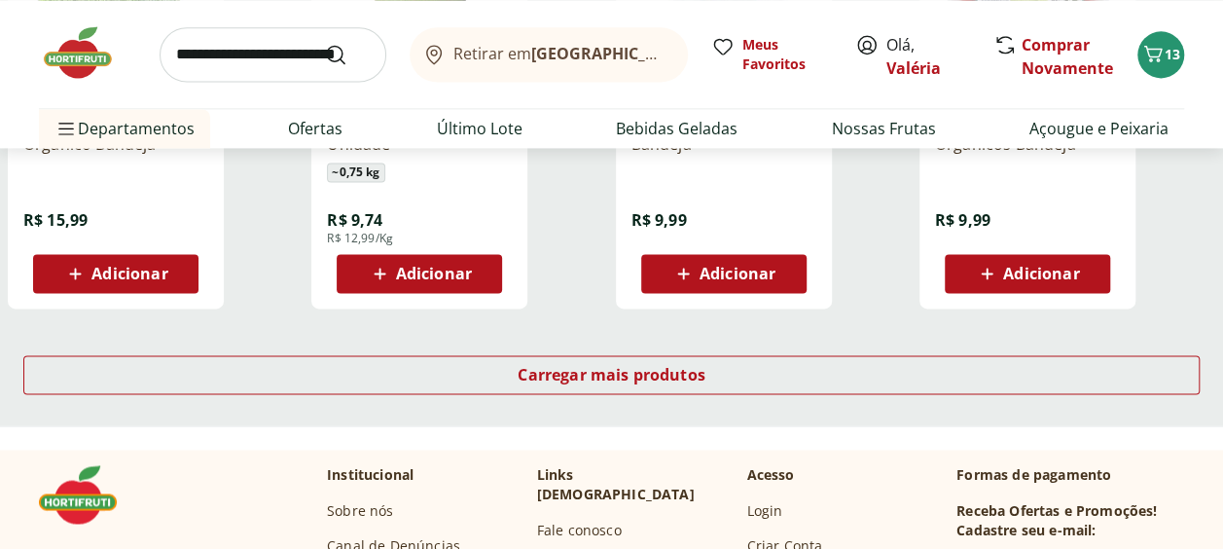
scroll to position [1362, 0]
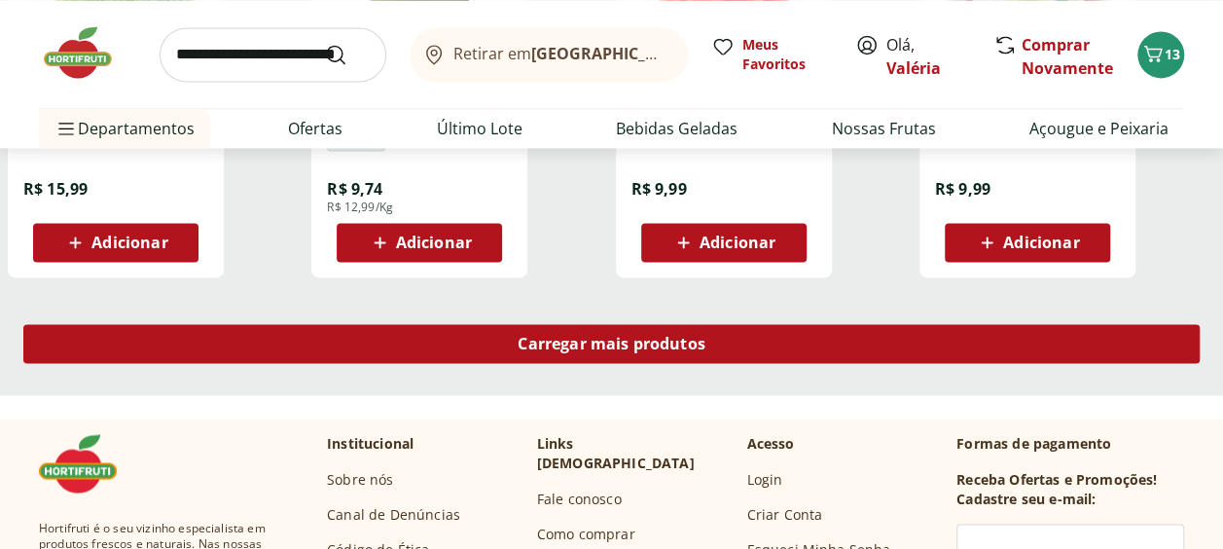
click at [543, 359] on div "Carregar mais produtos" at bounding box center [611, 343] width 1176 height 39
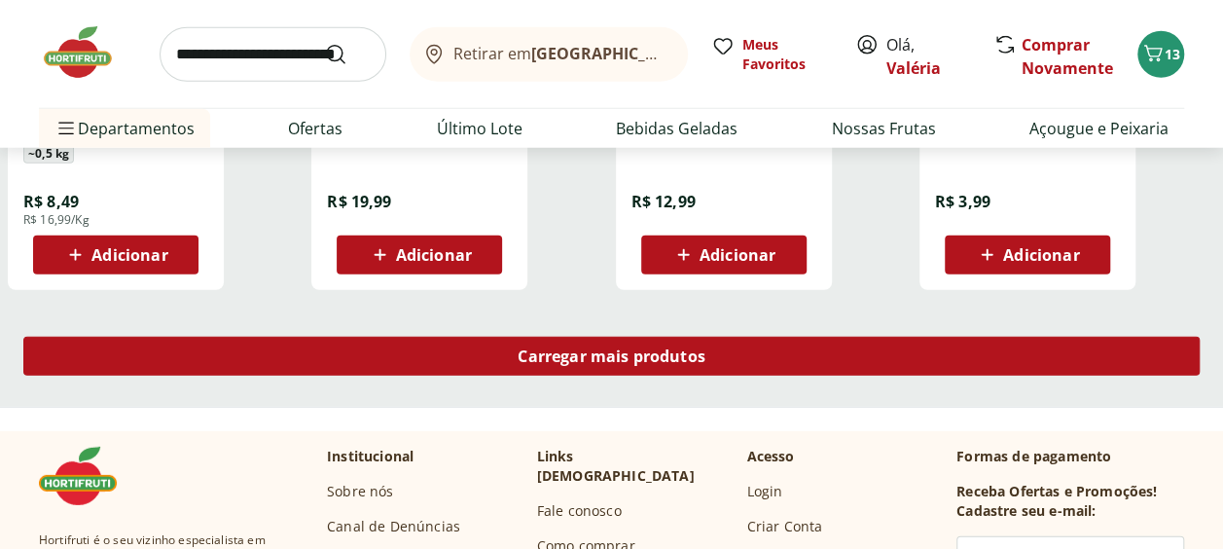
scroll to position [2627, 0]
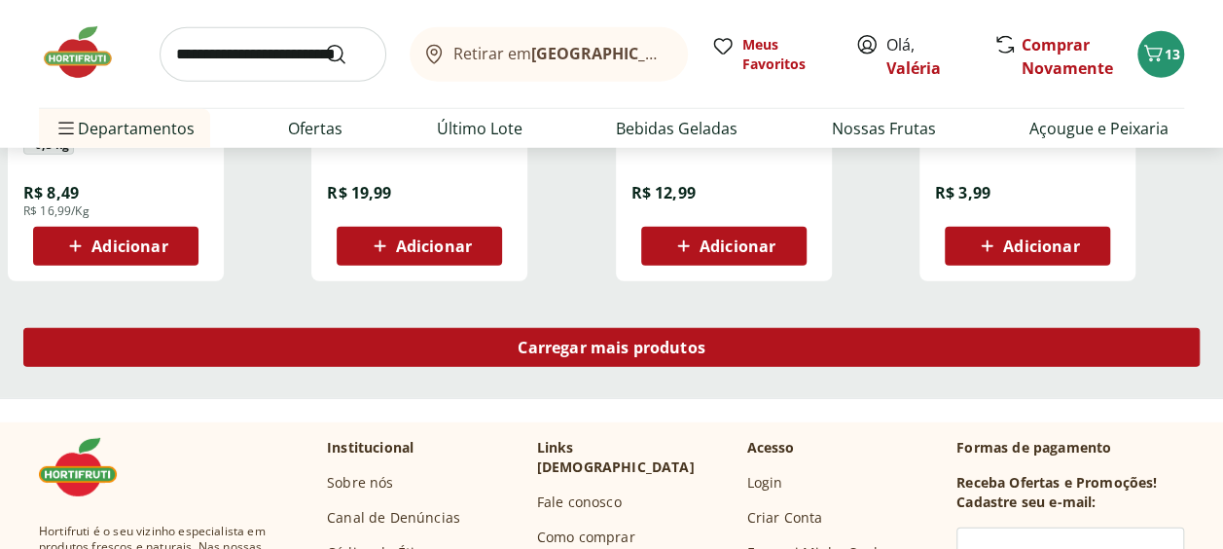
click at [545, 355] on span "Carregar mais produtos" at bounding box center [612, 348] width 188 height 16
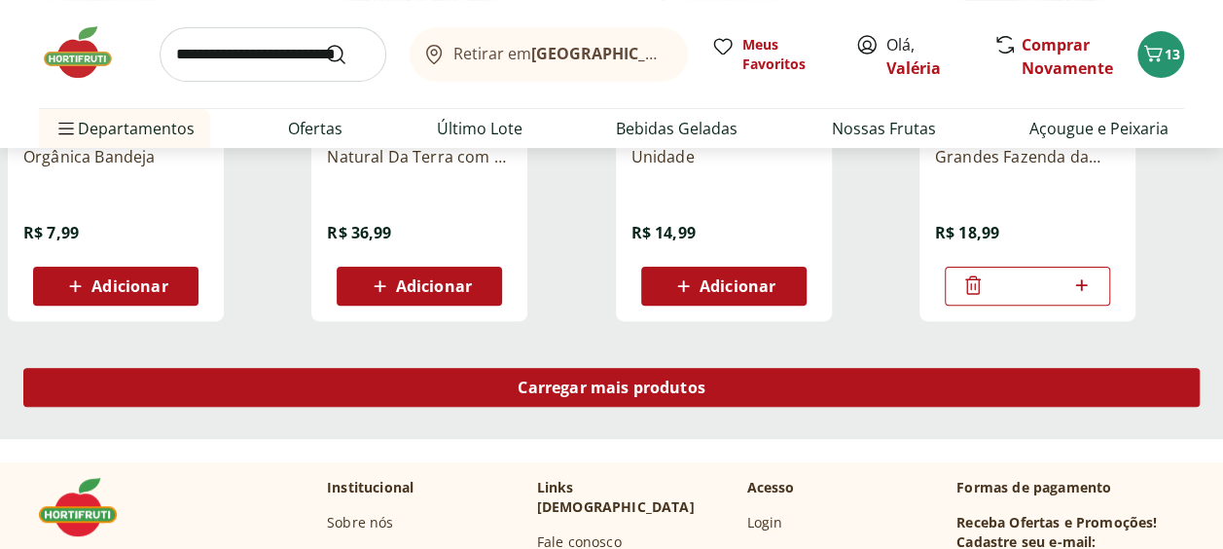
scroll to position [3892, 0]
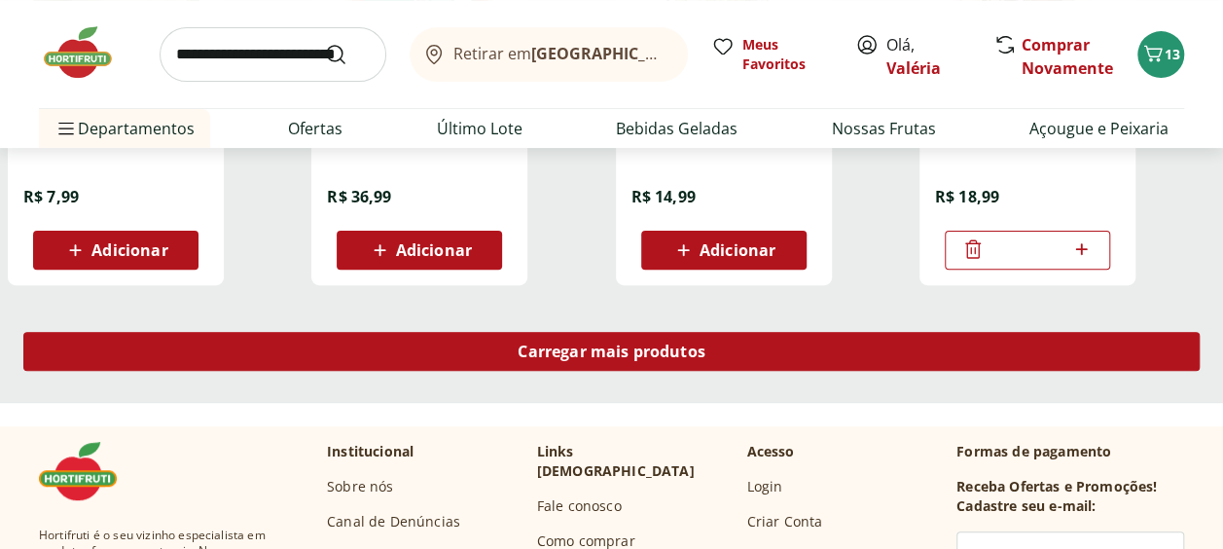
click at [545, 356] on span "Carregar mais produtos" at bounding box center [612, 351] width 188 height 16
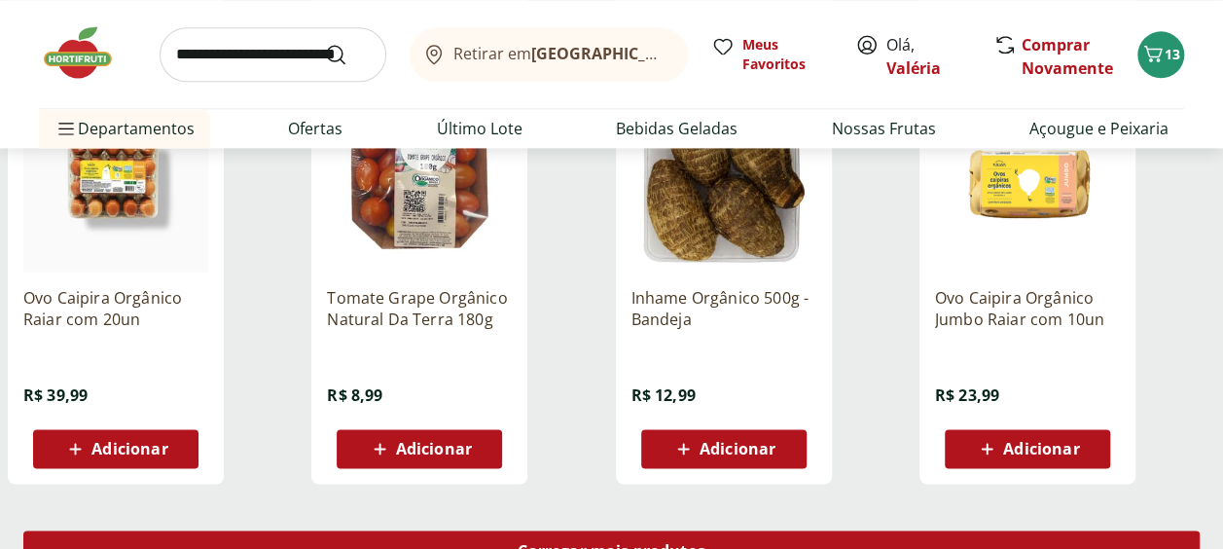
scroll to position [5059, 0]
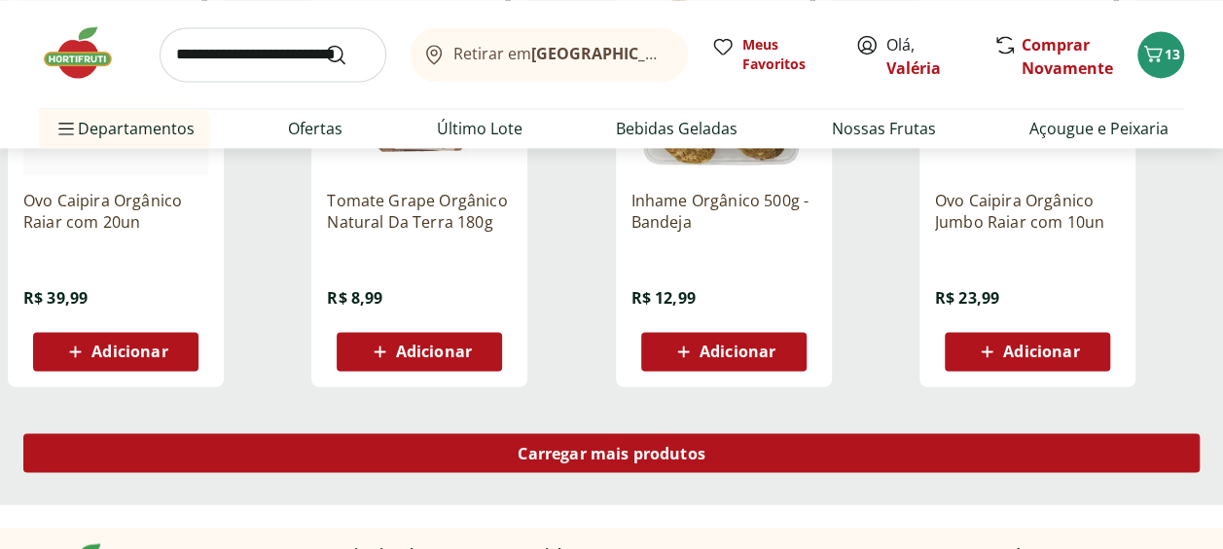
click at [562, 457] on span "Carregar mais produtos" at bounding box center [612, 453] width 188 height 16
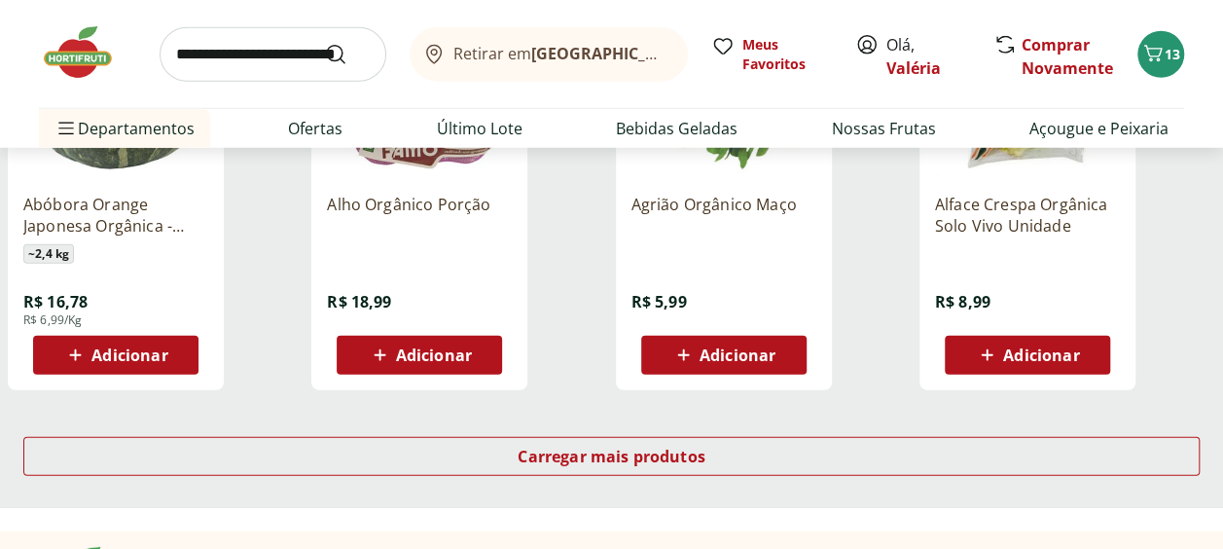
scroll to position [6421, 0]
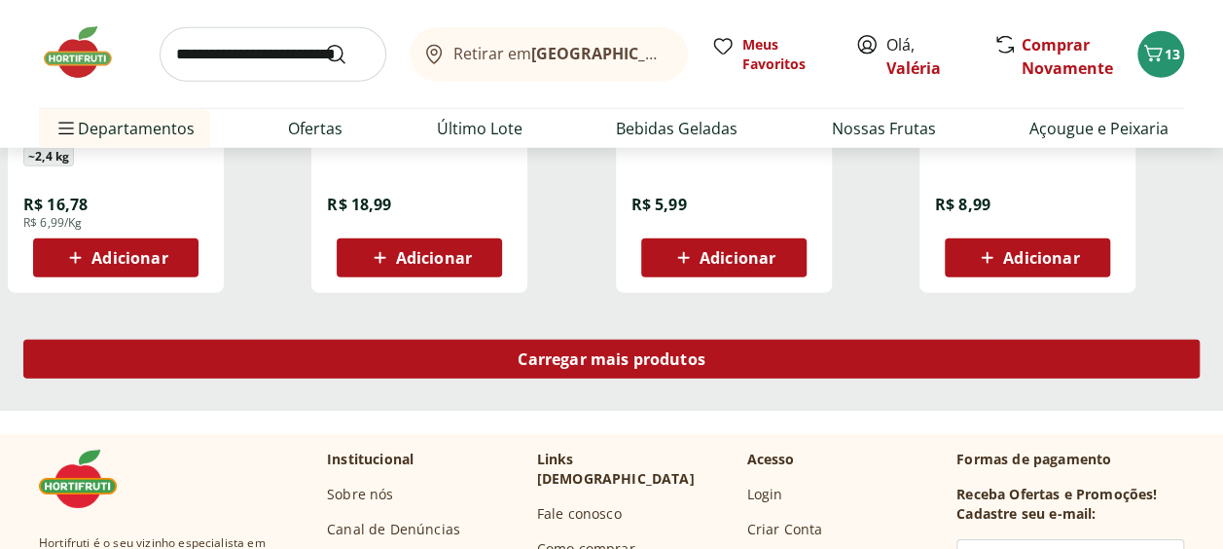
click at [514, 378] on link "Carregar mais produtos" at bounding box center [611, 363] width 1176 height 47
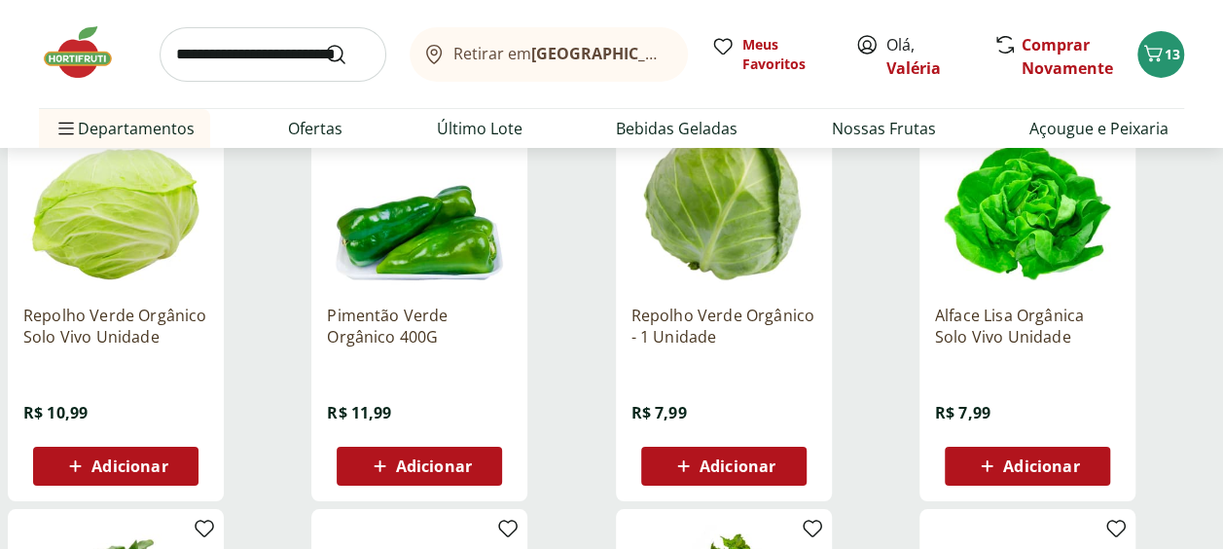
scroll to position [7102, 0]
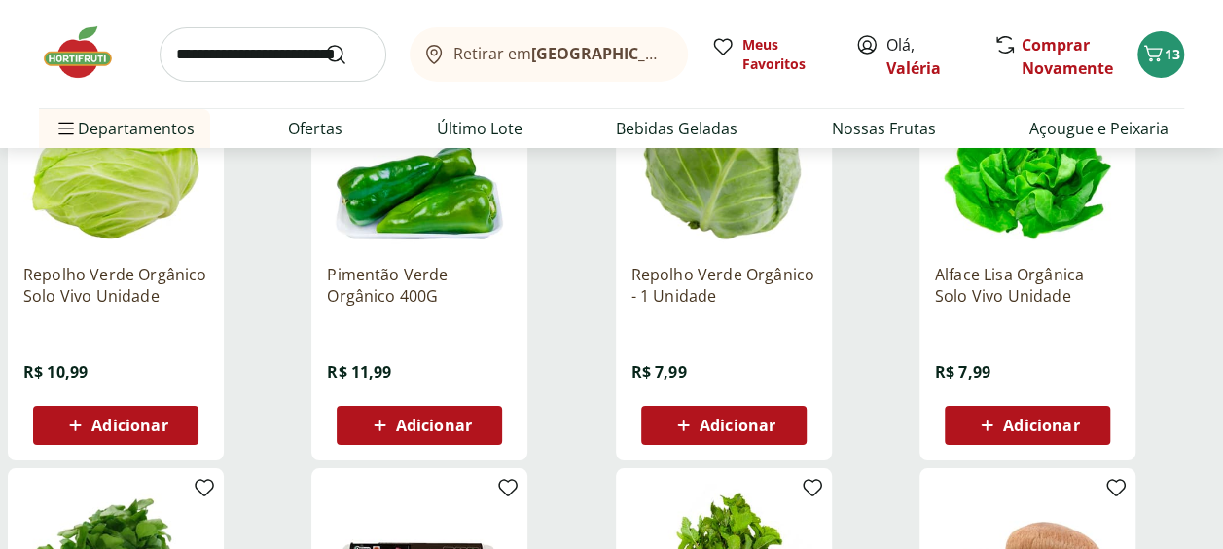
click at [476, 404] on div "Pimentão Verde Orgânico 400G R$ 11,99 Adicionar" at bounding box center [419, 346] width 185 height 197
click at [475, 416] on div "Adicionar" at bounding box center [419, 425] width 134 height 35
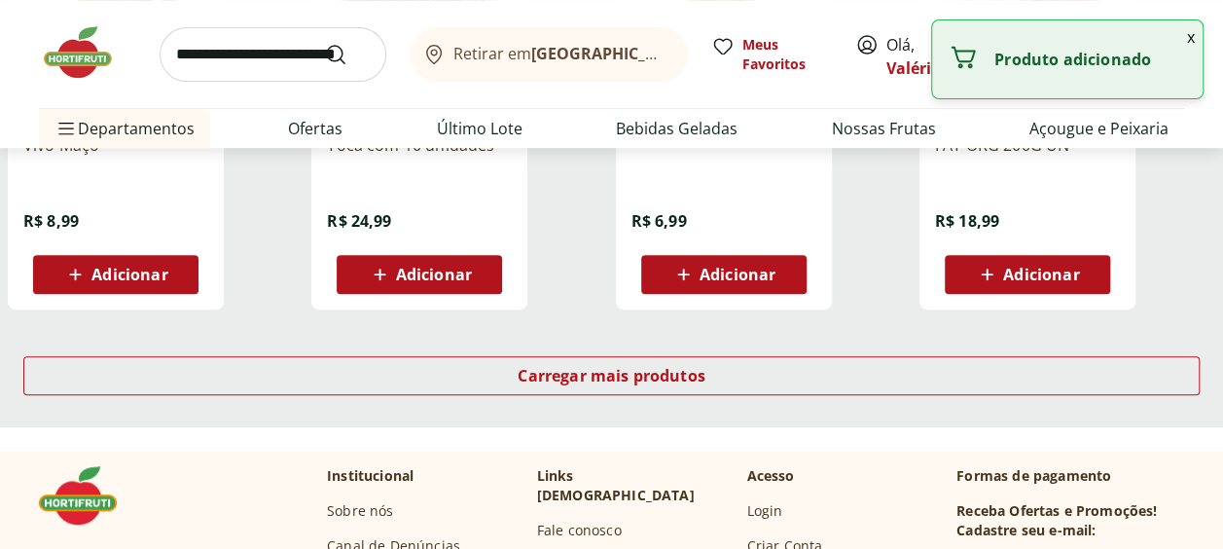
scroll to position [7686, 0]
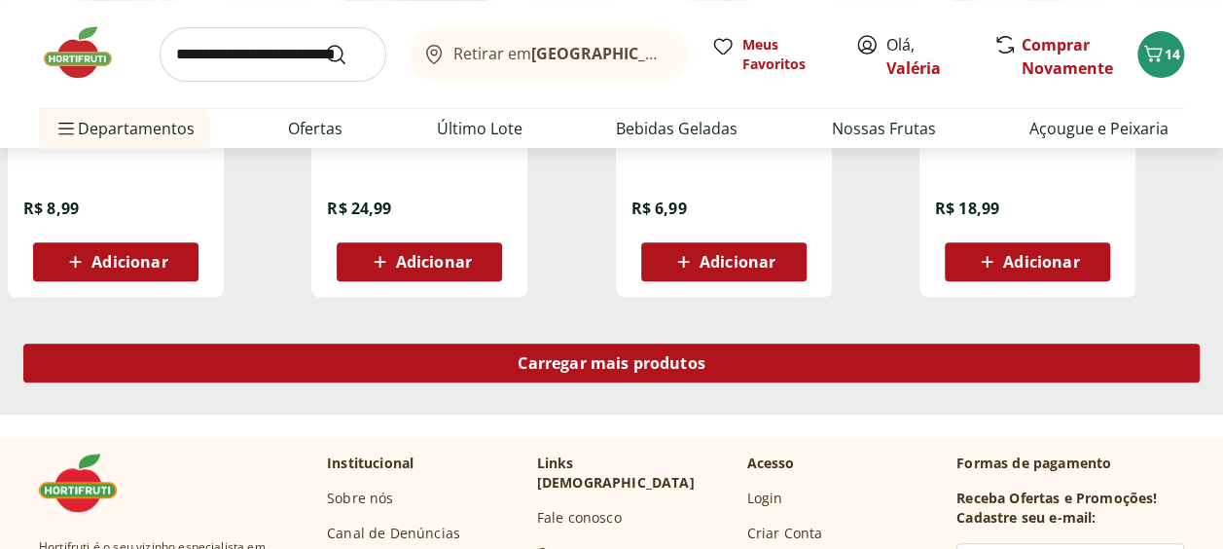
click at [508, 381] on link "Carregar mais produtos" at bounding box center [611, 366] width 1176 height 47
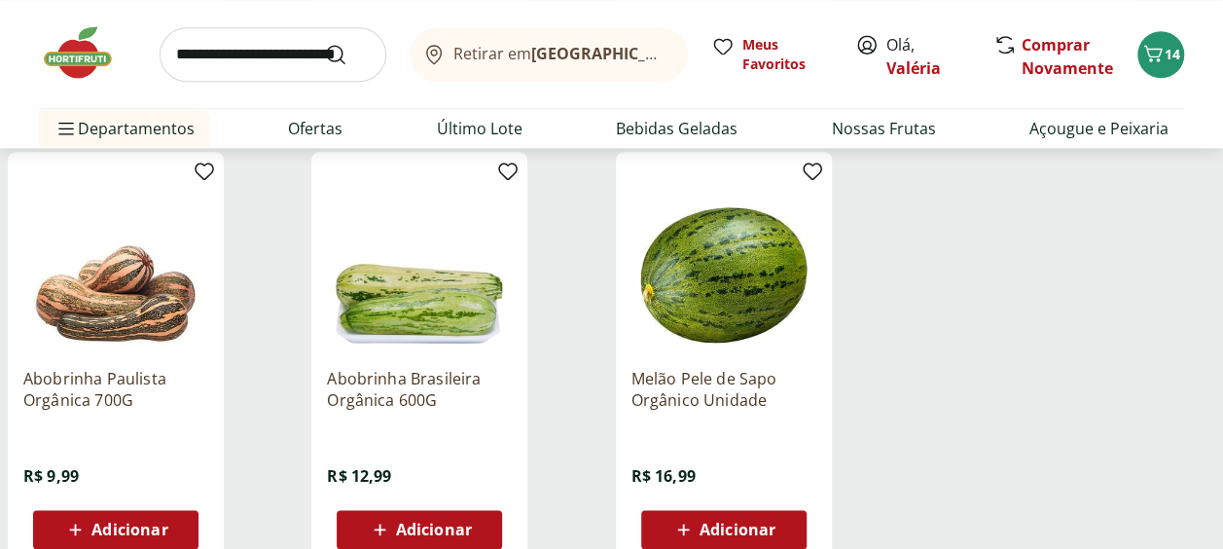
scroll to position [8270, 0]
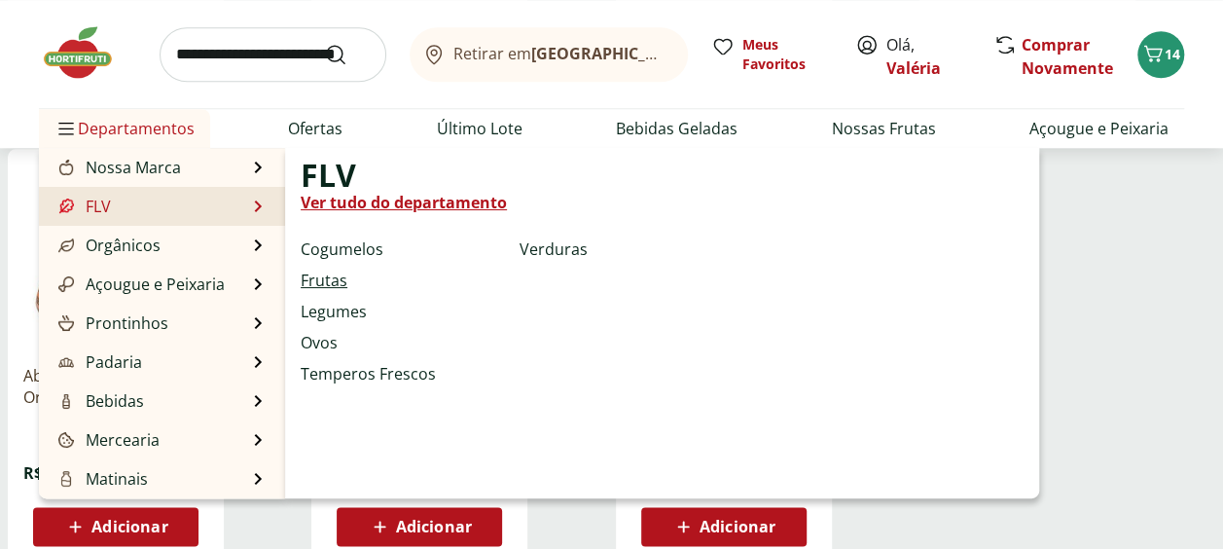
click at [328, 272] on link "Frutas" at bounding box center [324, 280] width 47 height 23
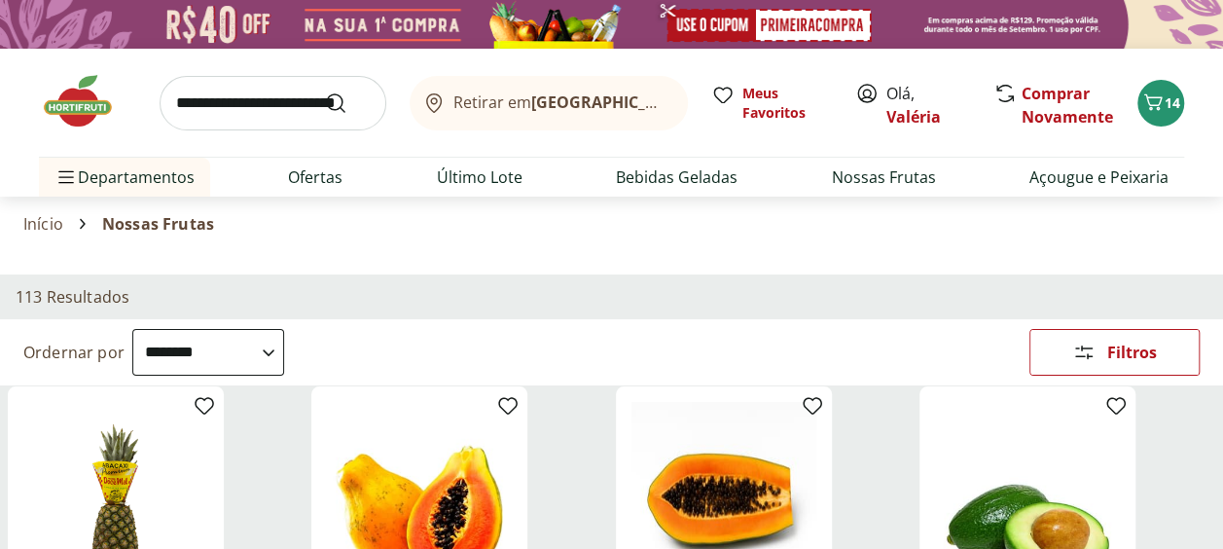
click at [284, 353] on select "**********" at bounding box center [208, 352] width 152 height 47
select select "********"
click at [132, 329] on select "**********" at bounding box center [208, 352] width 152 height 47
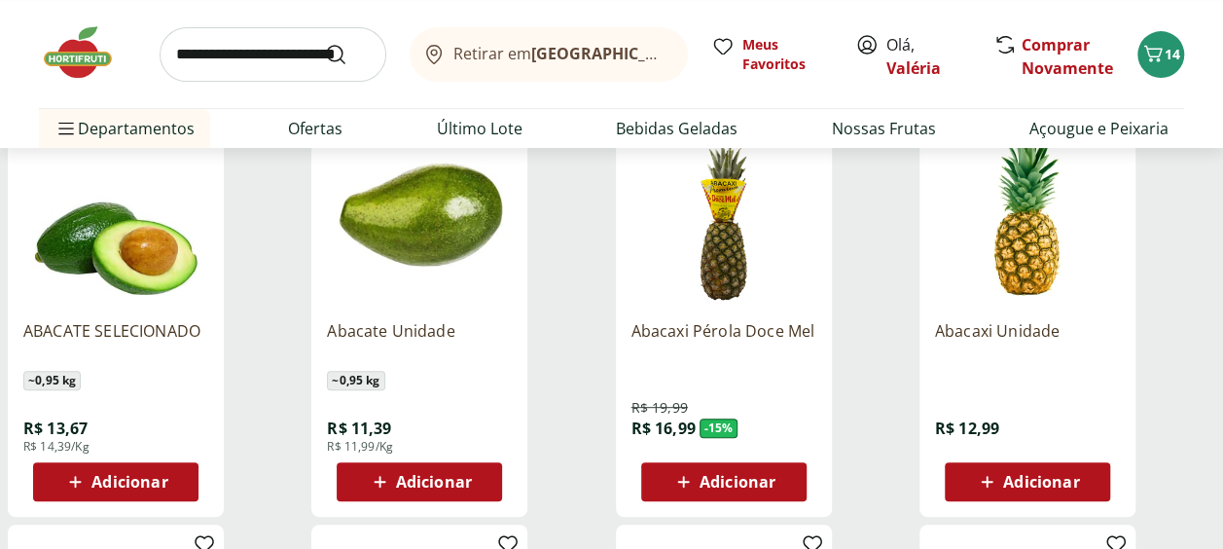
scroll to position [389, 0]
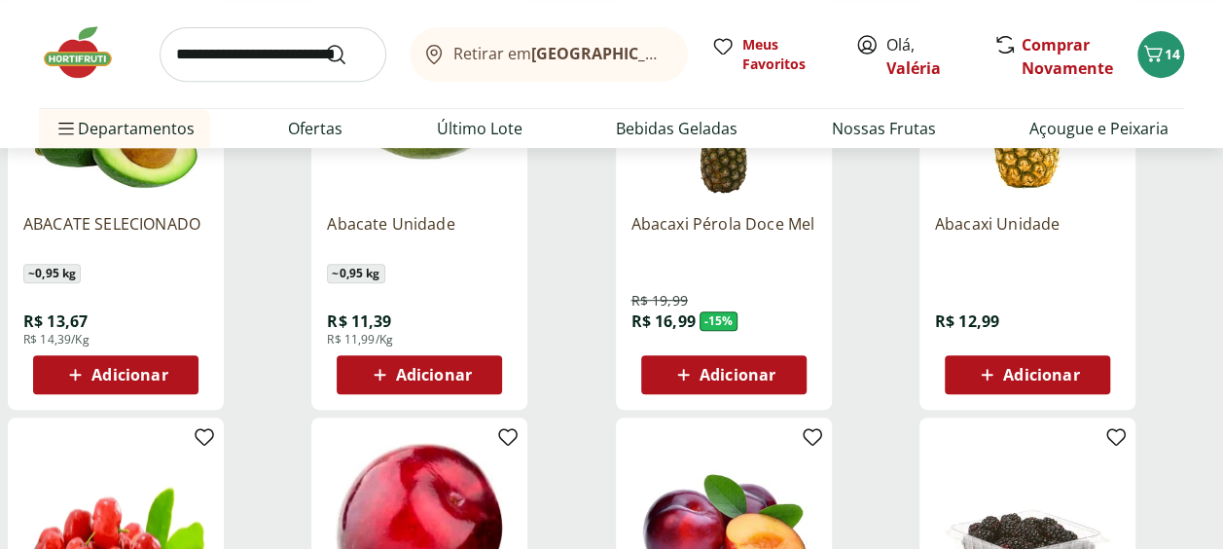
click at [391, 367] on icon at bounding box center [380, 374] width 24 height 23
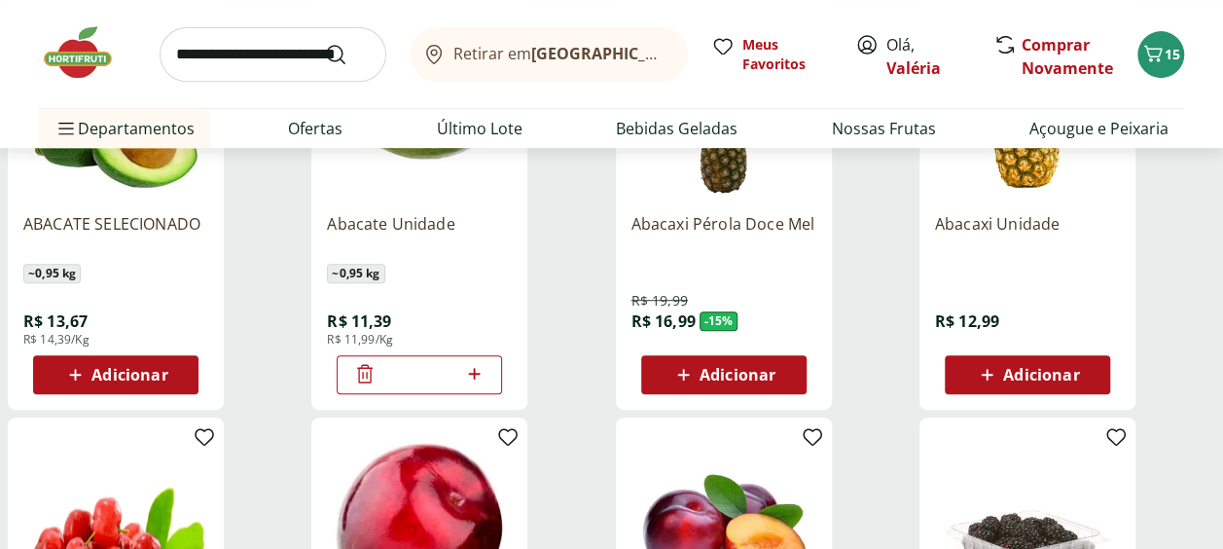
click at [1000, 370] on span "Adicionar" at bounding box center [1027, 374] width 104 height 23
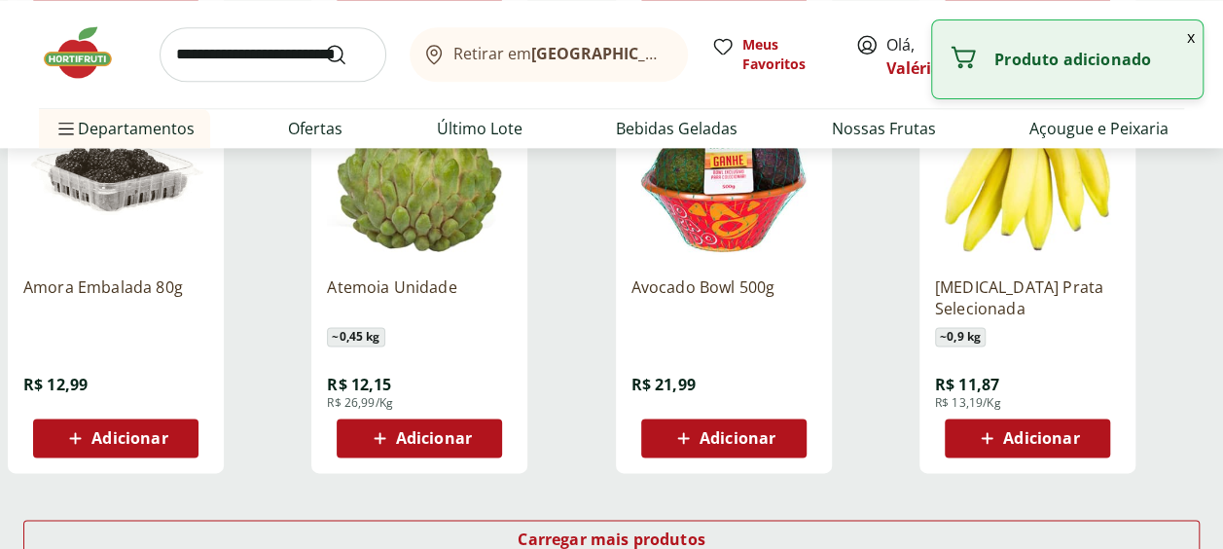
scroll to position [1167, 0]
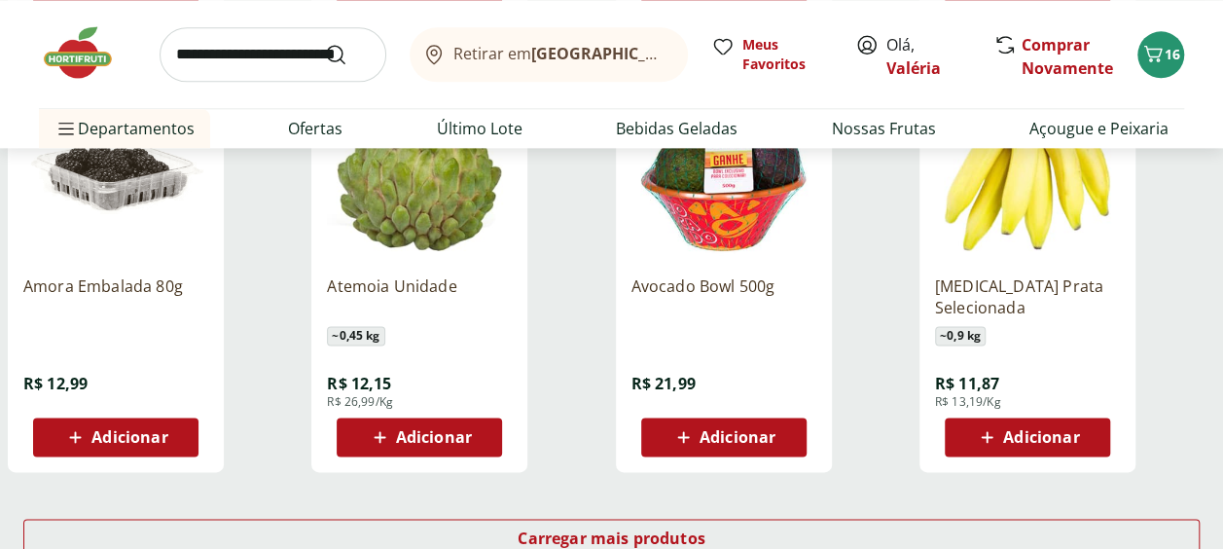
click at [477, 430] on div "Adicionar" at bounding box center [419, 436] width 134 height 35
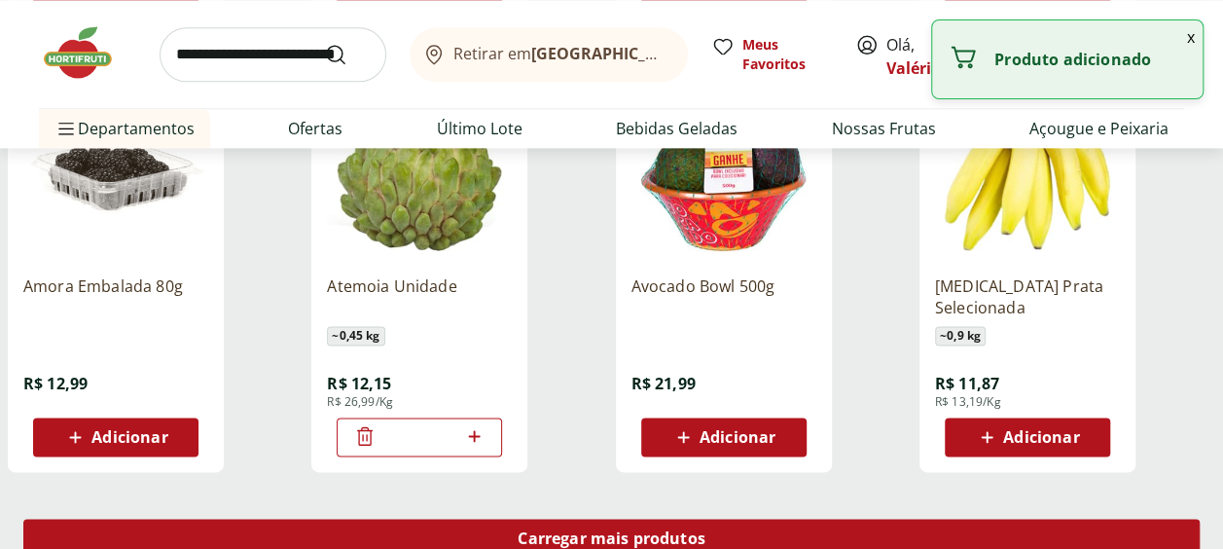
click at [621, 523] on div "Carregar mais produtos" at bounding box center [611, 538] width 1176 height 39
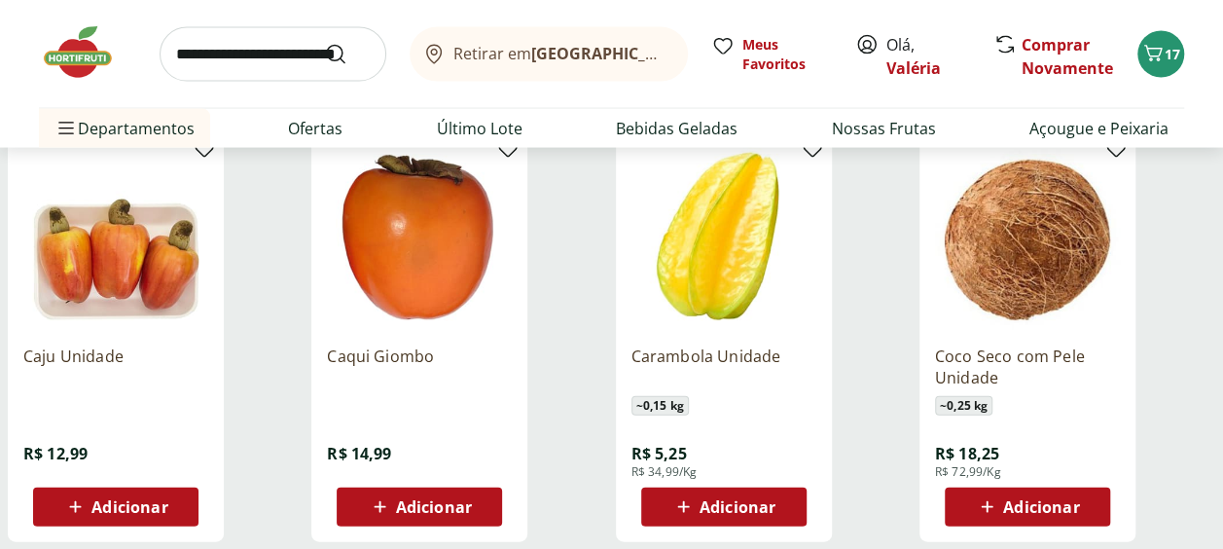
scroll to position [2043, 0]
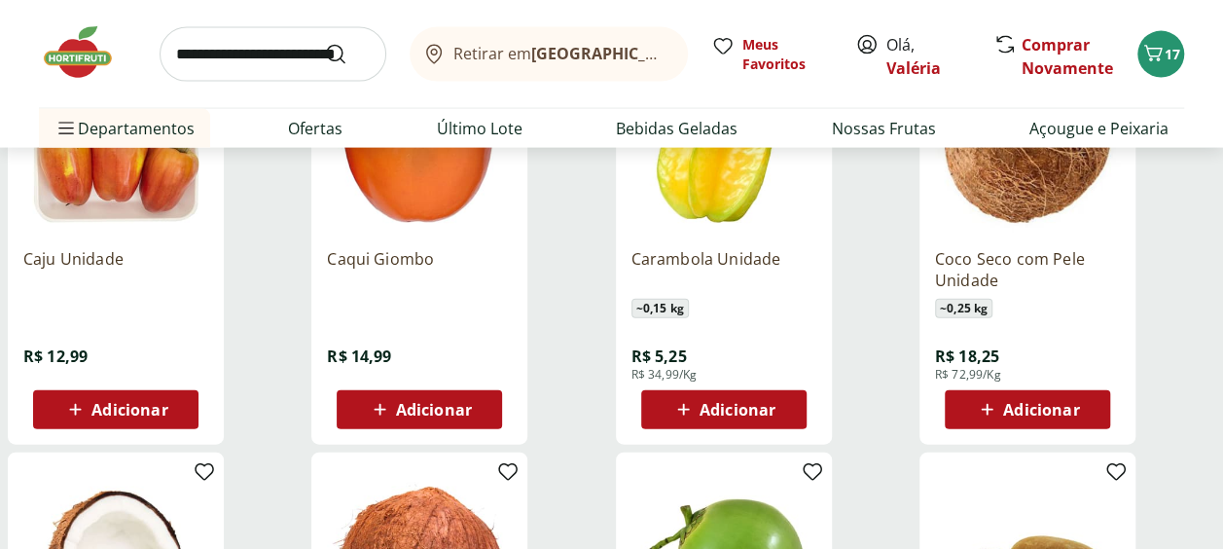
click at [142, 403] on span "Adicionar" at bounding box center [129, 410] width 76 height 16
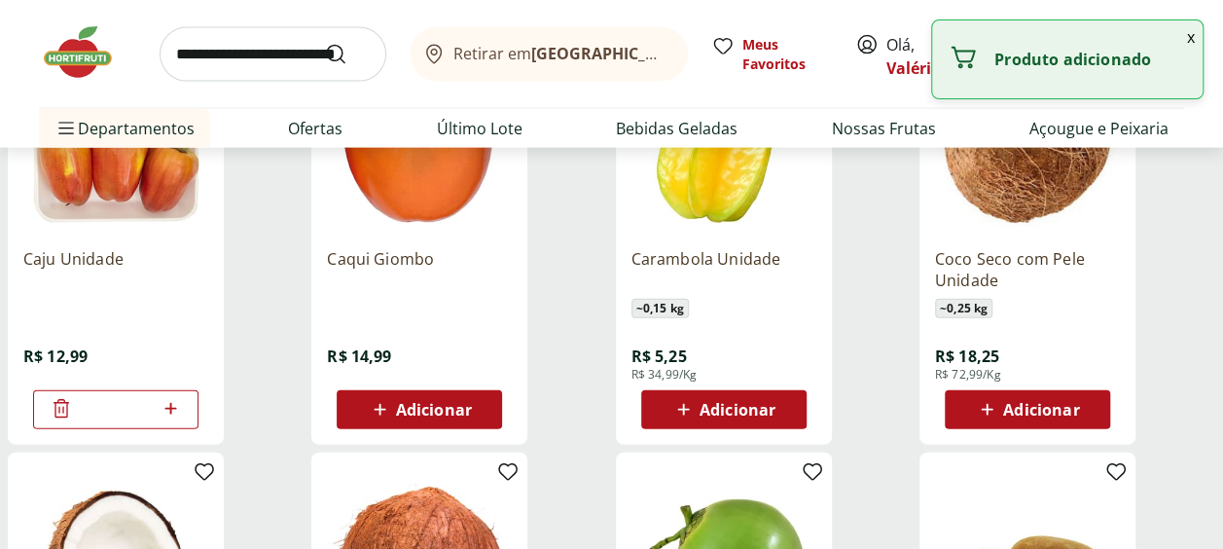
click at [802, 413] on button "Adicionar" at bounding box center [723, 409] width 165 height 39
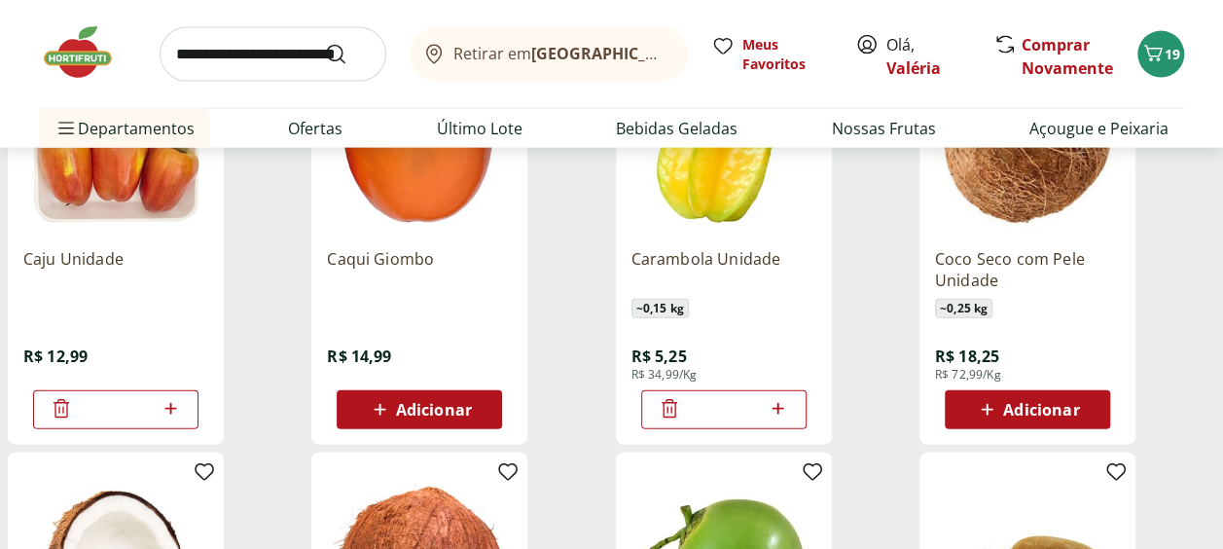
click at [790, 409] on div "*" at bounding box center [723, 409] width 165 height 39
click at [772, 403] on icon at bounding box center [778, 408] width 24 height 23
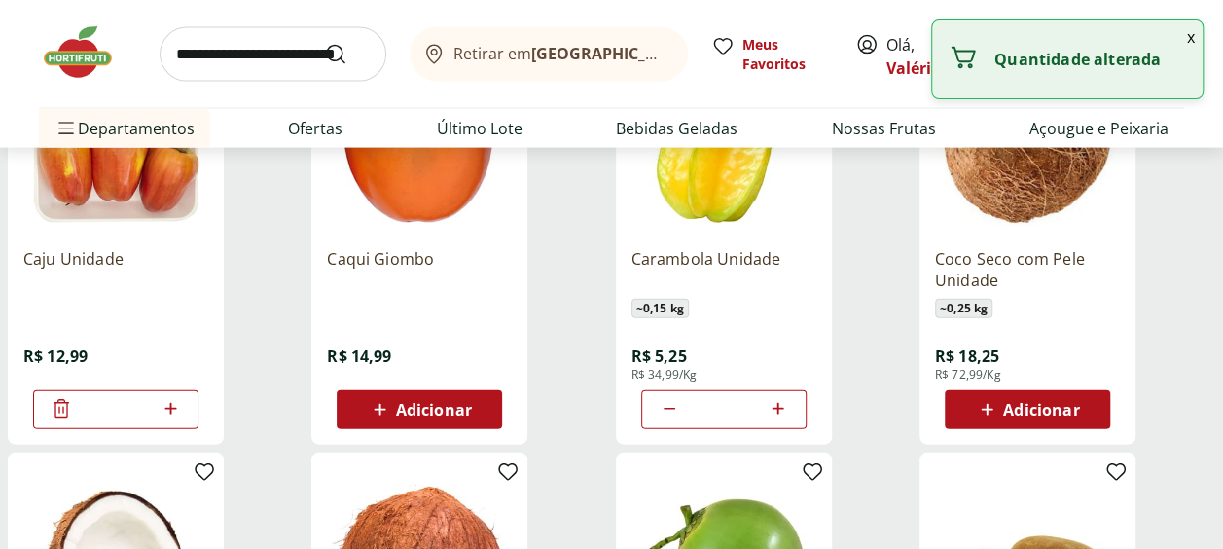
click at [772, 406] on icon at bounding box center [778, 408] width 24 height 23
type input "*"
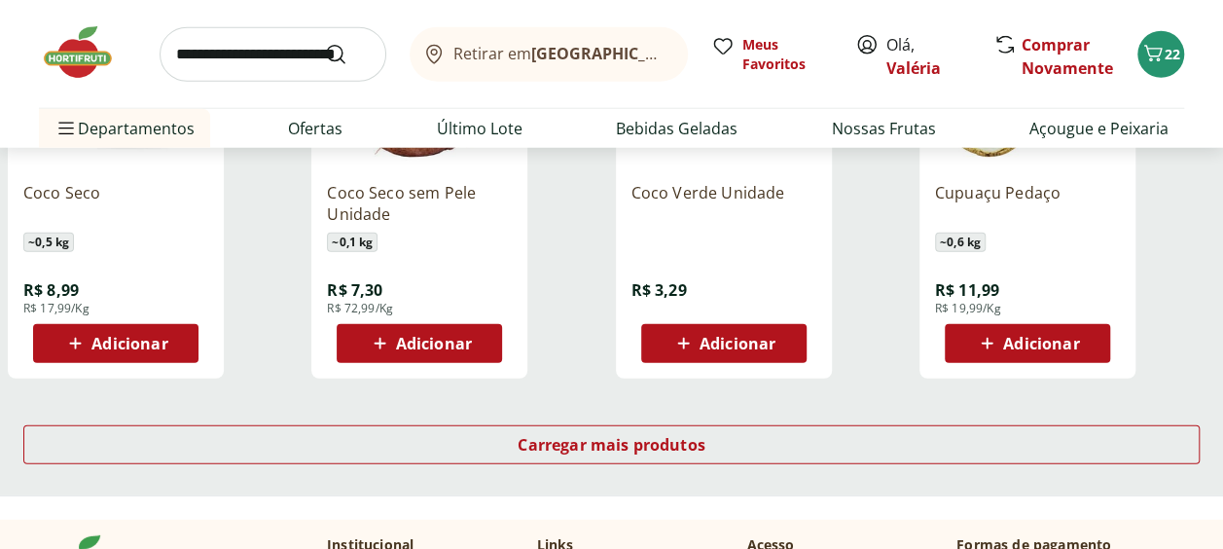
scroll to position [2627, 0]
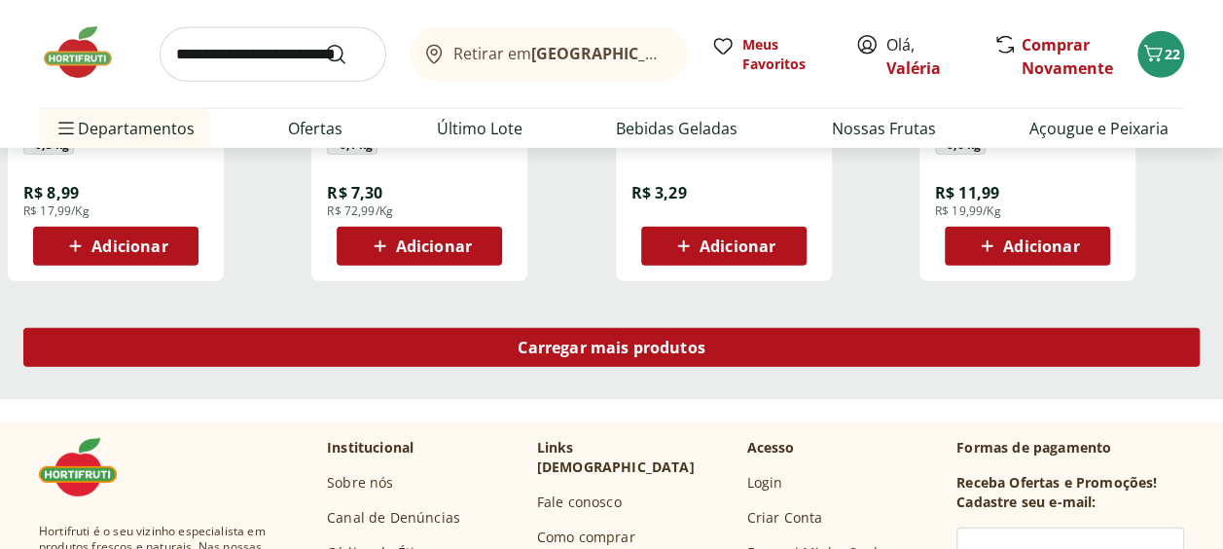
click at [787, 367] on link "Carregar mais produtos" at bounding box center [611, 351] width 1176 height 47
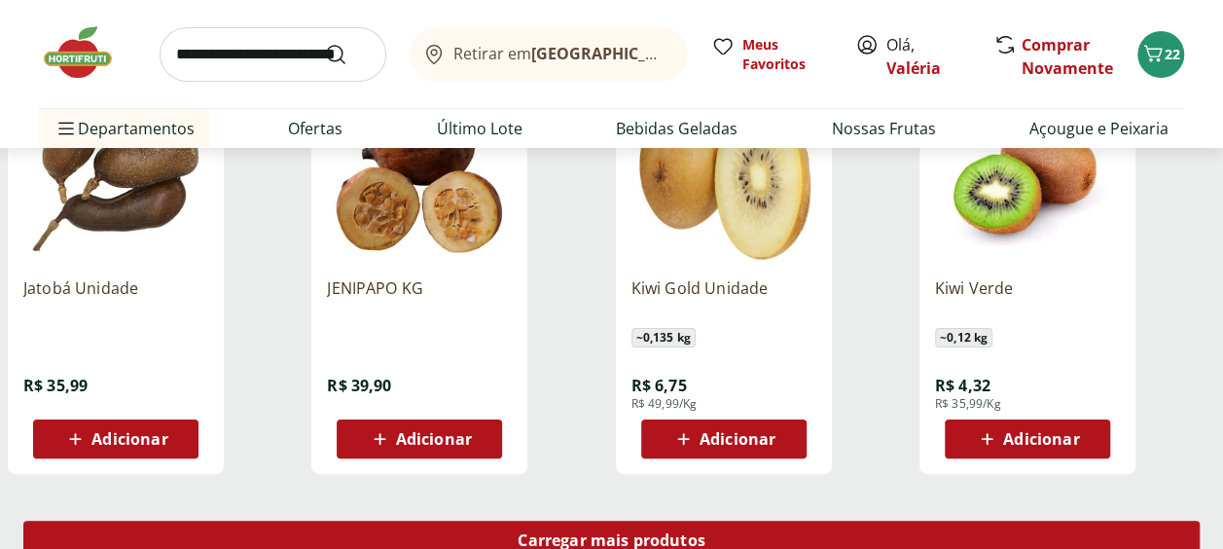
scroll to position [3794, 0]
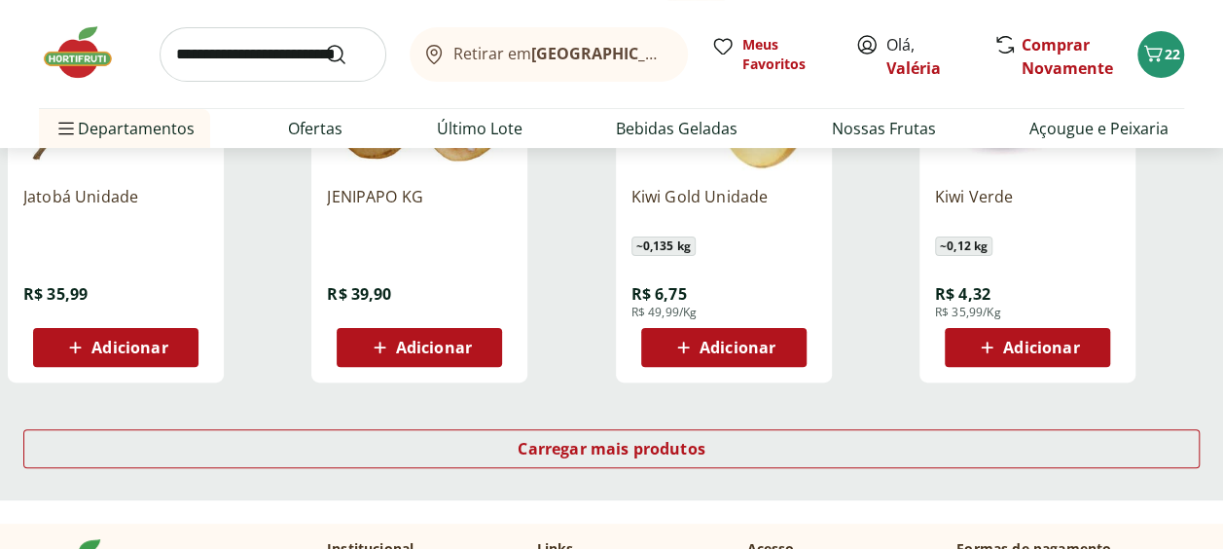
click at [772, 347] on span "Adicionar" at bounding box center [738, 348] width 76 height 16
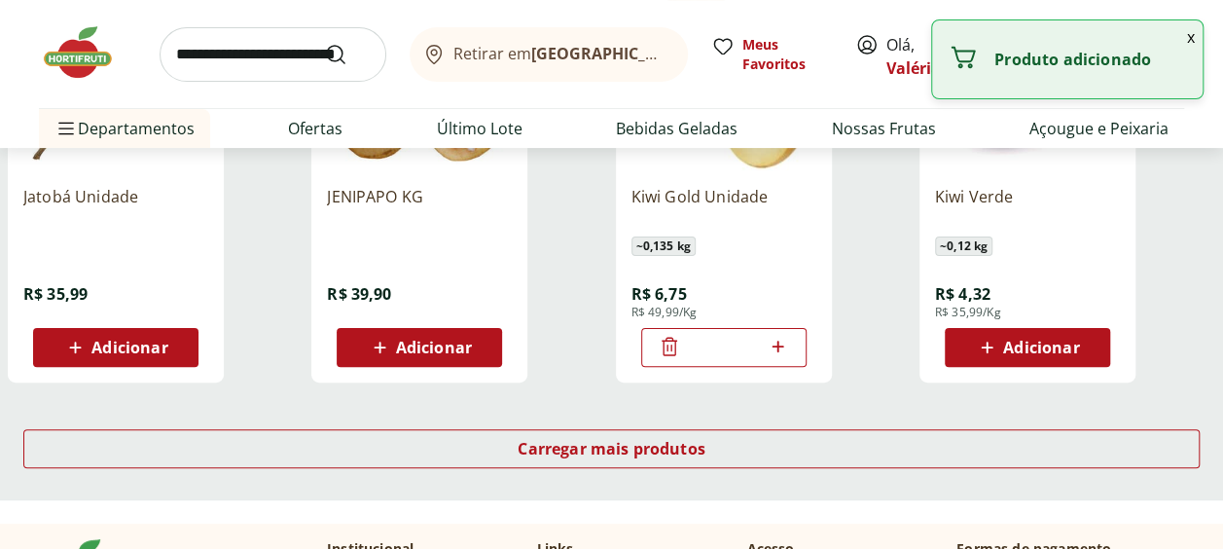
click at [781, 352] on icon at bounding box center [778, 346] width 24 height 23
type input "*"
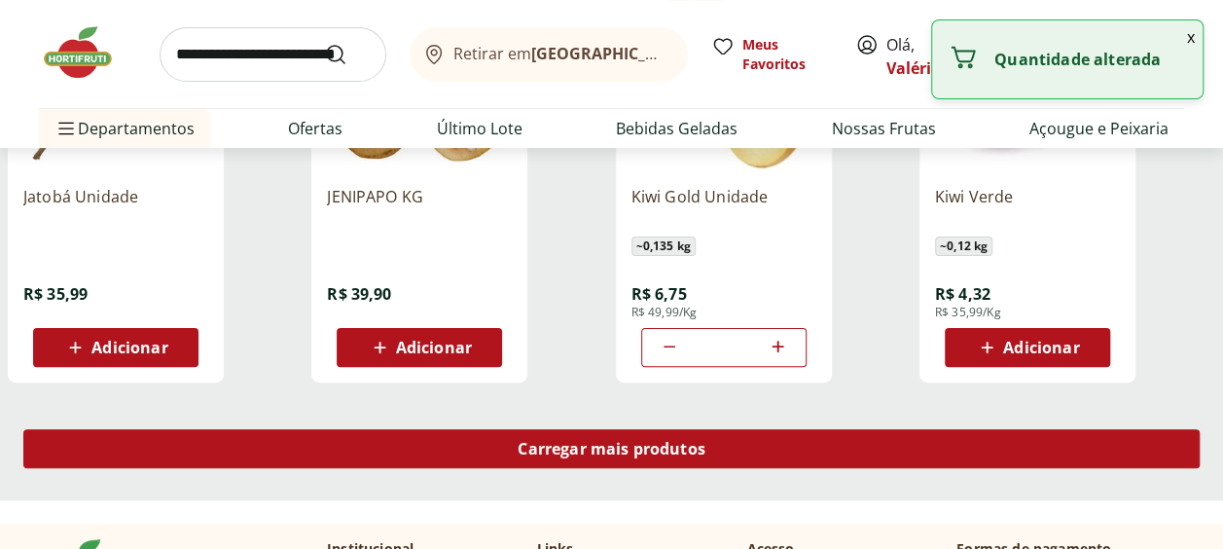
click at [776, 449] on div "Carregar mais produtos" at bounding box center [611, 448] width 1176 height 39
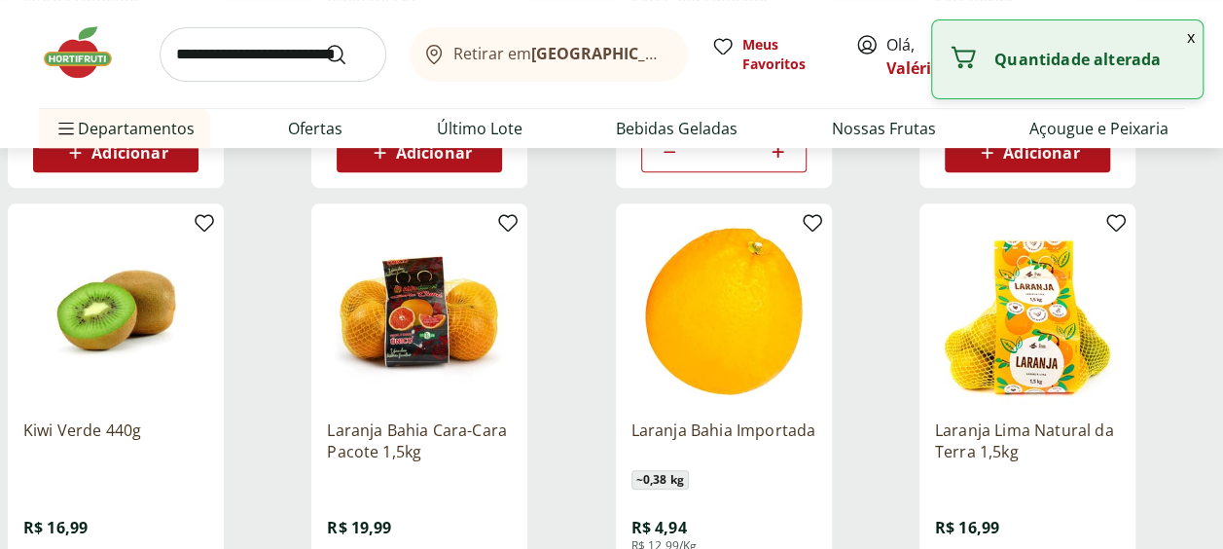
scroll to position [4184, 0]
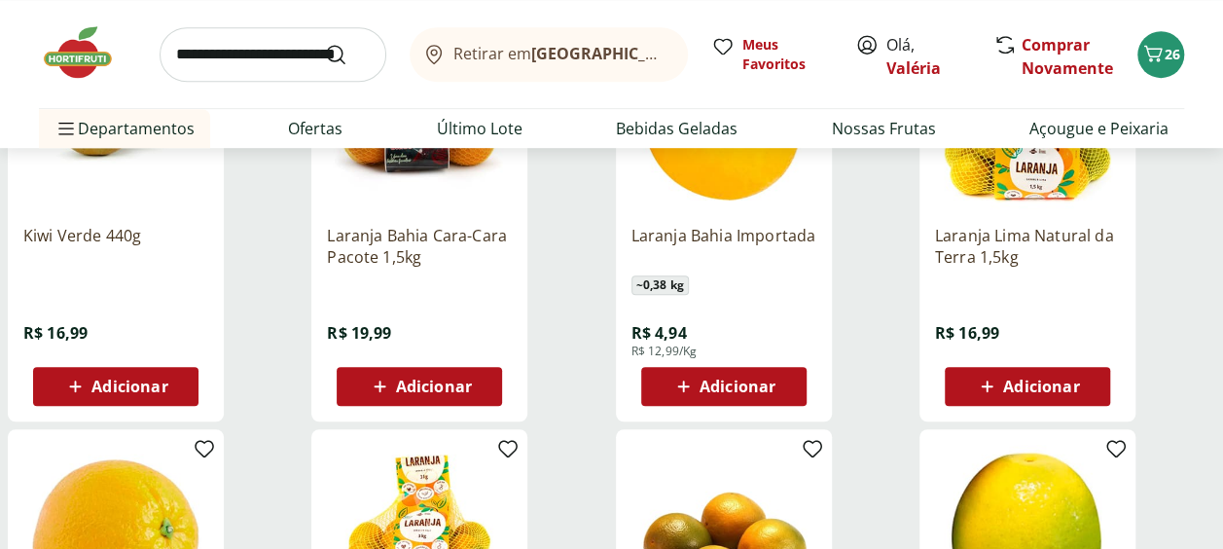
click at [486, 374] on div "Adicionar" at bounding box center [419, 386] width 134 height 35
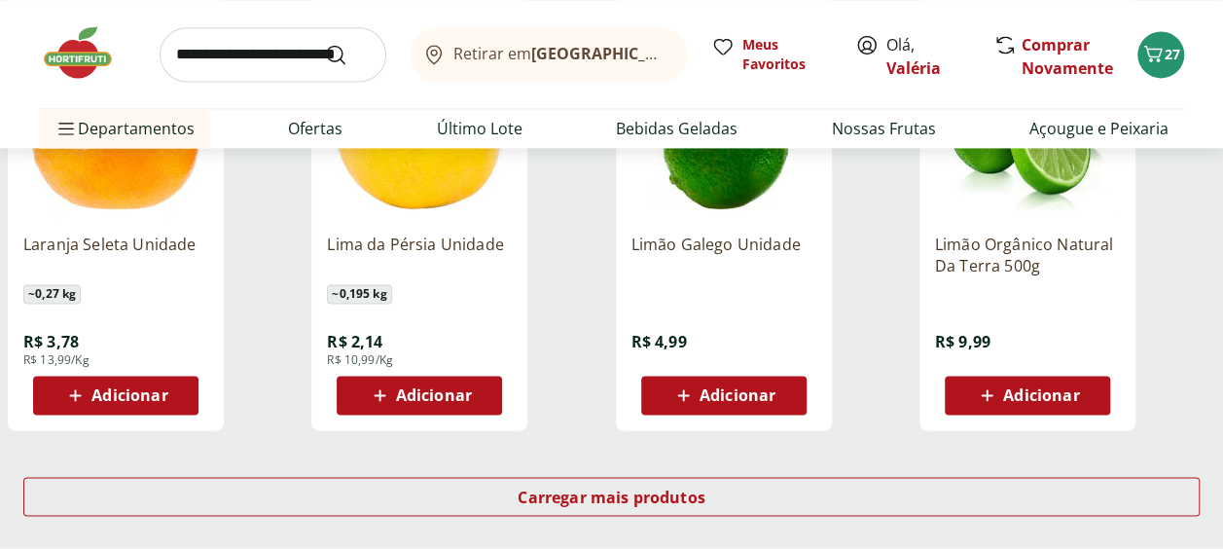
scroll to position [5059, 0]
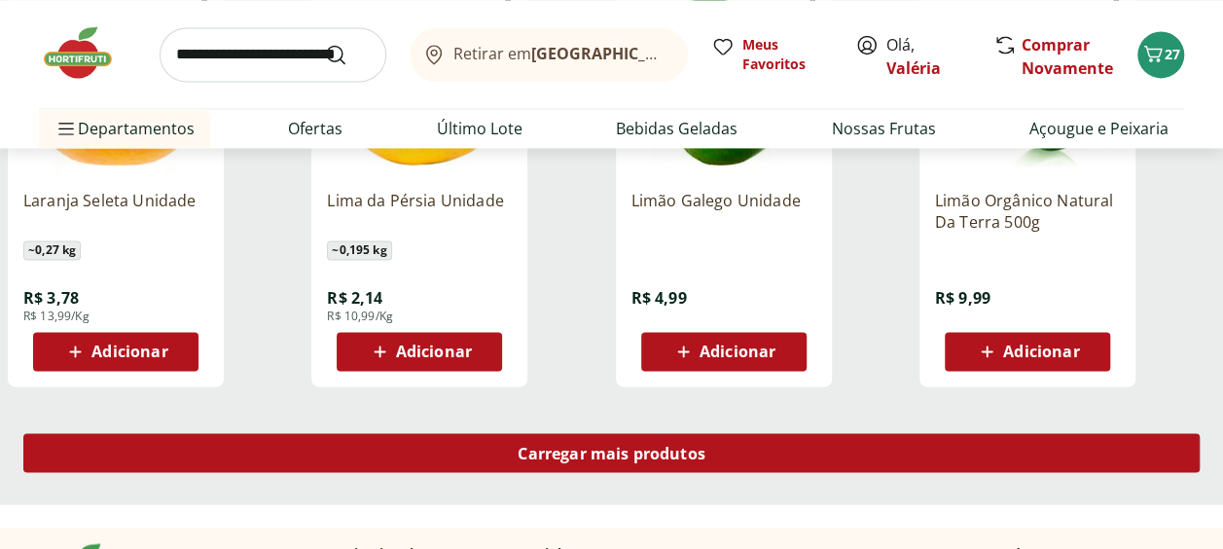
click at [682, 448] on span "Carregar mais produtos" at bounding box center [612, 453] width 188 height 16
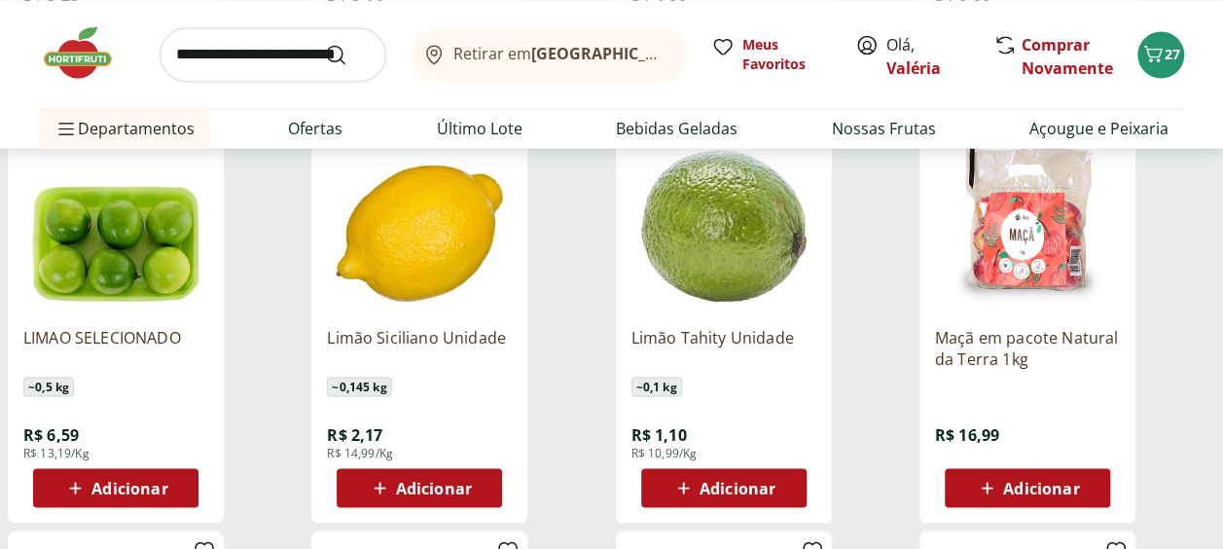
scroll to position [5448, 0]
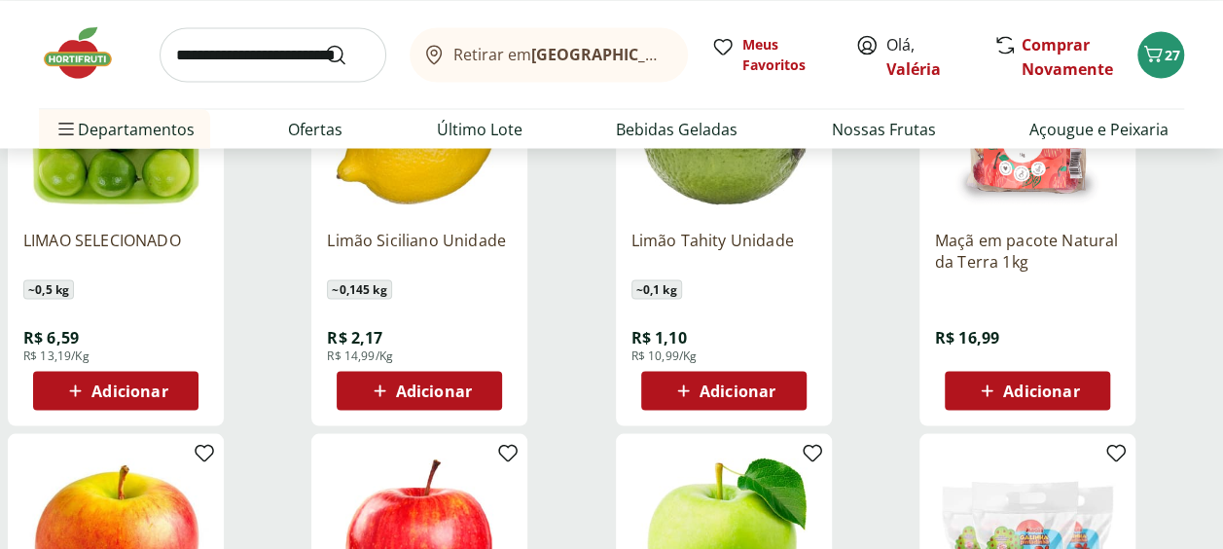
click at [700, 393] on span "Adicionar" at bounding box center [738, 390] width 76 height 16
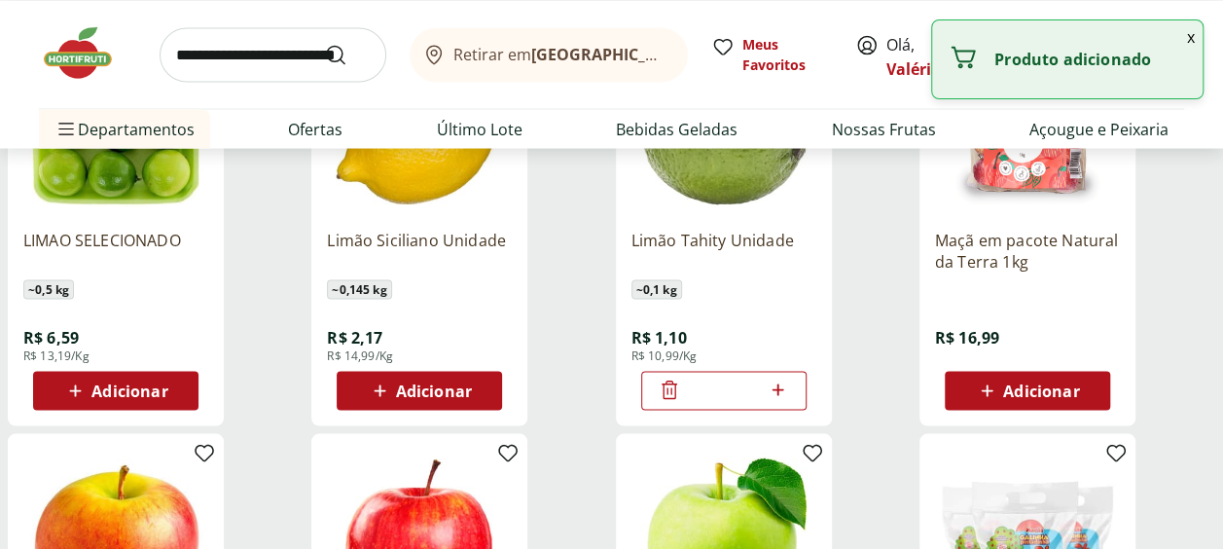
click at [776, 395] on icon at bounding box center [778, 388] width 24 height 23
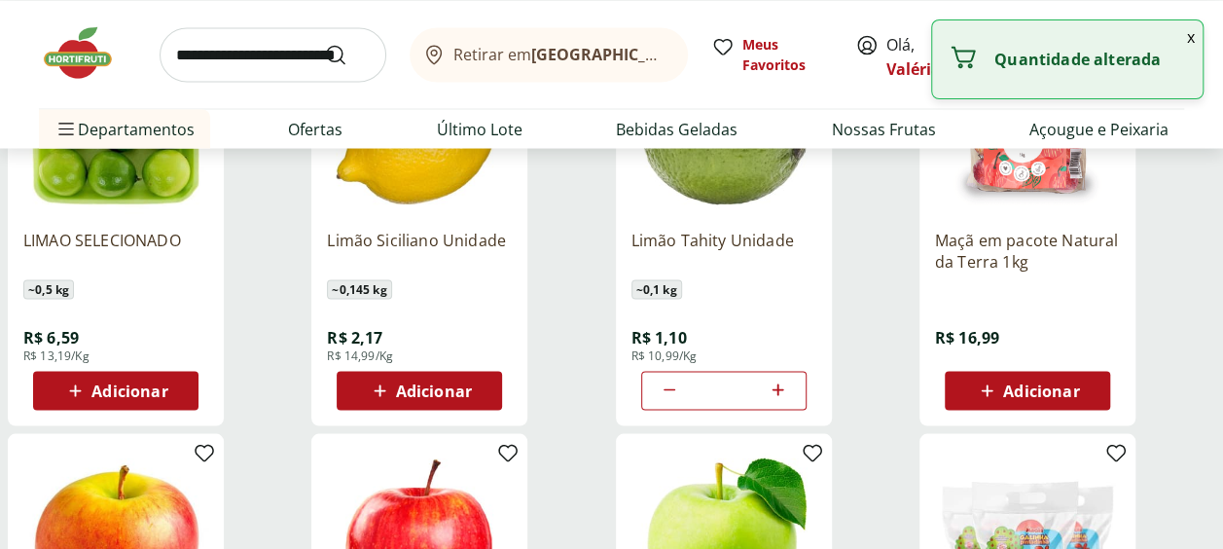
click at [776, 395] on icon at bounding box center [778, 388] width 24 height 23
type input "*"
click at [957, 393] on button "Adicionar" at bounding box center [1027, 390] width 165 height 39
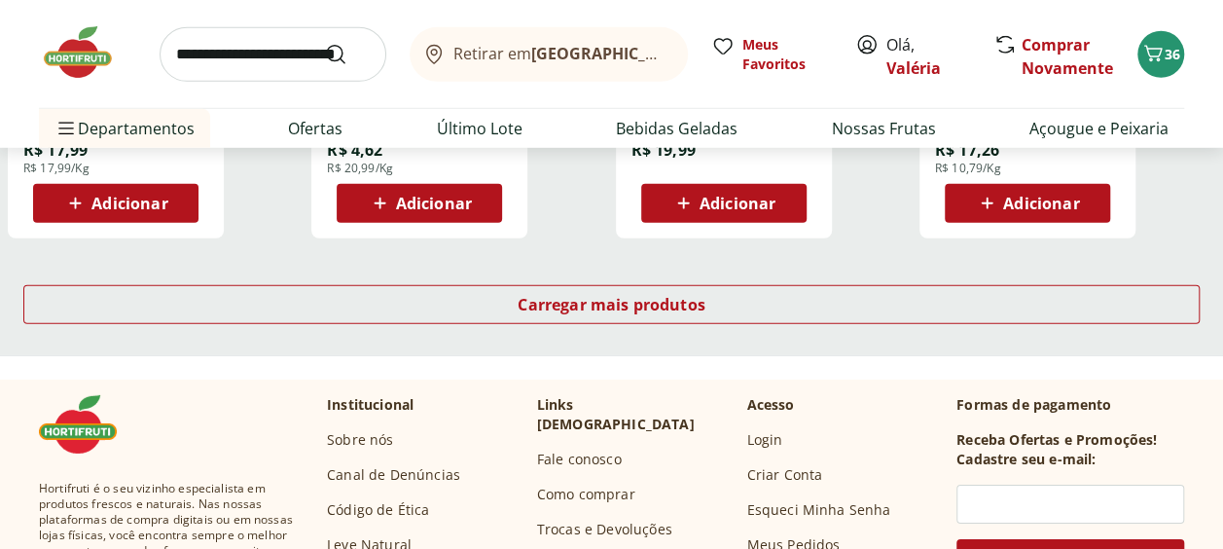
scroll to position [6519, 0]
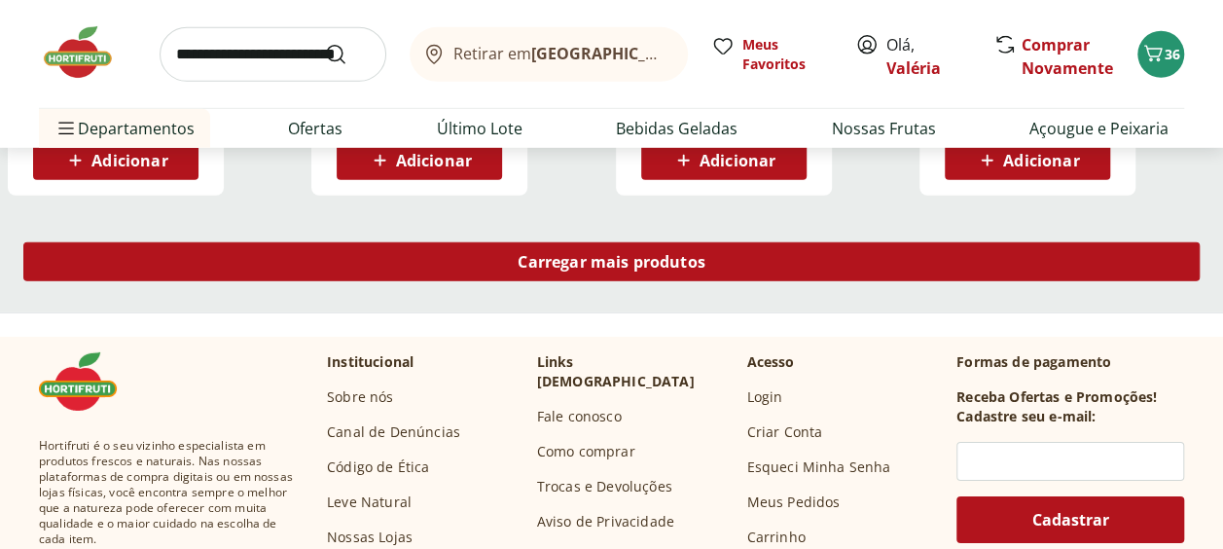
click at [700, 267] on span "Carregar mais produtos" at bounding box center [612, 262] width 188 height 16
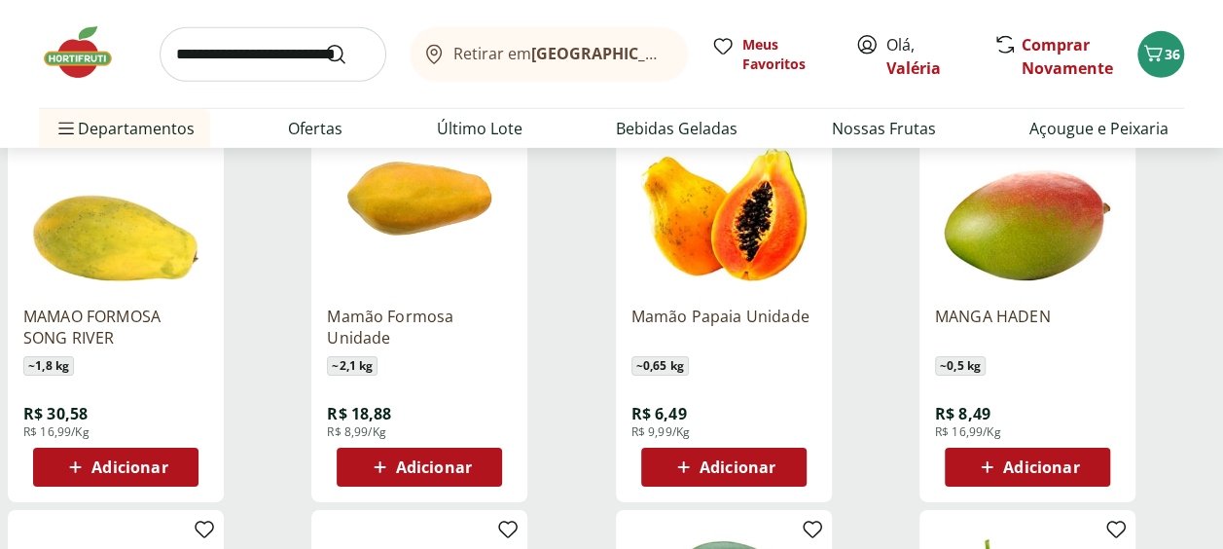
scroll to position [6810, 0]
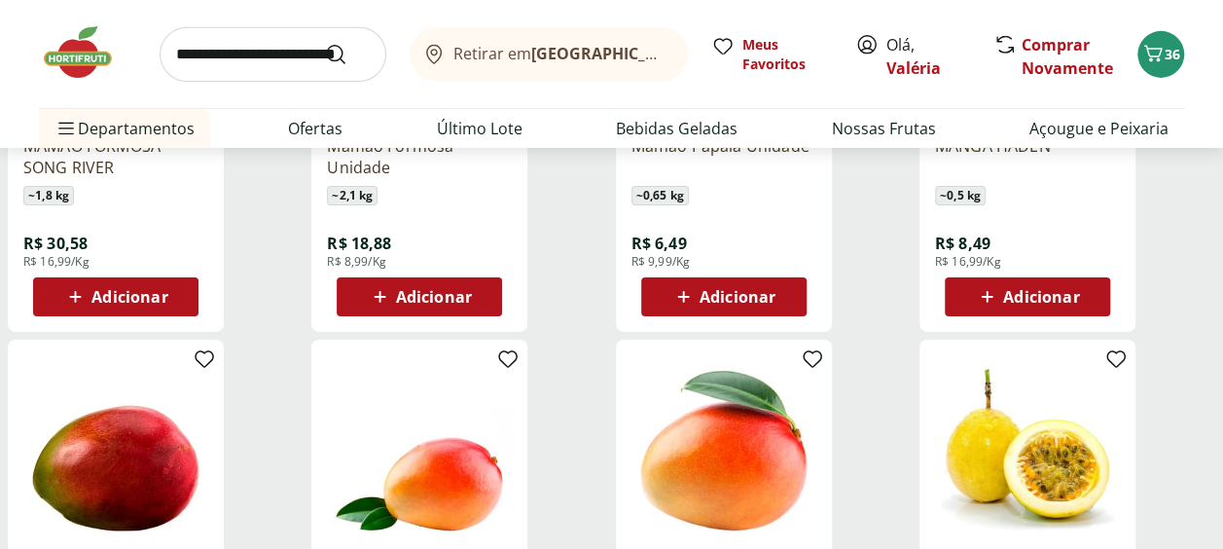
click at [466, 282] on div "Adicionar" at bounding box center [419, 296] width 134 height 35
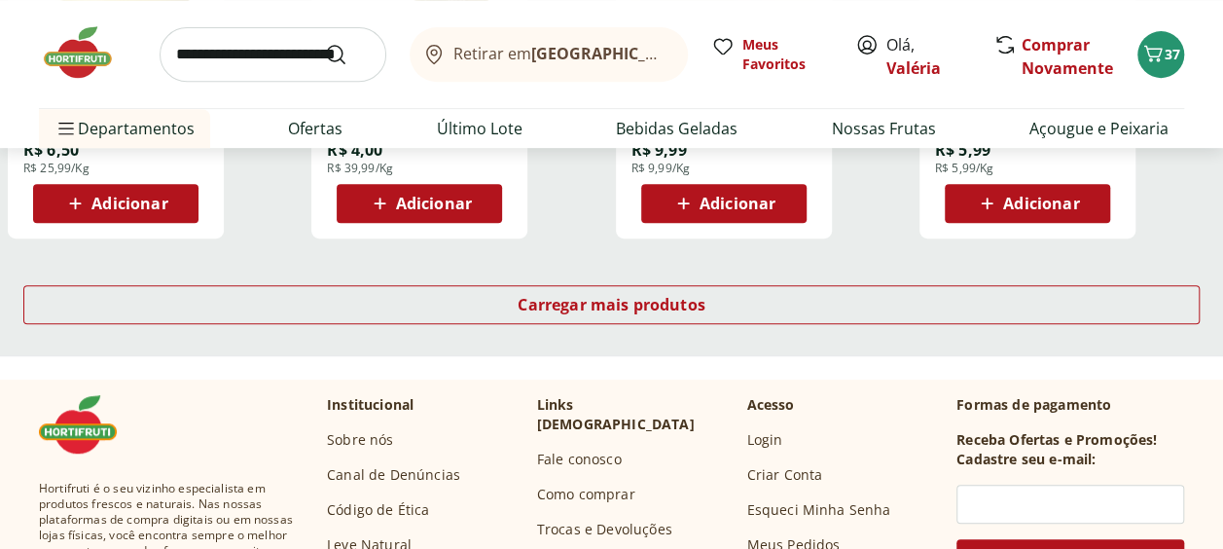
scroll to position [7783, 0]
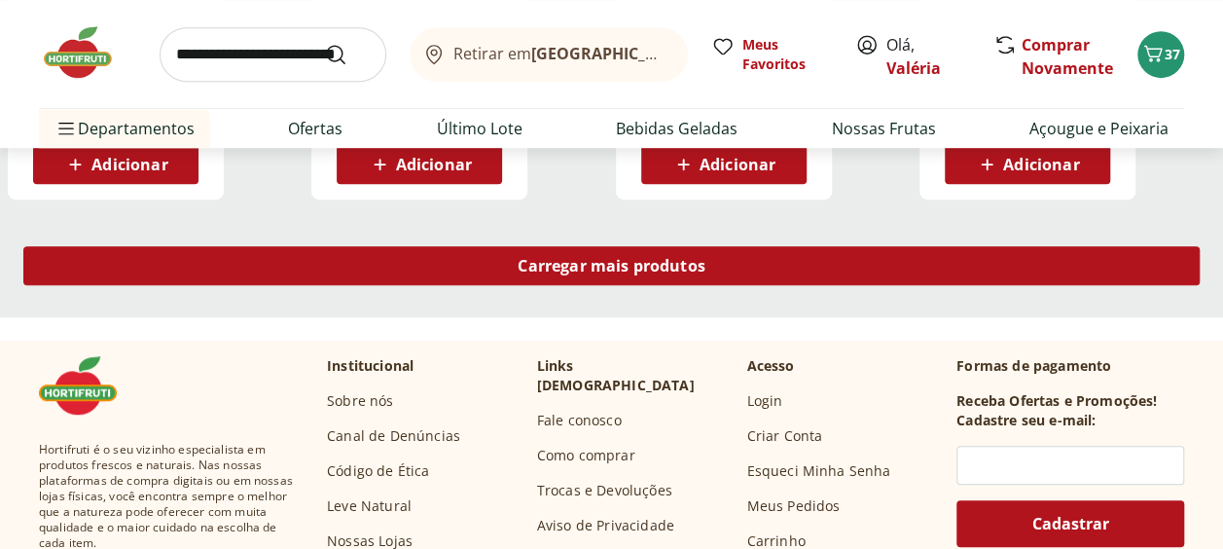
click at [518, 275] on div "Carregar mais produtos" at bounding box center [611, 265] width 1176 height 39
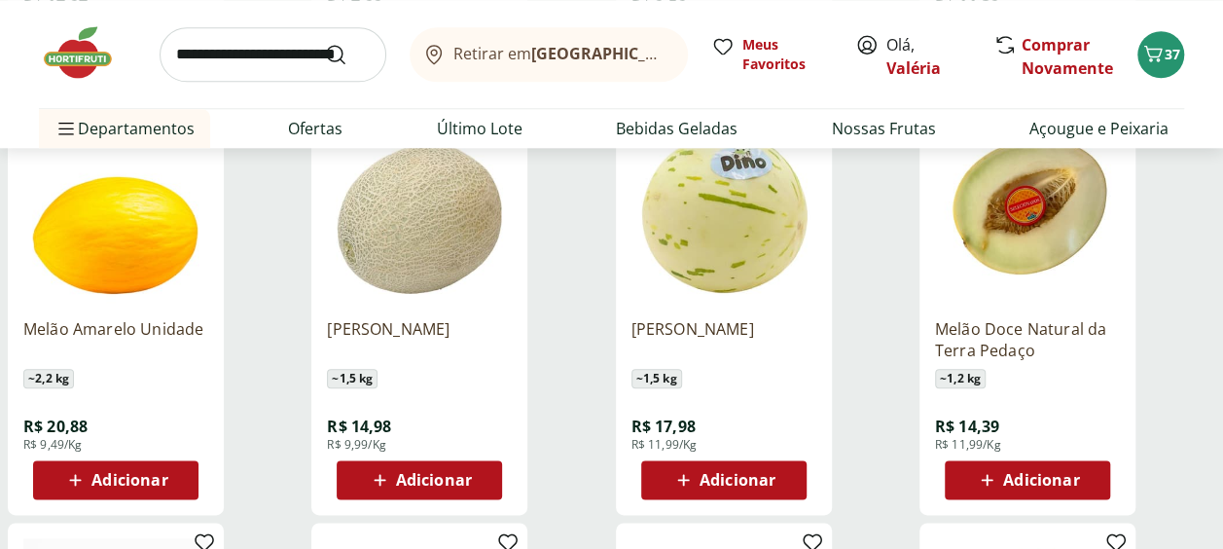
scroll to position [8367, 0]
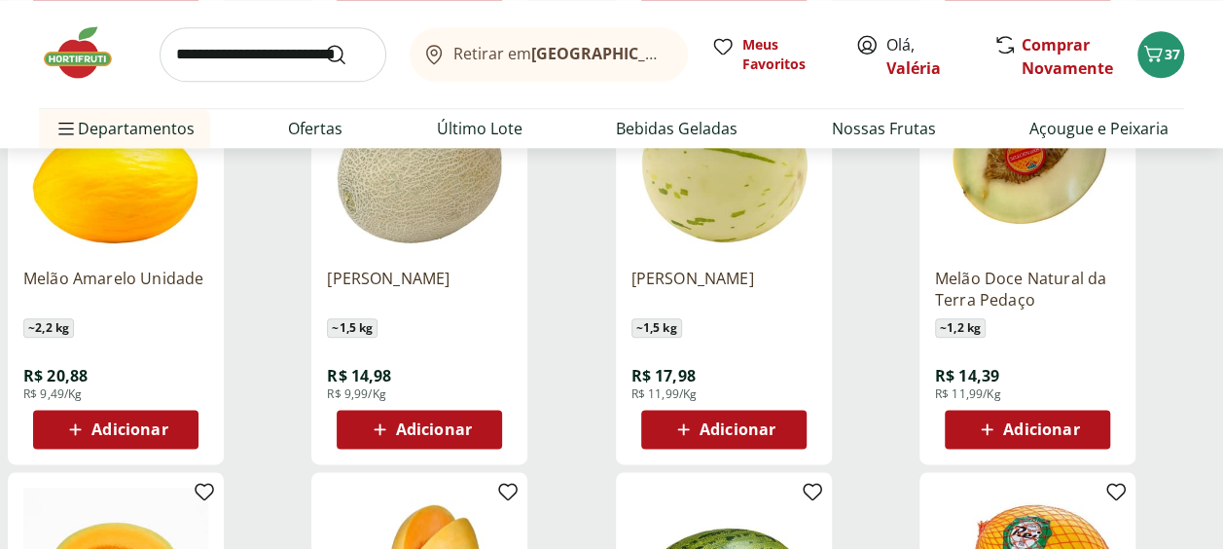
click at [439, 414] on div "Adicionar" at bounding box center [419, 429] width 134 height 35
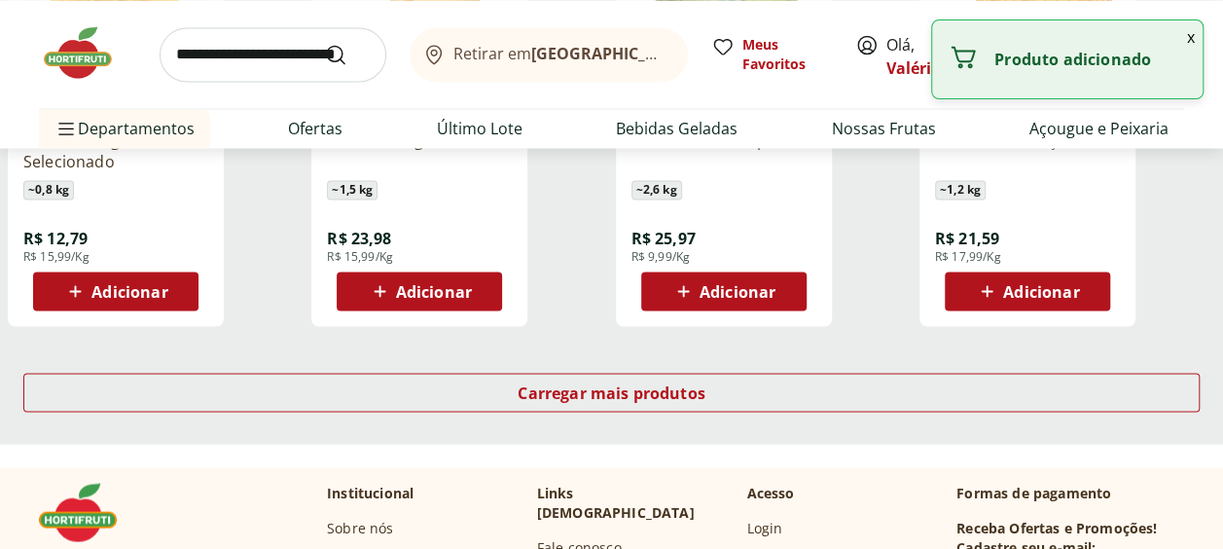
scroll to position [8951, 0]
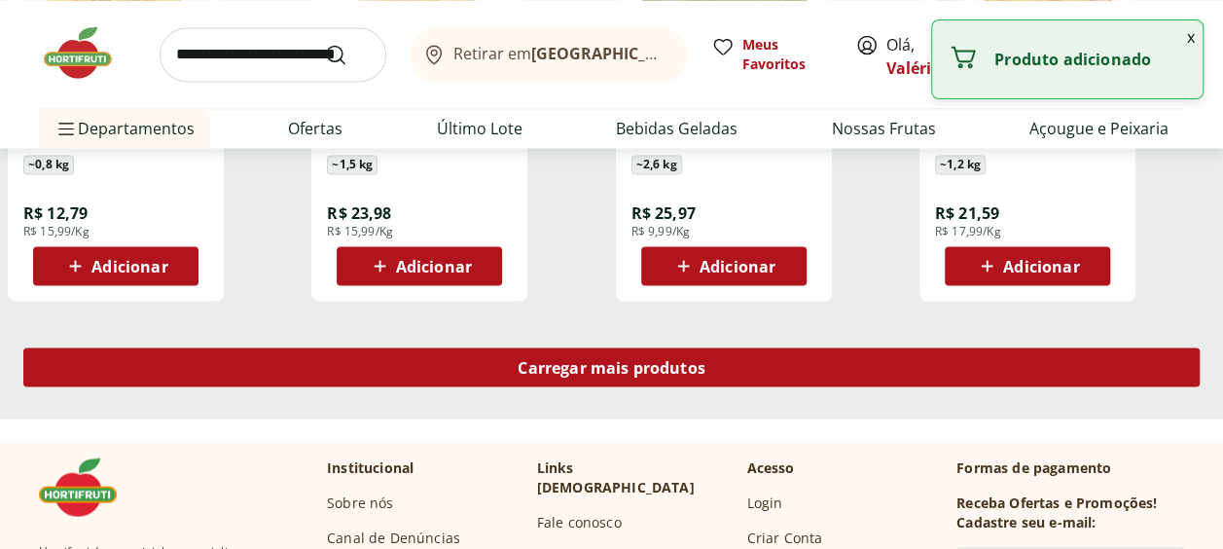
click at [490, 374] on div "Carregar mais produtos" at bounding box center [611, 366] width 1176 height 39
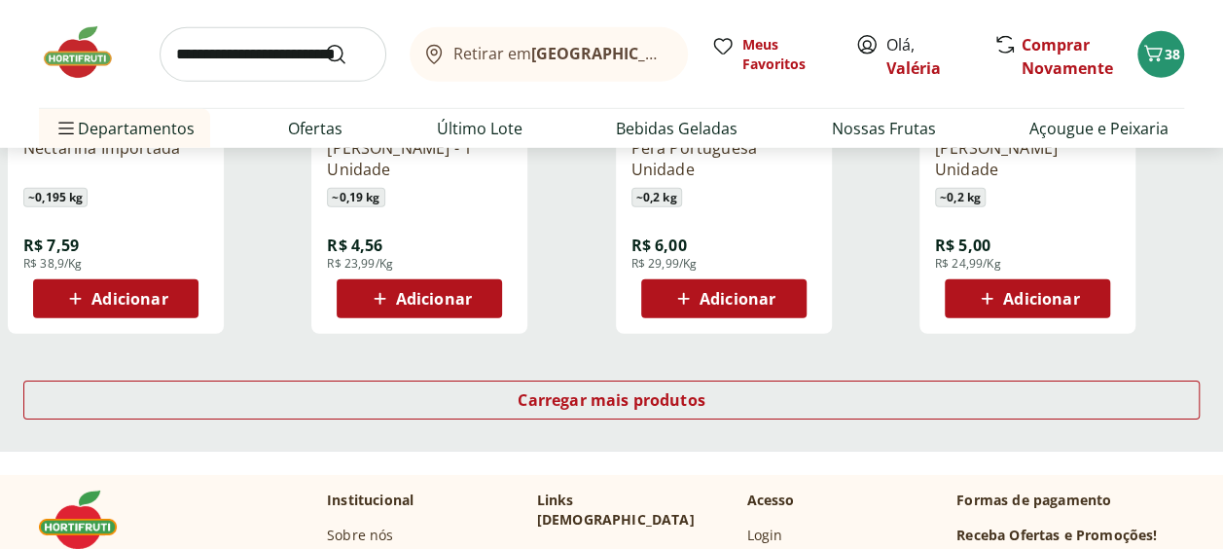
scroll to position [10216, 0]
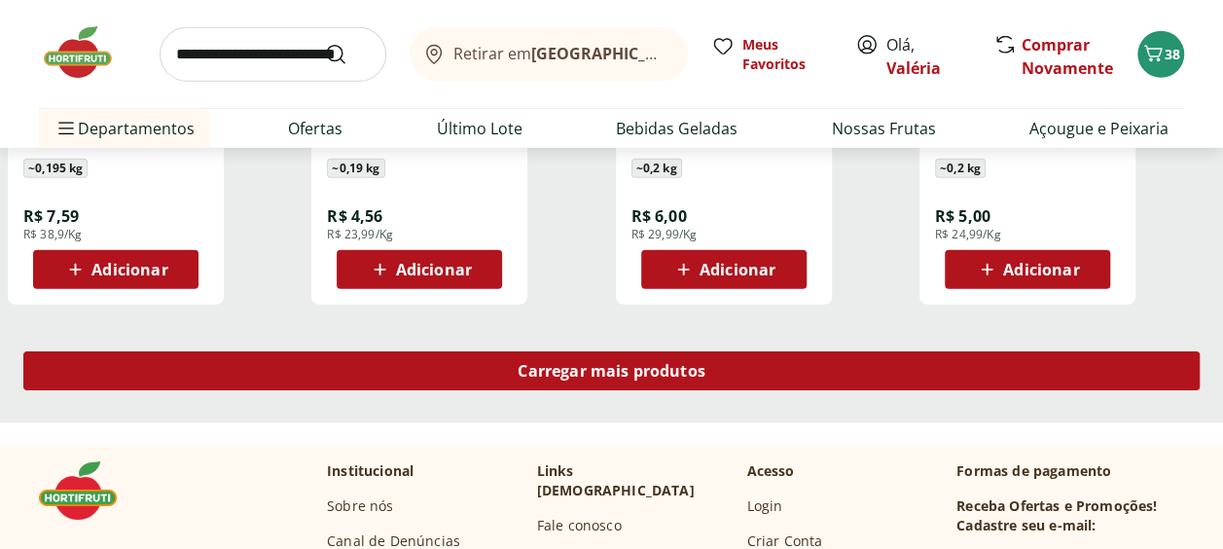
click at [658, 370] on span "Carregar mais produtos" at bounding box center [612, 371] width 188 height 16
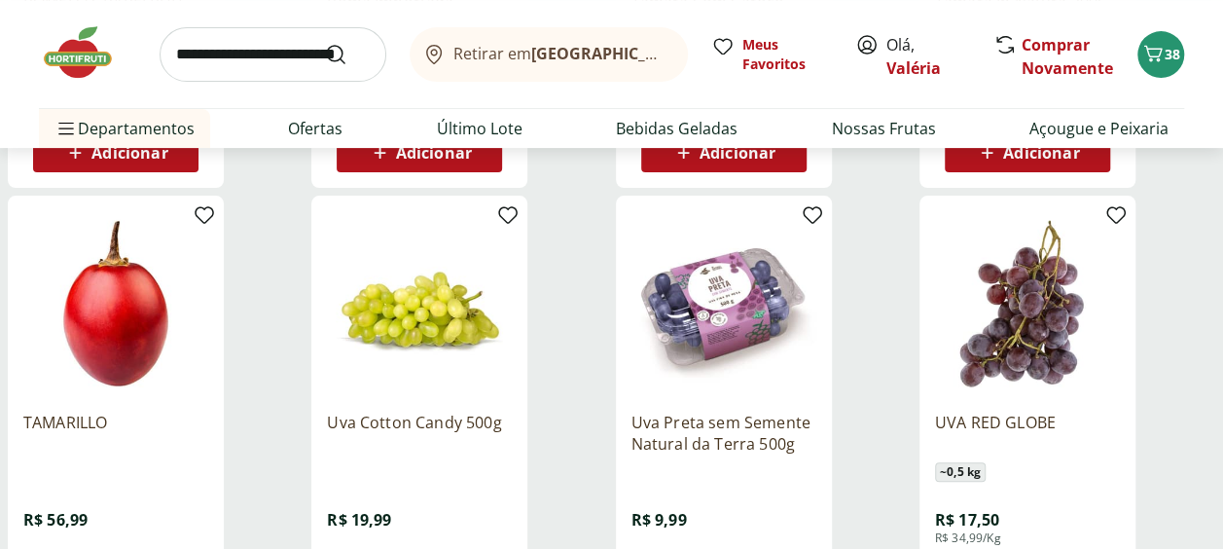
scroll to position [11286, 0]
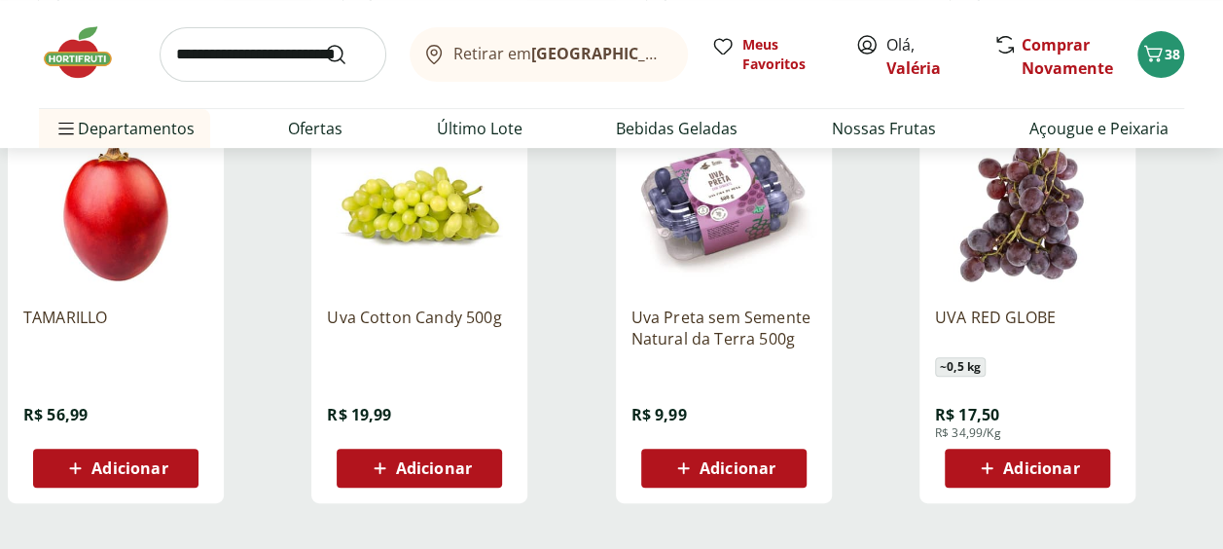
click at [672, 466] on icon at bounding box center [683, 467] width 24 height 23
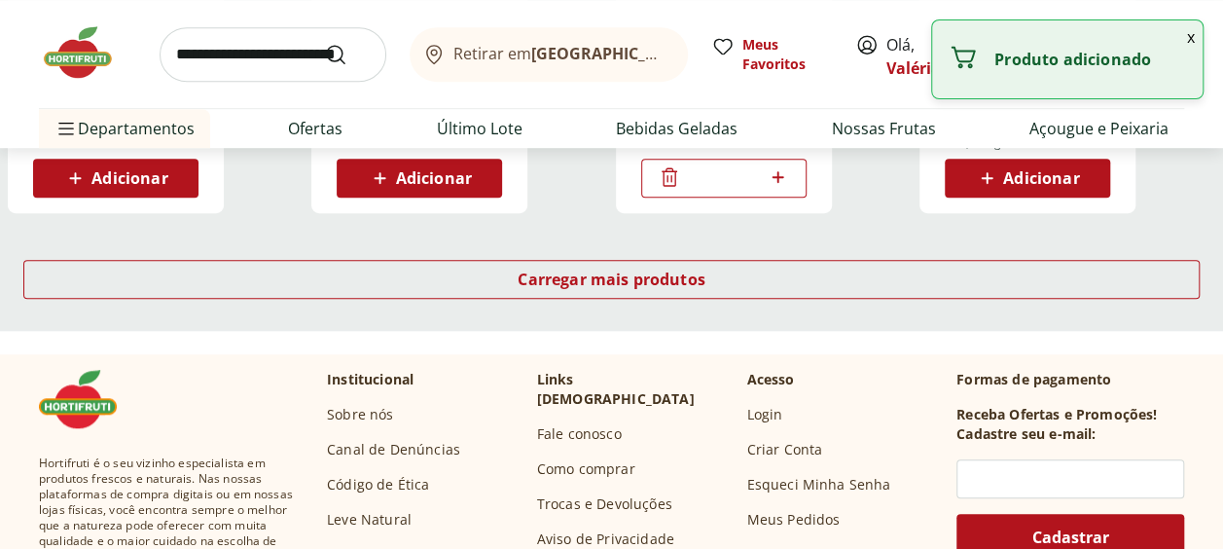
scroll to position [11578, 0]
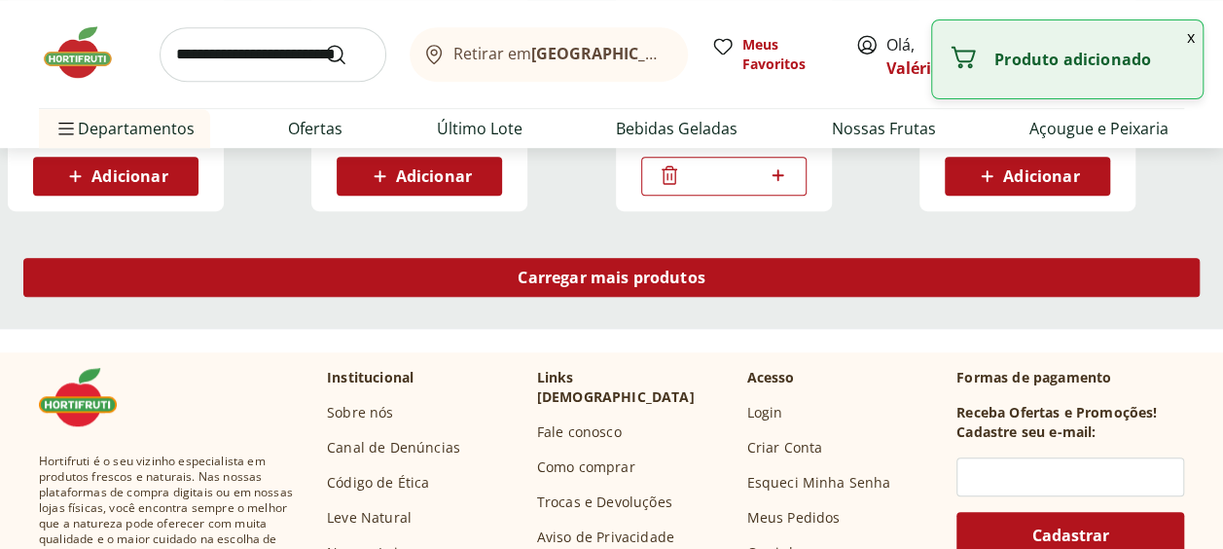
click at [694, 281] on span "Carregar mais produtos" at bounding box center [612, 277] width 188 height 16
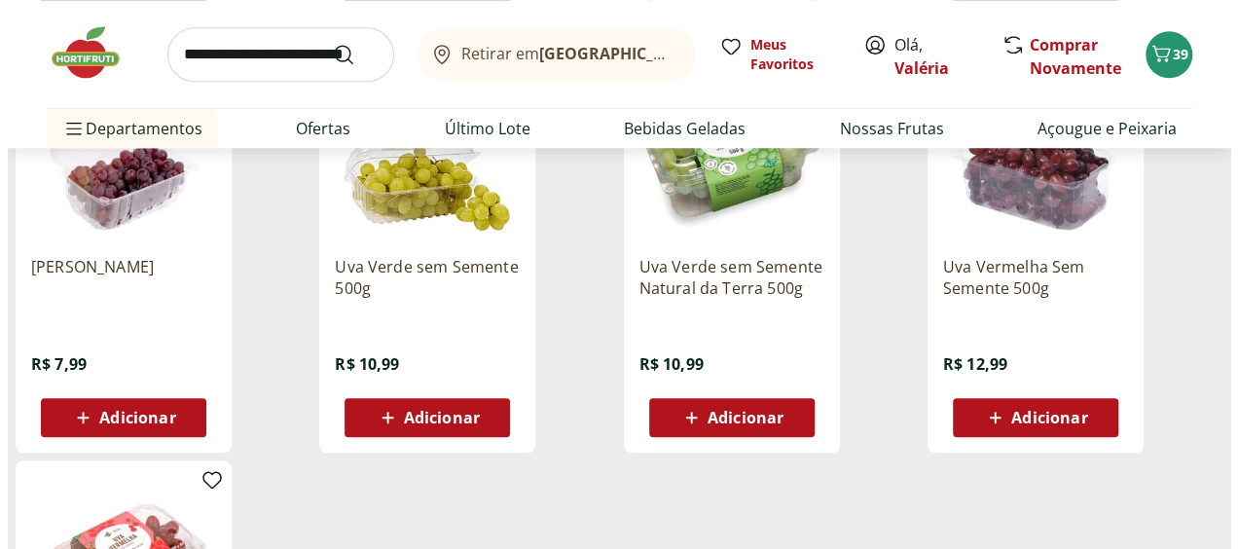
scroll to position [11772, 0]
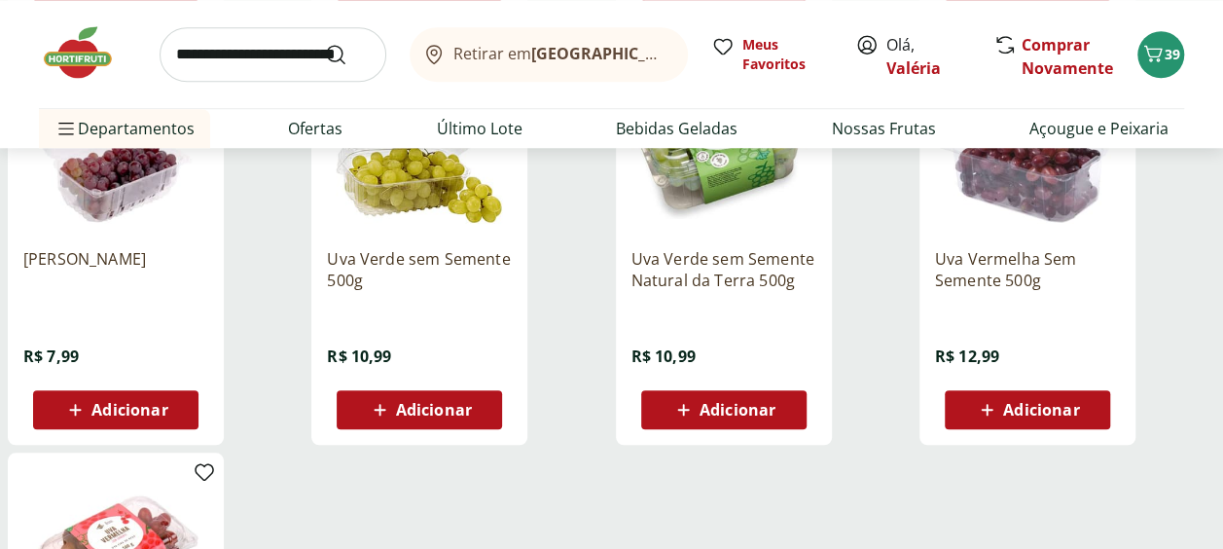
click at [712, 402] on span "Adicionar" at bounding box center [738, 410] width 76 height 16
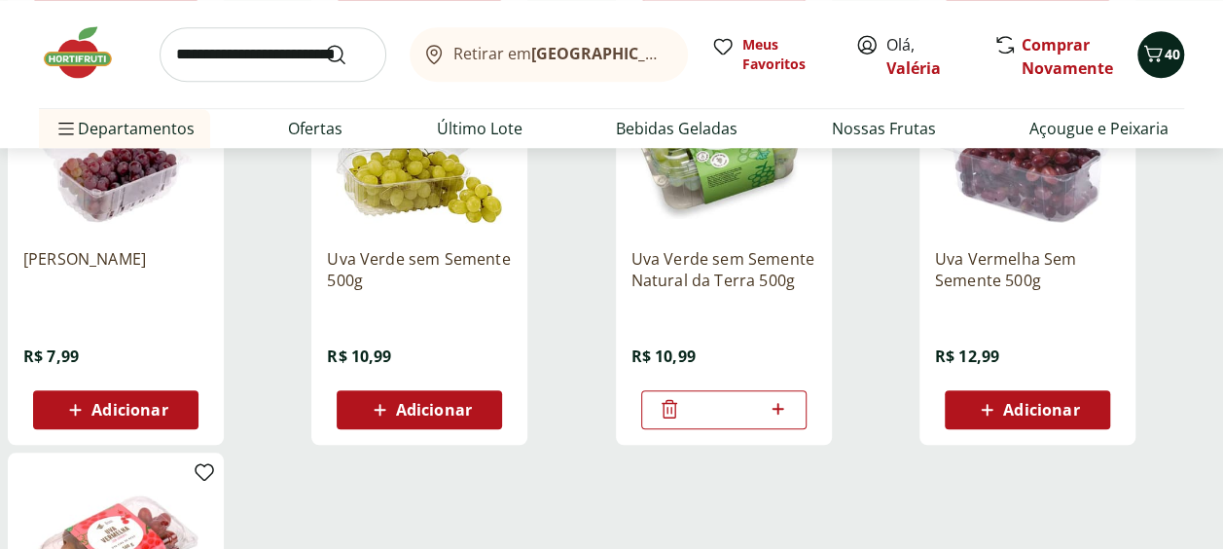
click at [1158, 42] on icon "Carrinho" at bounding box center [1152, 53] width 23 height 23
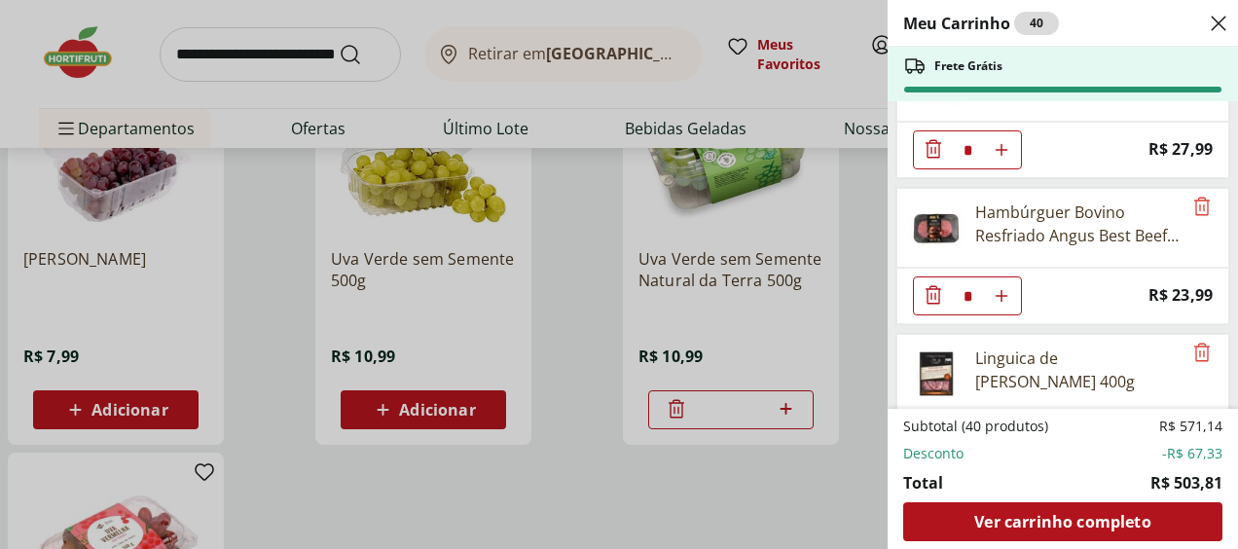
scroll to position [195, 0]
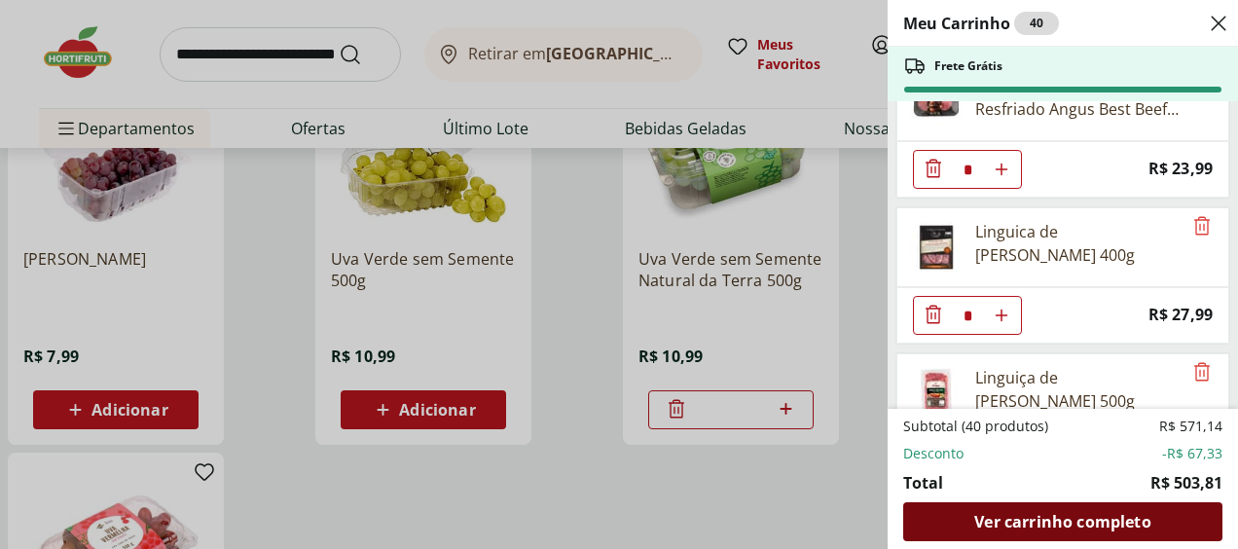
click at [1031, 514] on span "Ver carrinho completo" at bounding box center [1062, 522] width 176 height 16
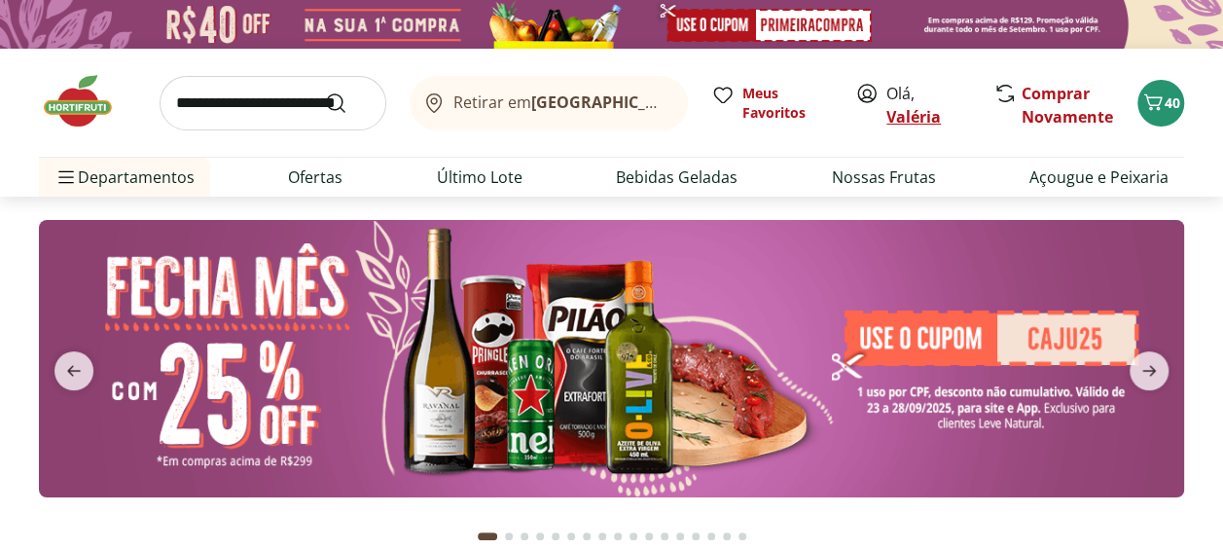
click at [932, 117] on link "Valéria" at bounding box center [913, 116] width 54 height 21
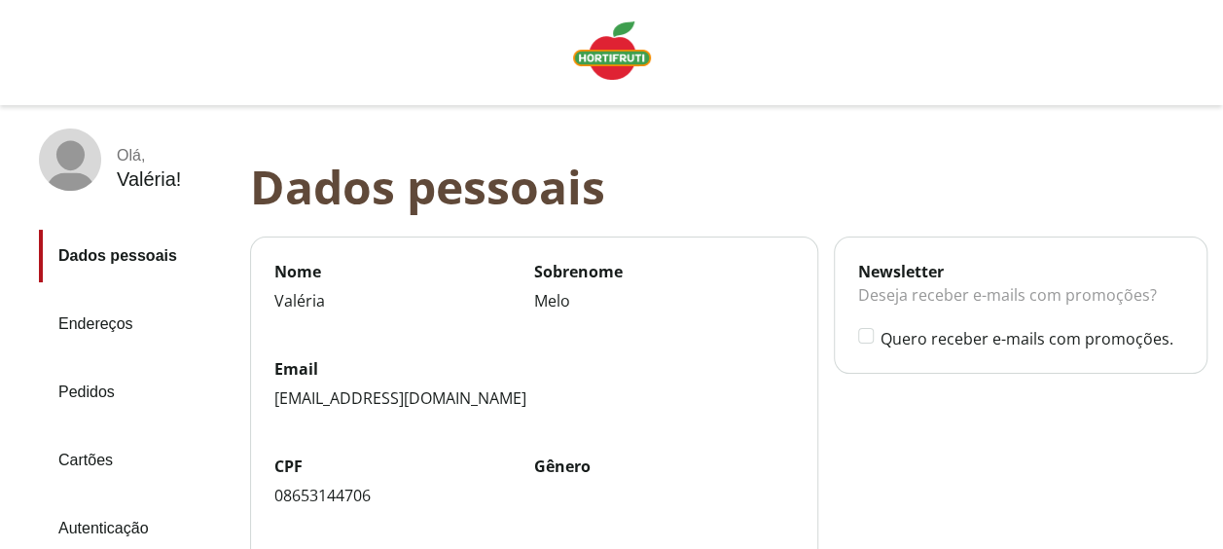
click at [79, 387] on link "Pedidos" at bounding box center [137, 392] width 196 height 53
